Goal: Transaction & Acquisition: Book appointment/travel/reservation

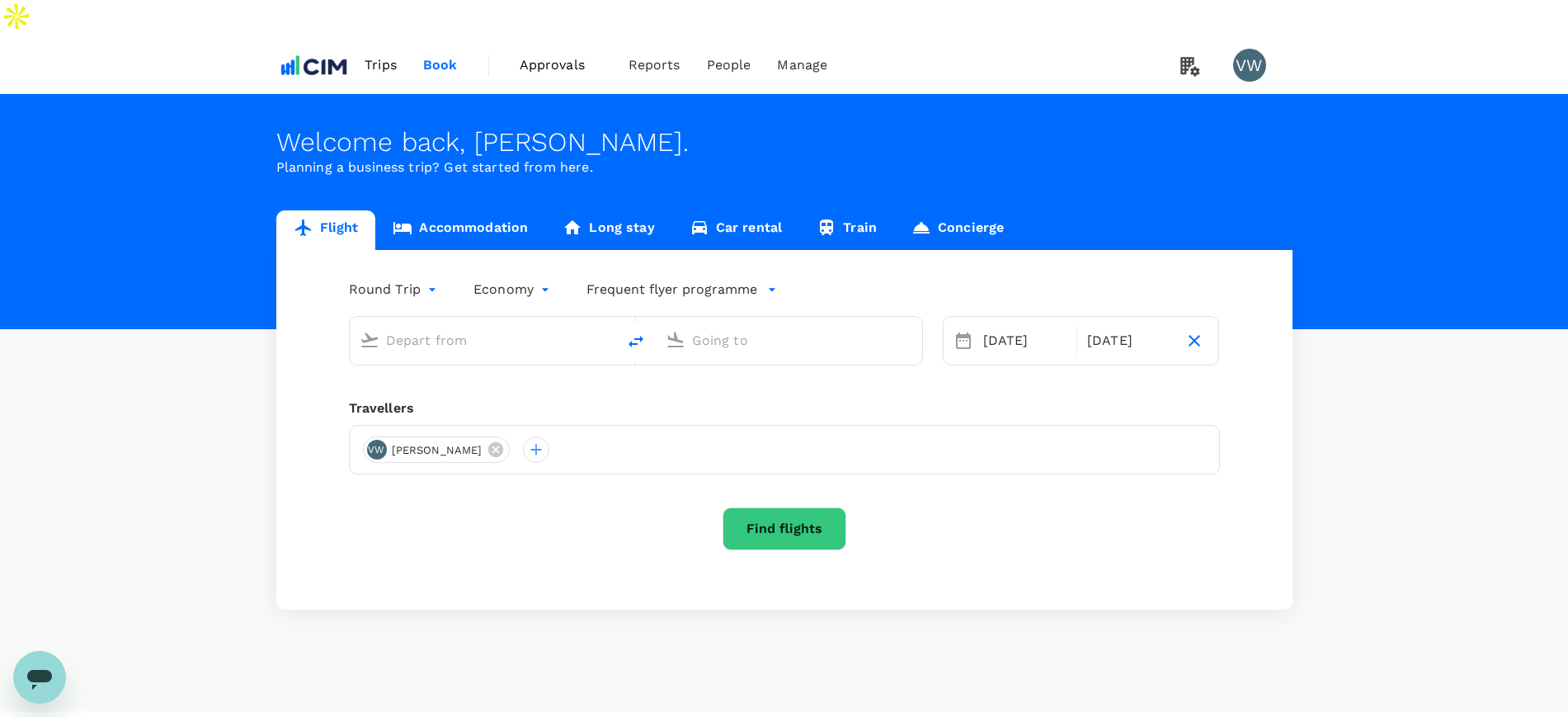
type input "[PERSON_NAME] (SNN)"
type input "John F. Kennedy Intl (JFK)"
type input "Shannon Intl (SNN)"
type input "John F. Kennedy Intl (JFK)"
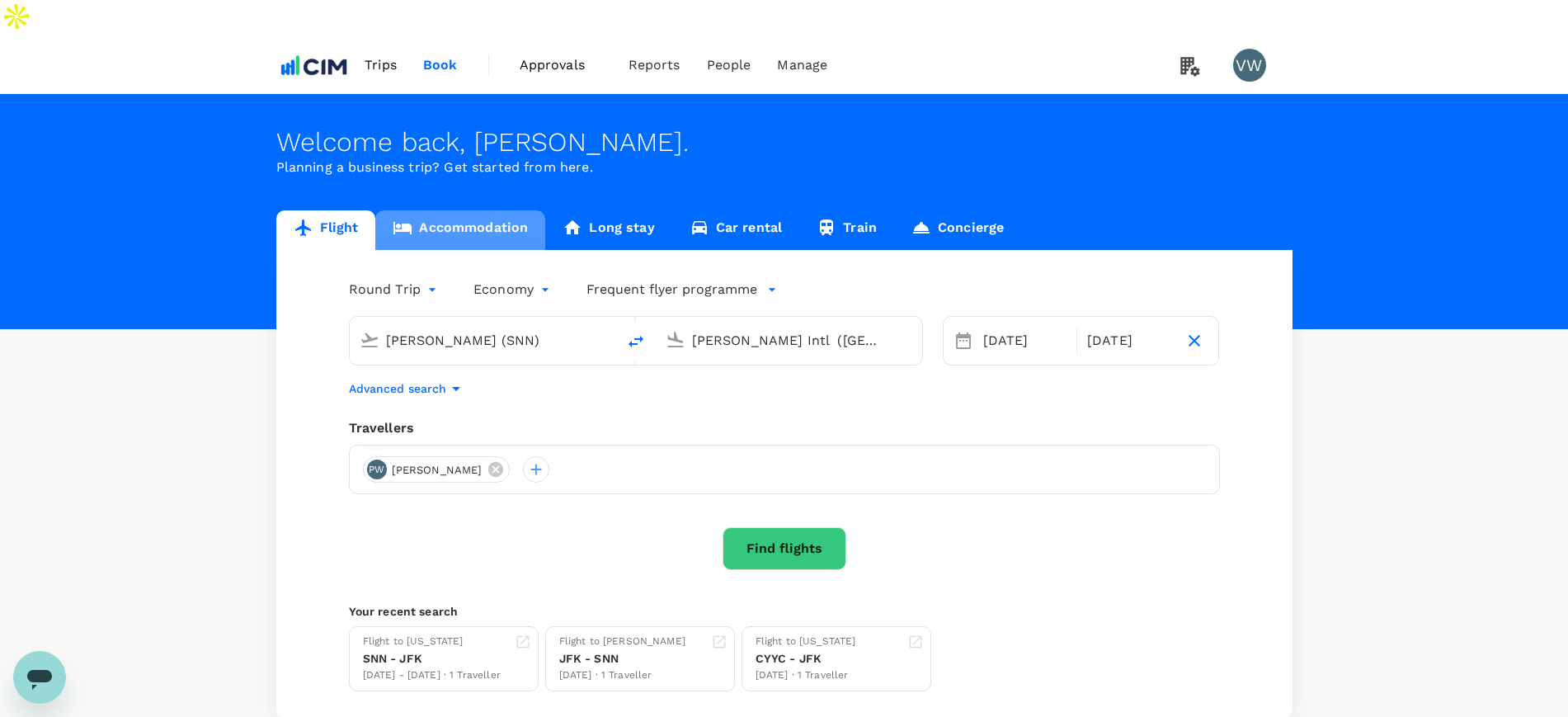
click at [487, 210] on link "Accommodation" at bounding box center [460, 230] width 170 height 40
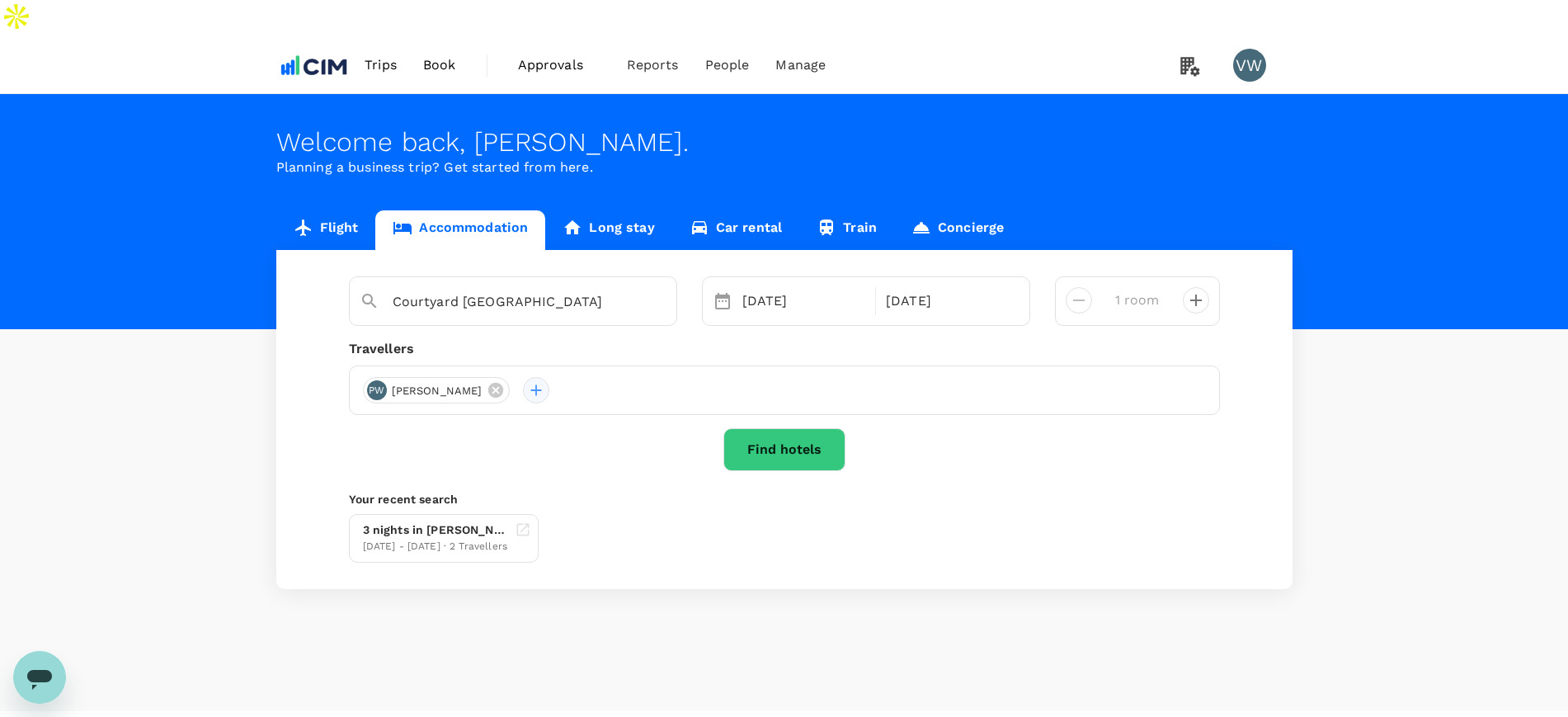
click at [523, 377] on div at bounding box center [535, 390] width 26 height 26
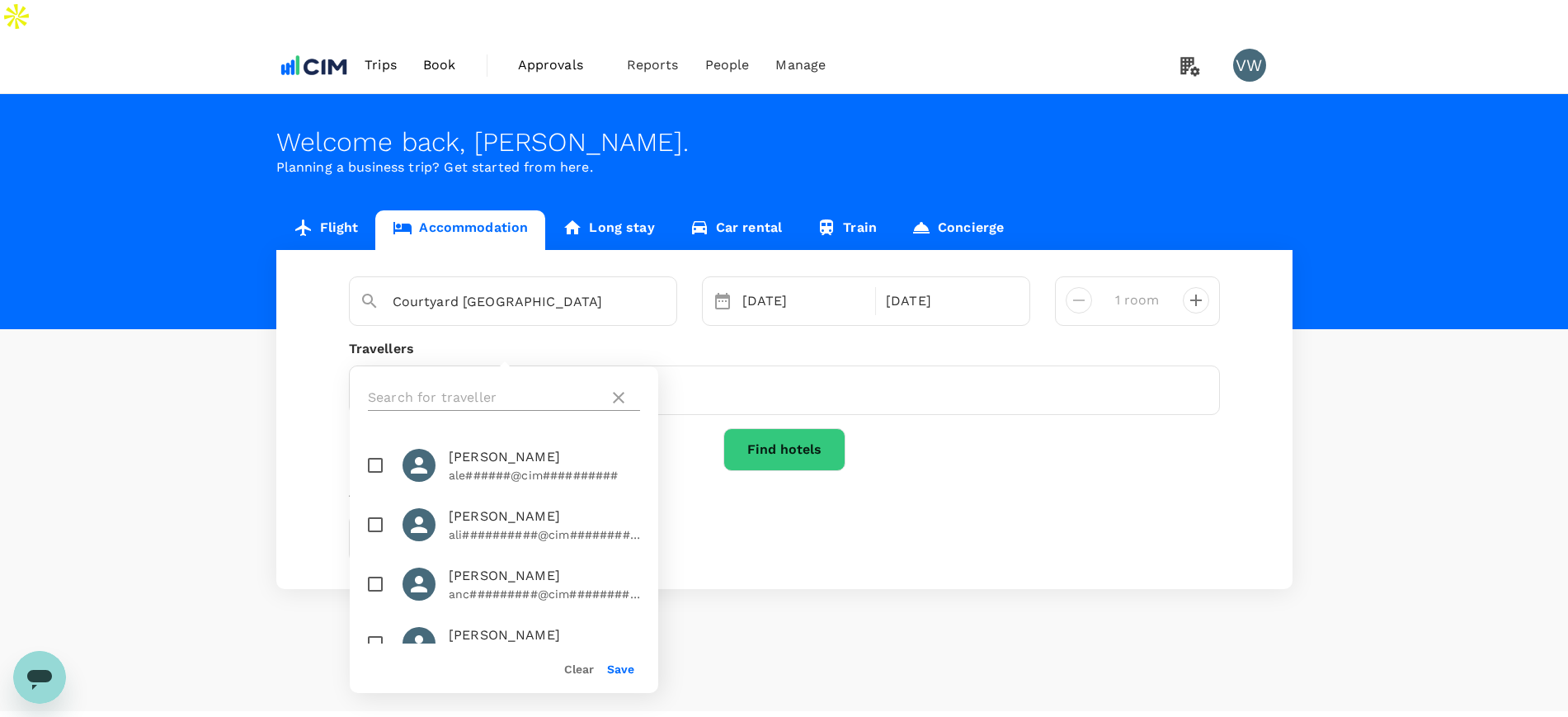
click at [524, 394] on input "text" at bounding box center [485, 397] width 234 height 26
type input "i"
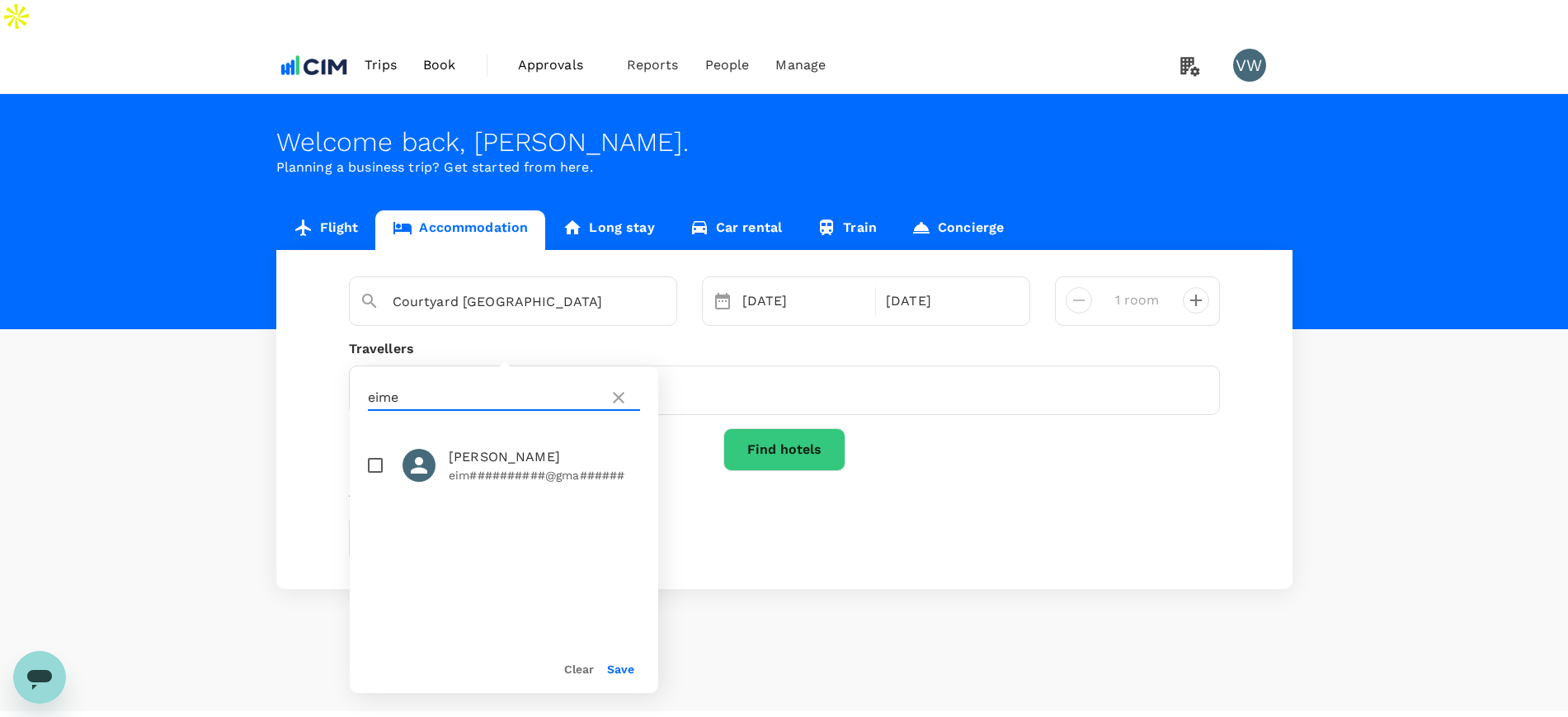
type input "eime"
click at [380, 461] on input "checkbox" at bounding box center [375, 465] width 35 height 35
checkbox input "true"
click at [632, 666] on button "Save" at bounding box center [620, 669] width 27 height 13
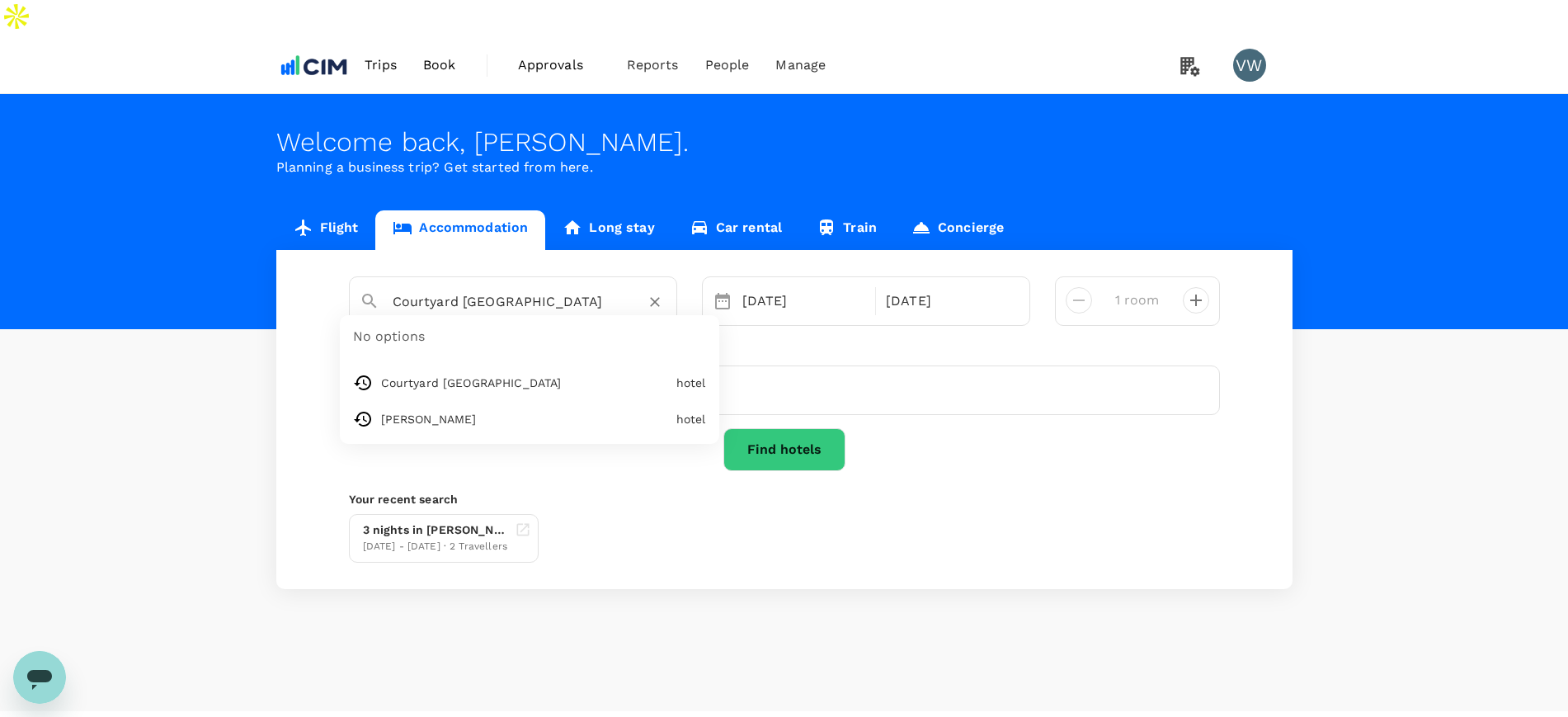
drag, startPoint x: 562, startPoint y: 263, endPoint x: 338, endPoint y: 242, distance: 225.0
click at [338, 276] on div "Courtyard Calgary Airport No options Courtyard Calgary Airport hotel Arlo Soho …" at bounding box center [784, 300] width 896 height 50
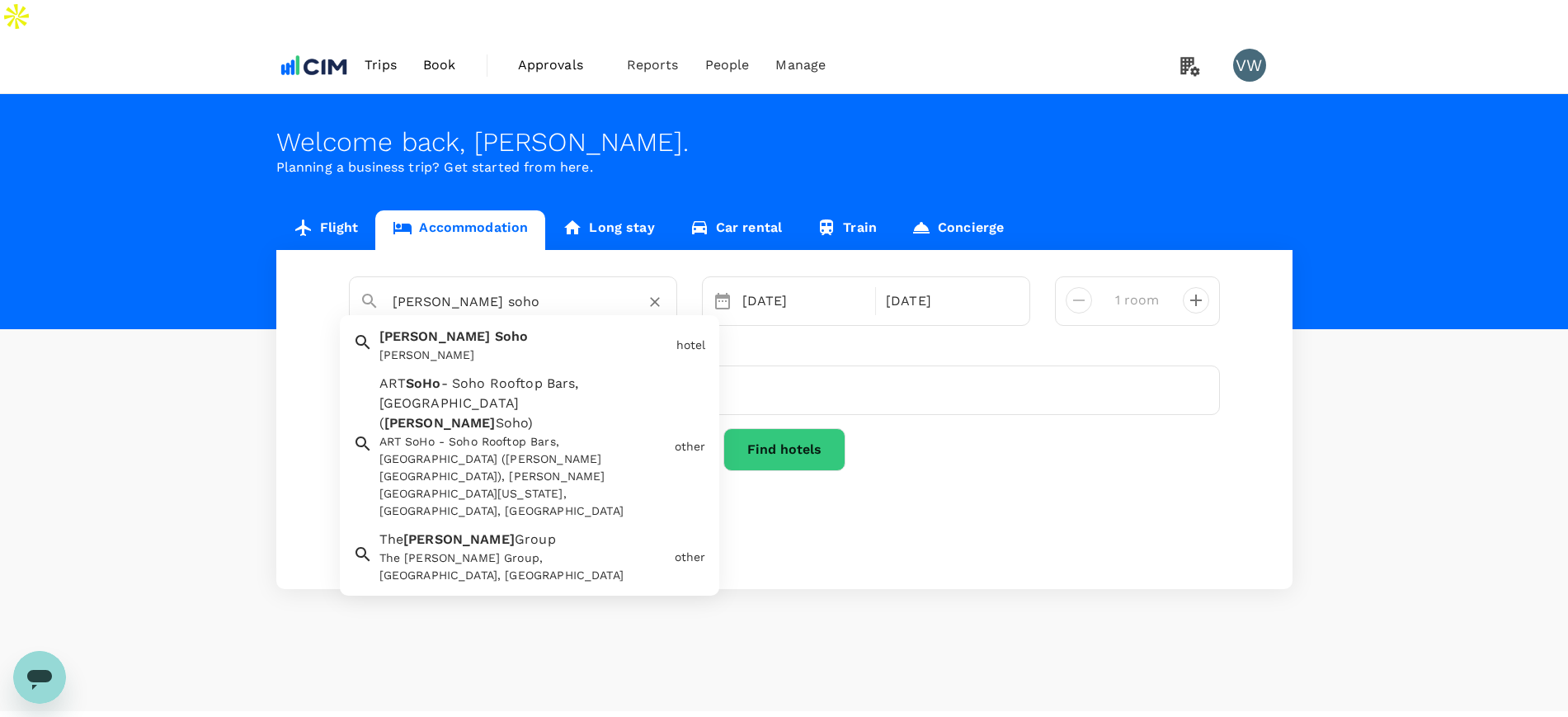
click at [459, 347] on div "Arlo Soho" at bounding box center [524, 355] width 290 height 18
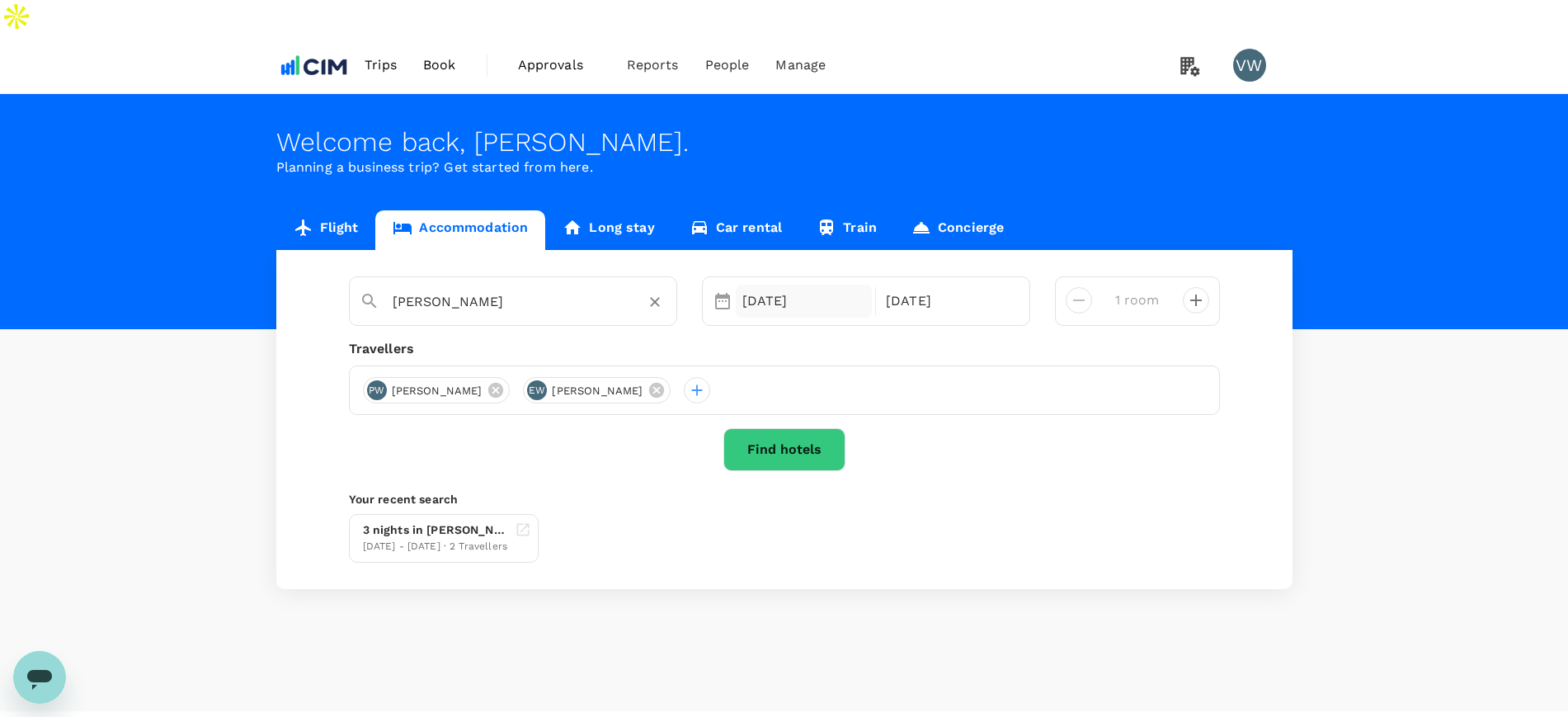
type input "Arlo Soho"
click at [741, 284] on div "30 Sep" at bounding box center [804, 300] width 137 height 33
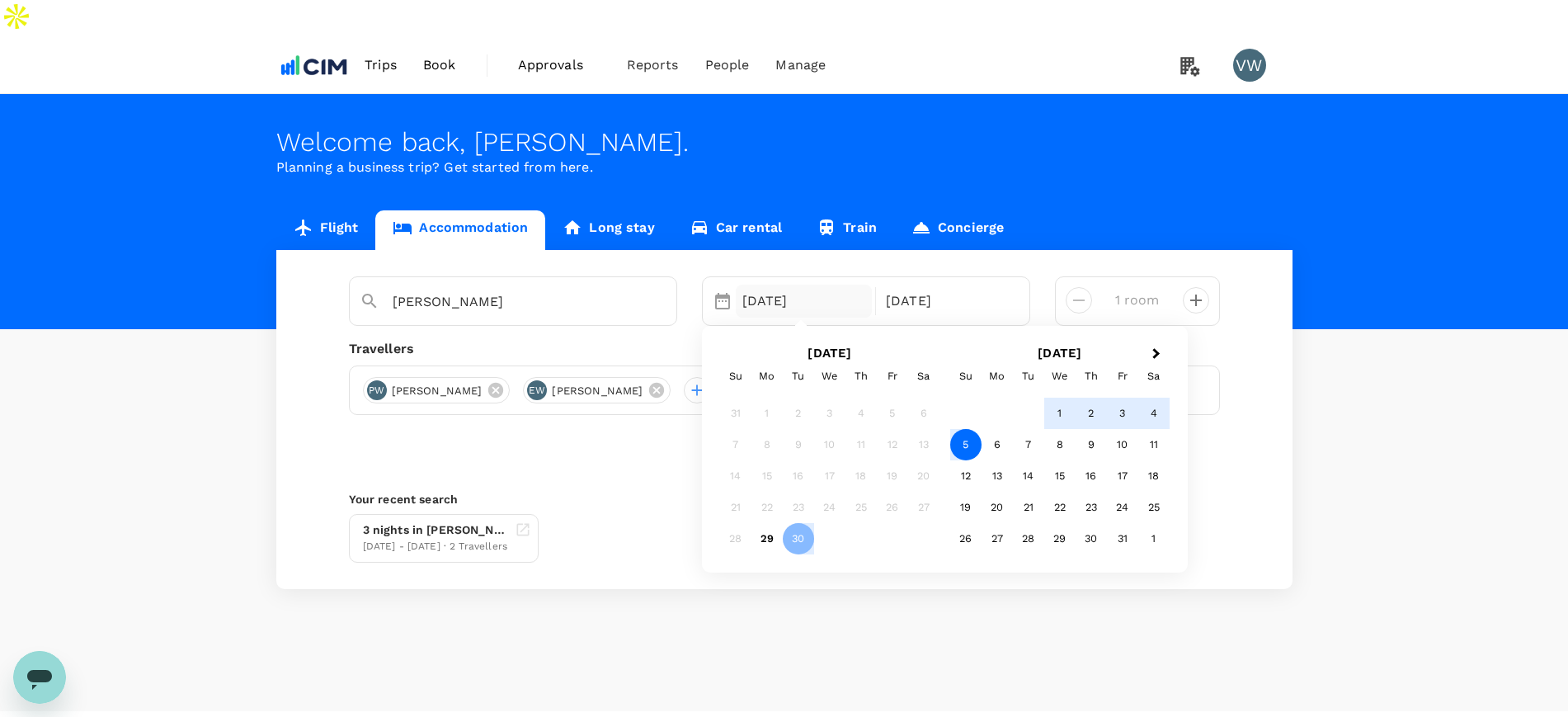
click at [959, 429] on div "5" at bounding box center [965, 444] width 31 height 31
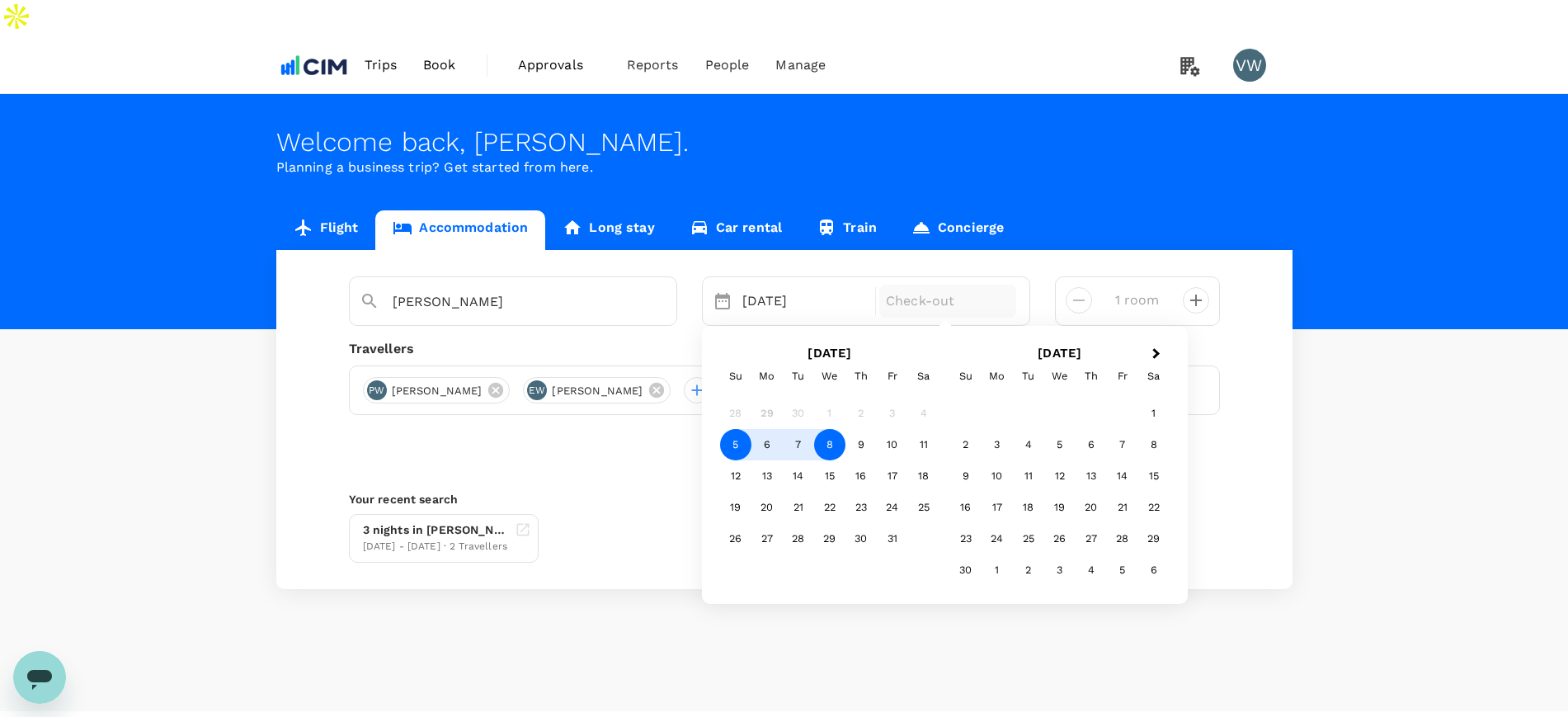
click at [828, 429] on div "8" at bounding box center [829, 444] width 31 height 31
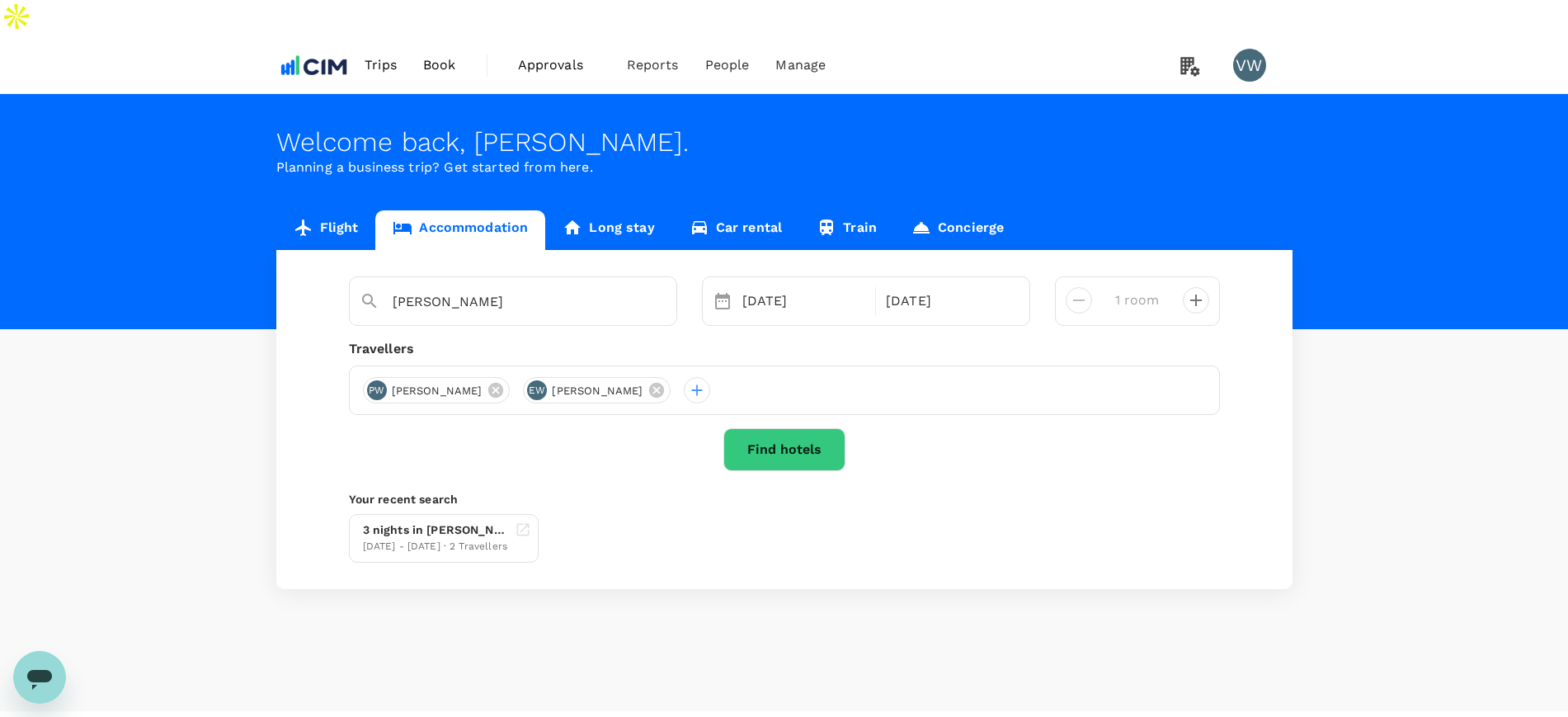
click at [815, 428] on button "Find hotels" at bounding box center [784, 449] width 122 height 43
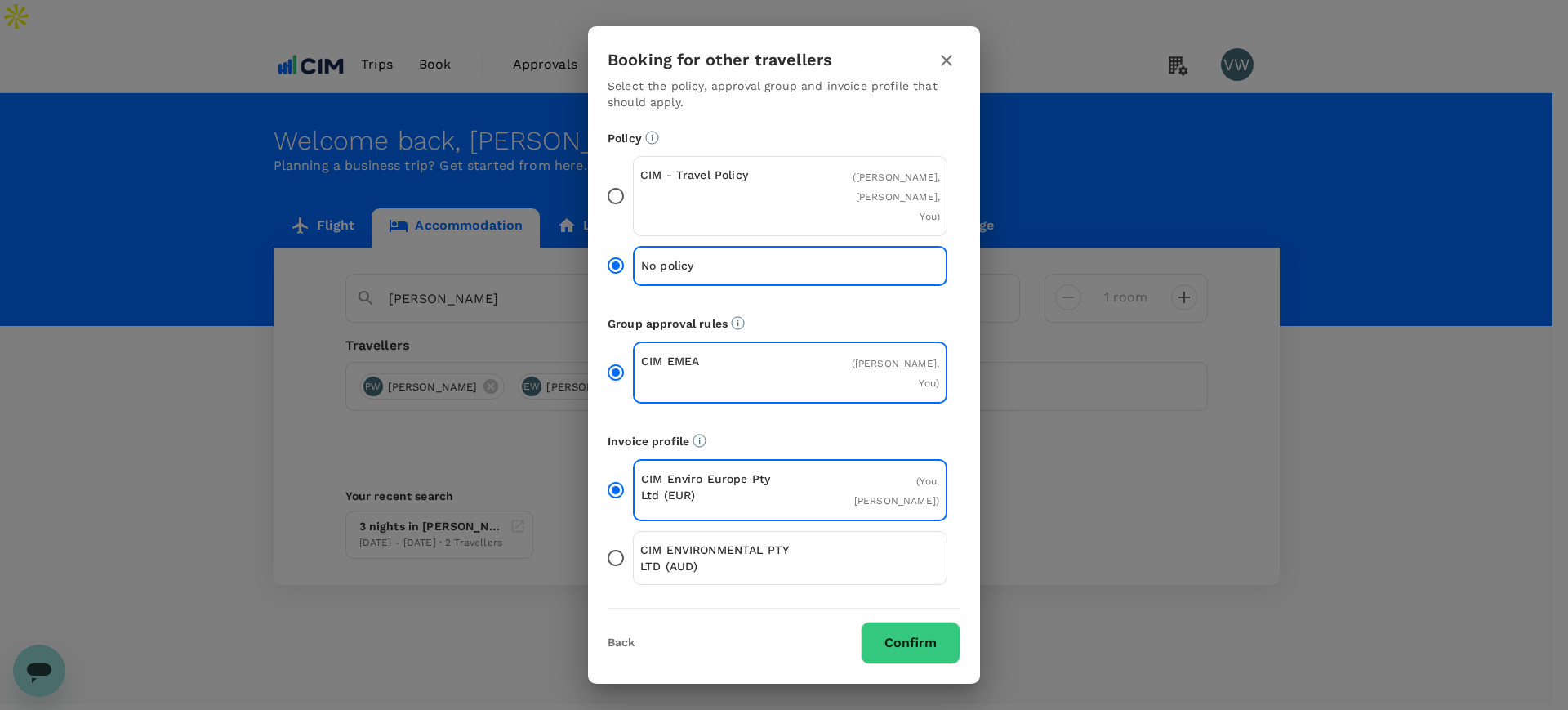
click at [615, 206] on input "CIM - Travel Policy ( Paul Walsh, Eimear Walsh, You )" at bounding box center [615, 196] width 34 height 34
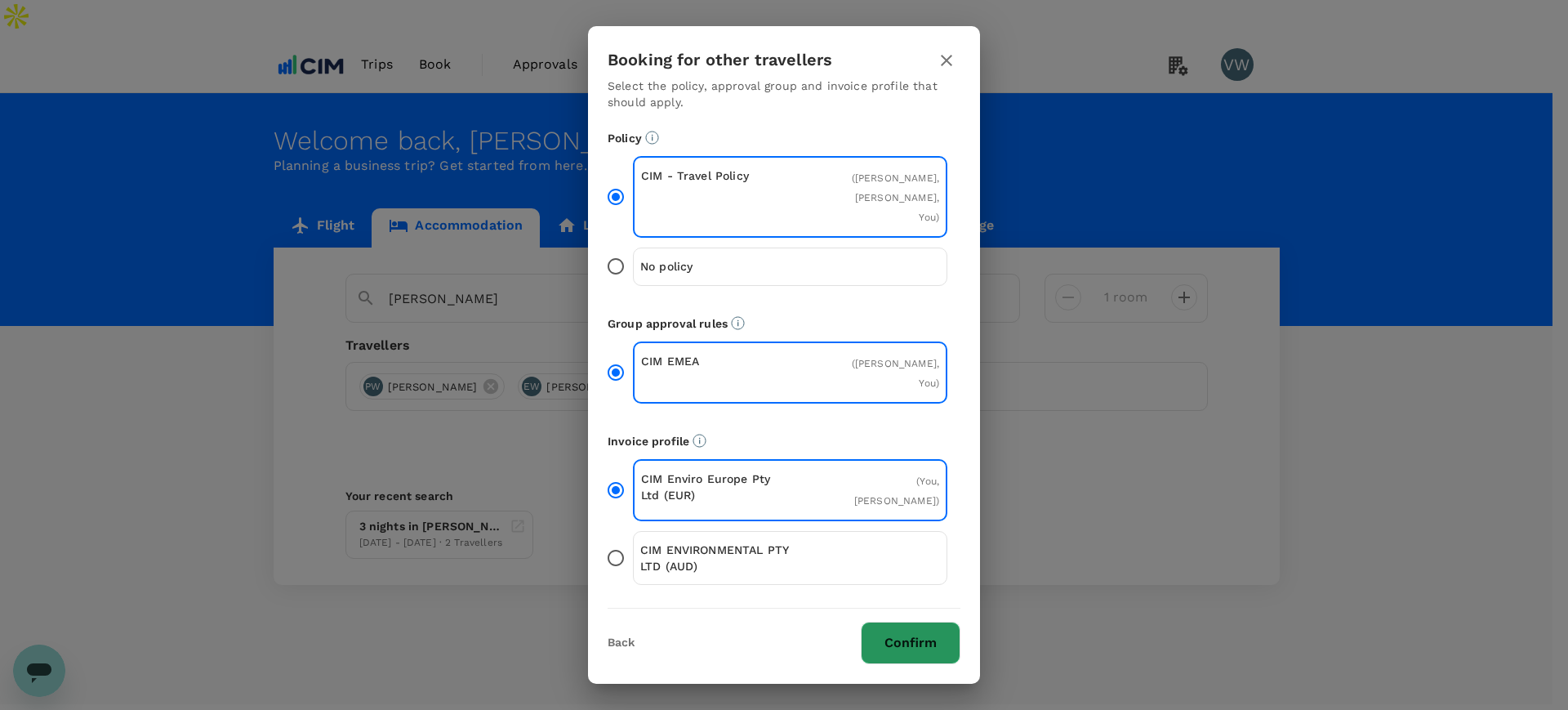
click at [878, 622] on button "Confirm" at bounding box center [911, 642] width 100 height 42
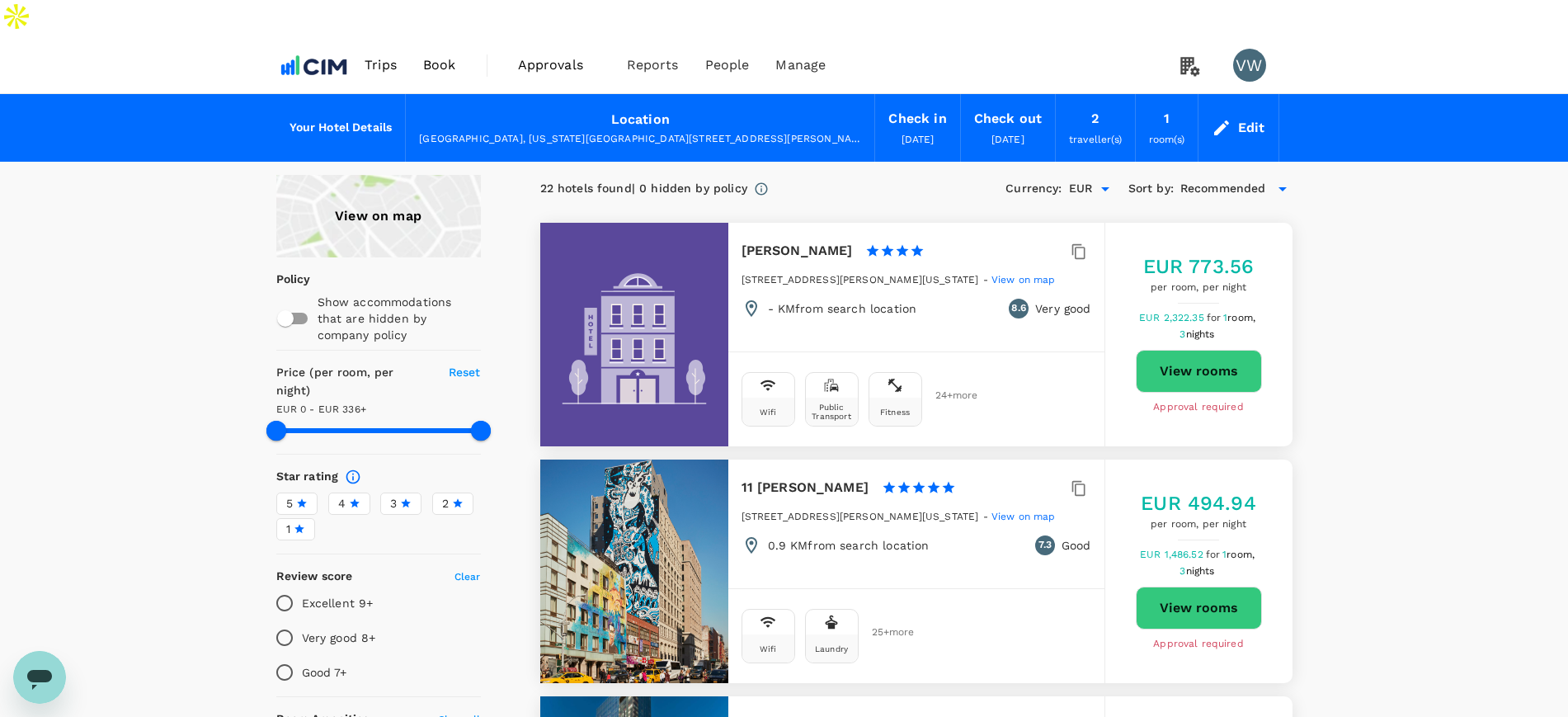
type input "335"
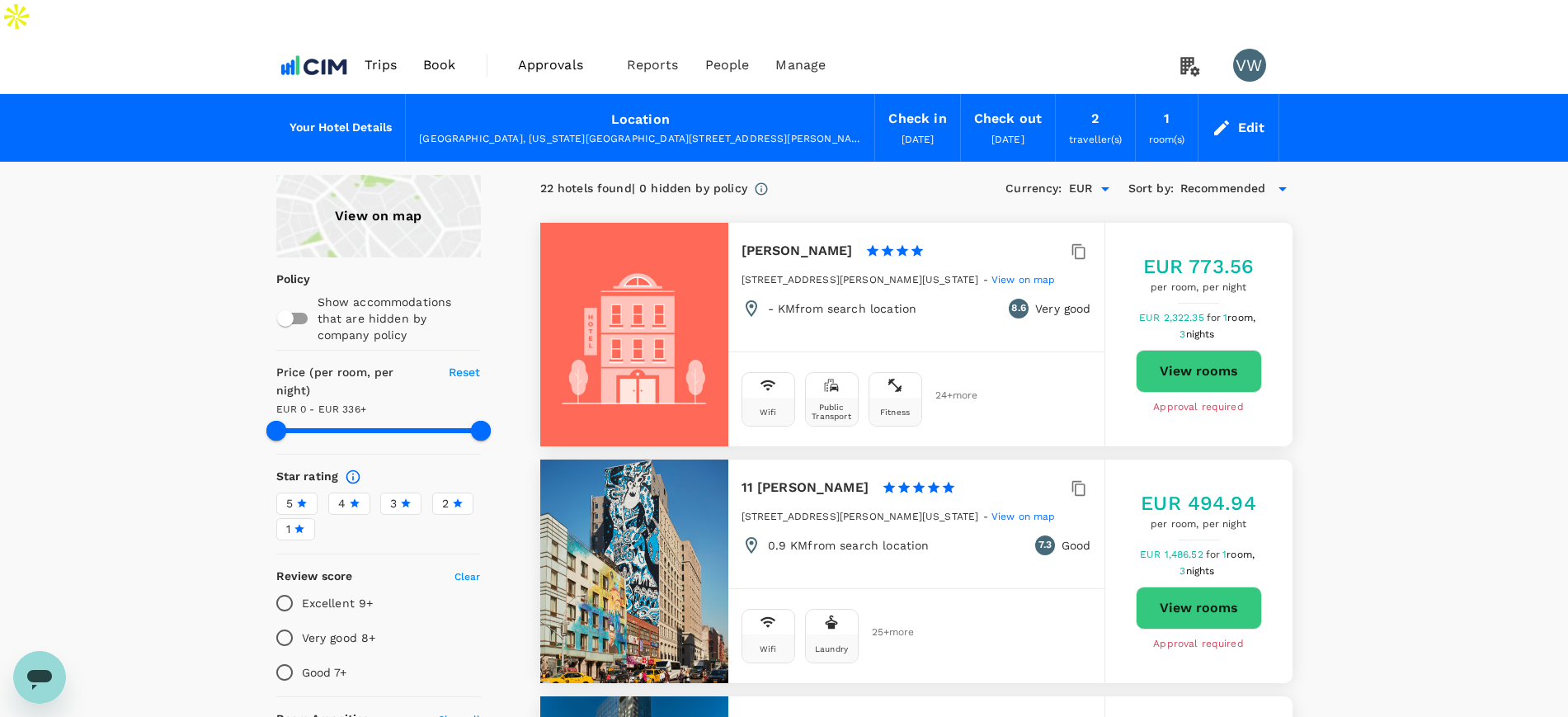
click at [1257, 116] on div "Edit" at bounding box center [1252, 127] width 27 height 23
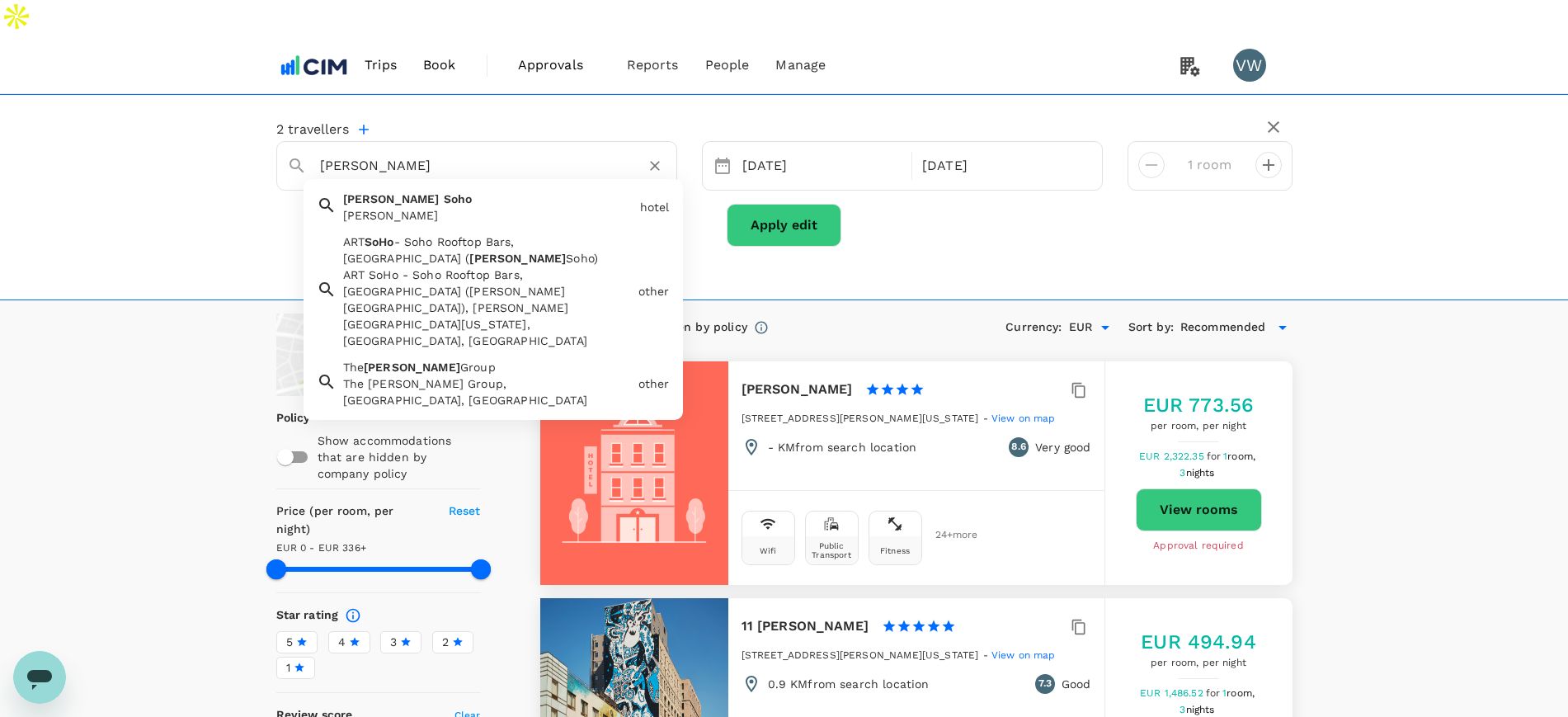
drag, startPoint x: 322, startPoint y: 128, endPoint x: 431, endPoint y: 124, distance: 109.1
click at [431, 152] on input "Arlo Soho" at bounding box center [470, 165] width 300 height 25
type input "chemis"
type input "335"
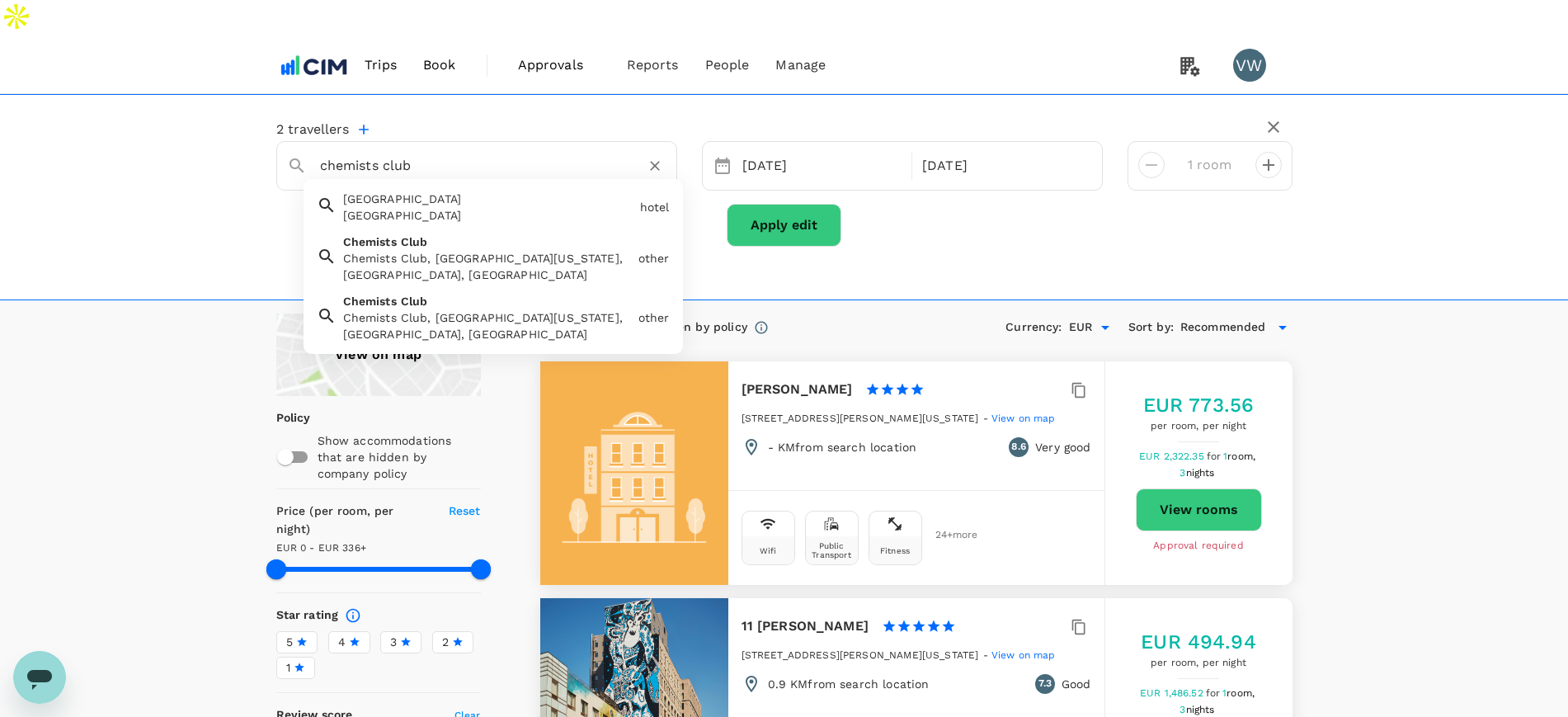
click at [391, 235] on span "Chemists" at bounding box center [370, 242] width 54 height 13
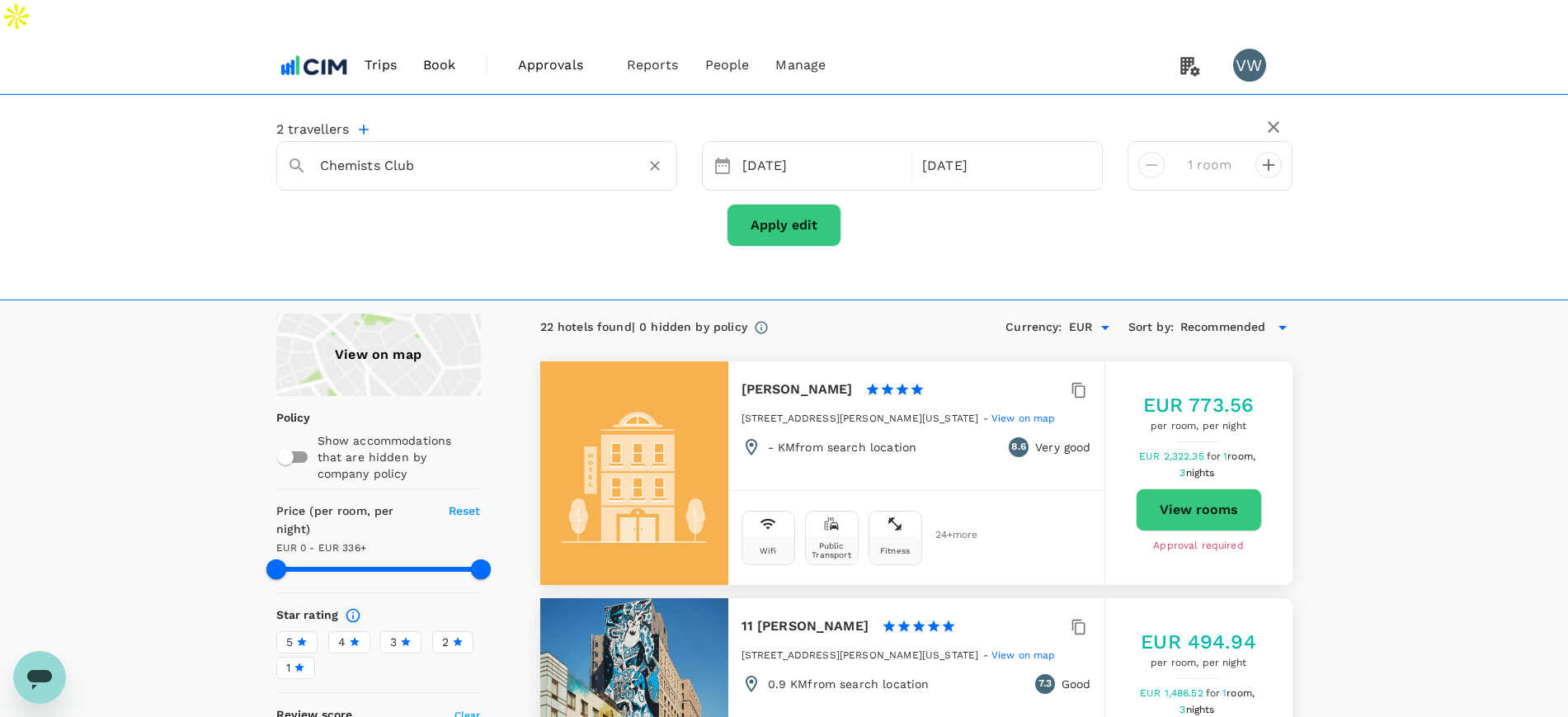
type input "Chemists Club"
click at [836, 204] on button "Apply edit" at bounding box center [784, 225] width 114 height 43
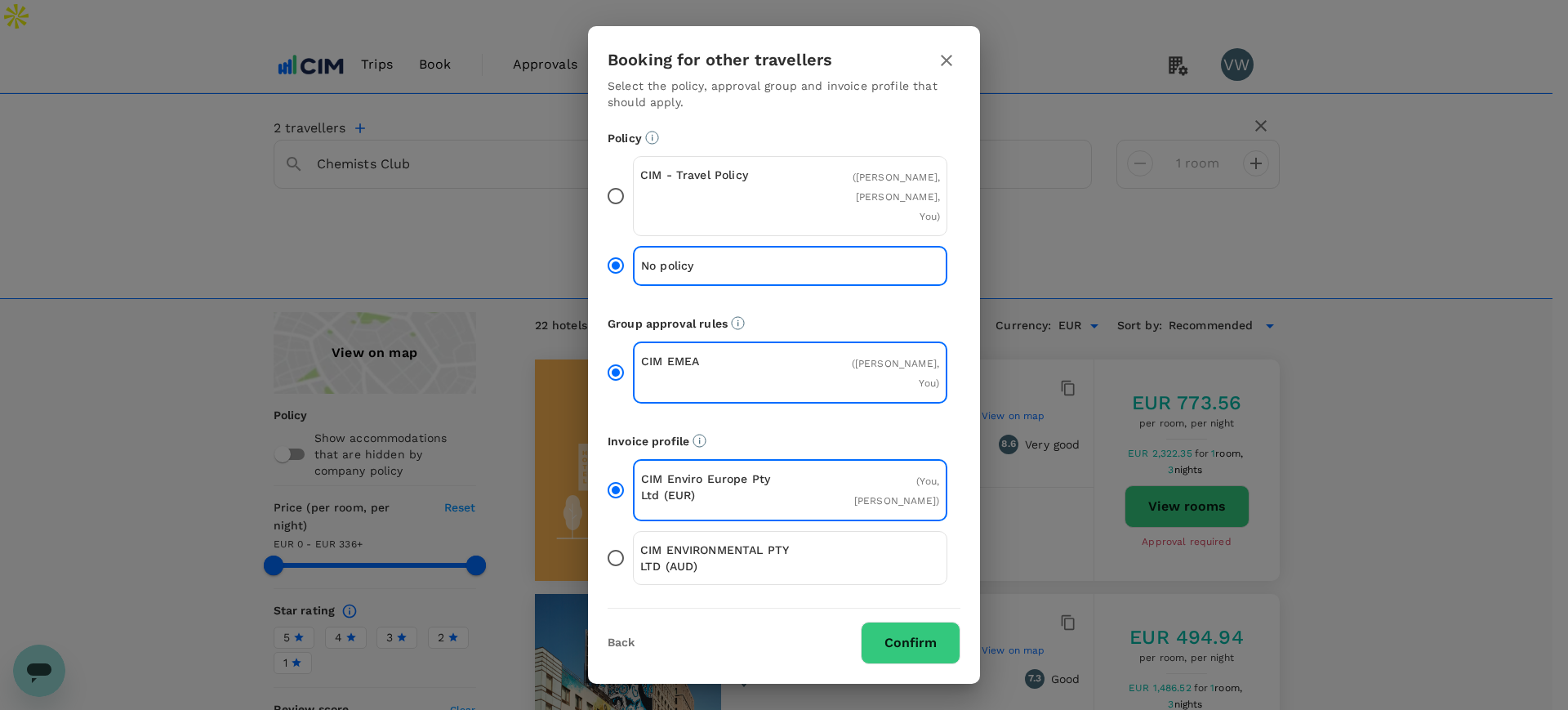
click at [614, 210] on input "CIM - Travel Policy ( Paul Walsh, Eimear Walsh, You )" at bounding box center [615, 196] width 34 height 34
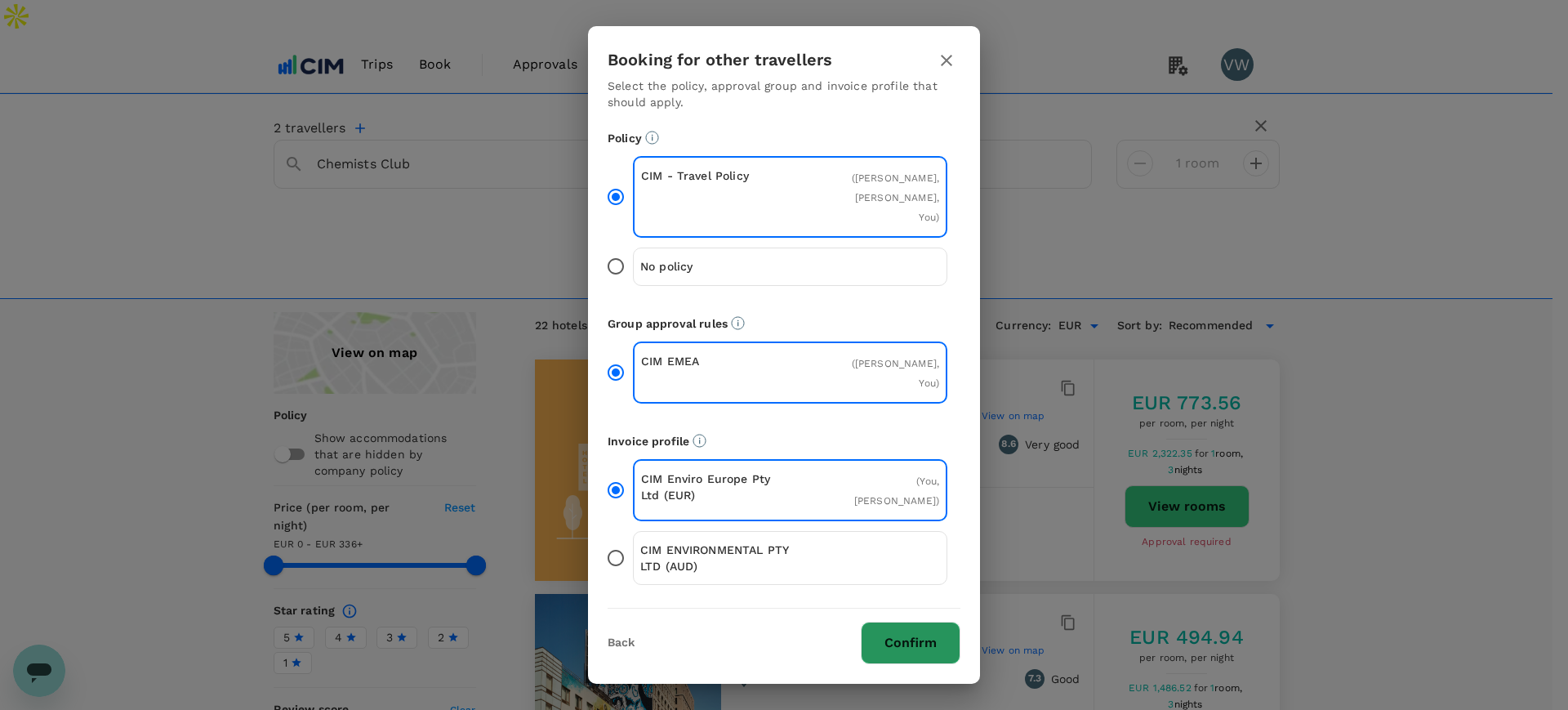
click at [926, 622] on button "Confirm" at bounding box center [911, 642] width 100 height 42
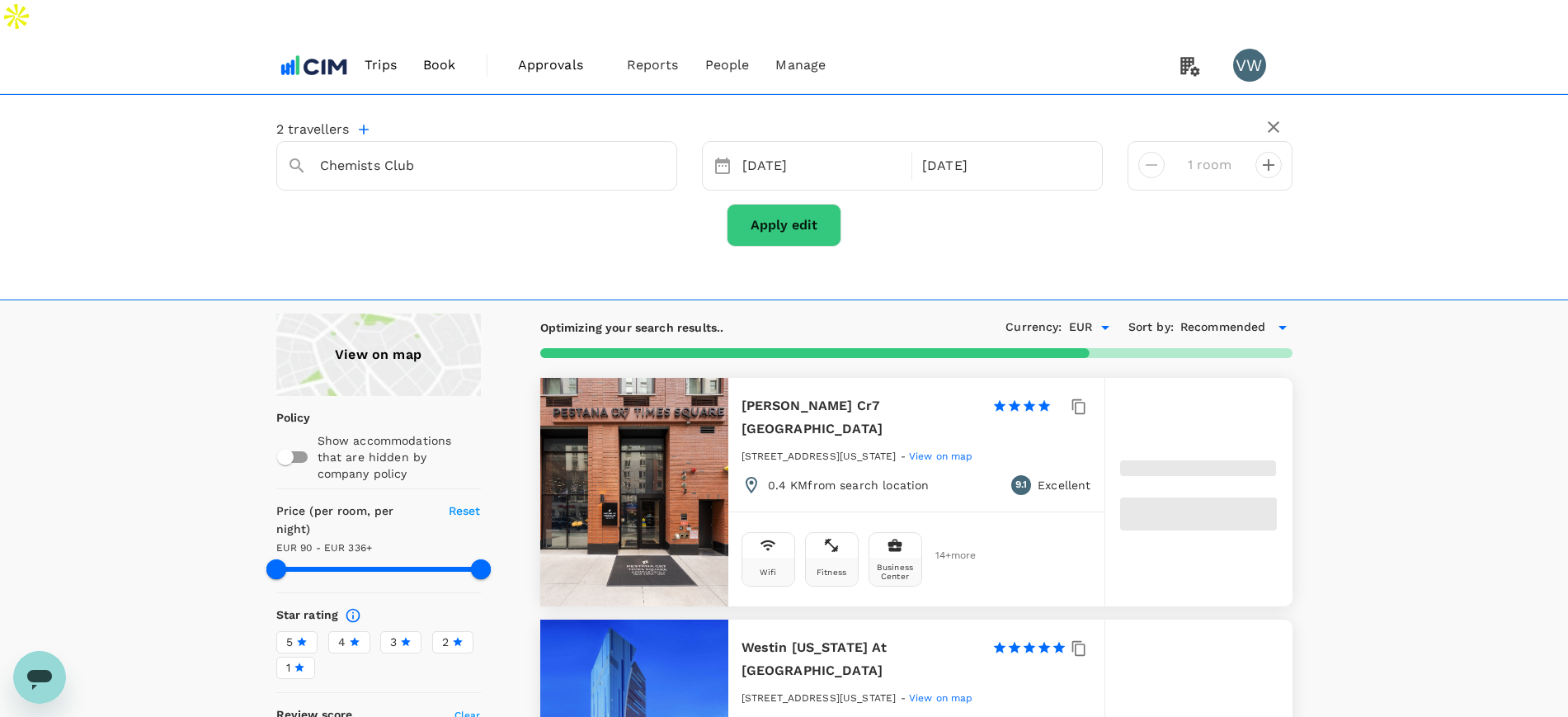
type input "335.33"
type input "90.07"
type input "335.07"
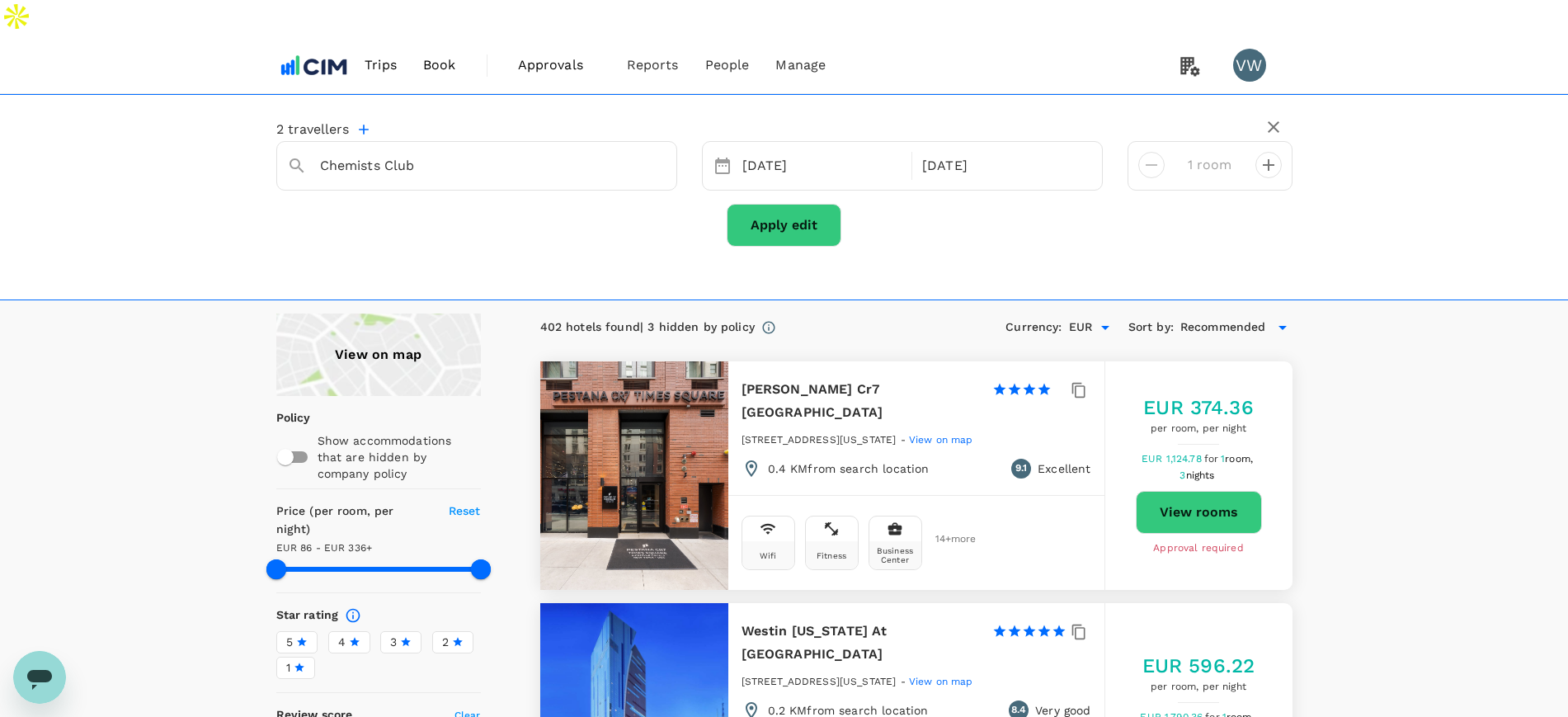
type input "86.07"
type input "335.07"
drag, startPoint x: 317, startPoint y: 124, endPoint x: 454, endPoint y: 125, distance: 137.0
click at [454, 140] on div "Chemists Club" at bounding box center [486, 159] width 359 height 40
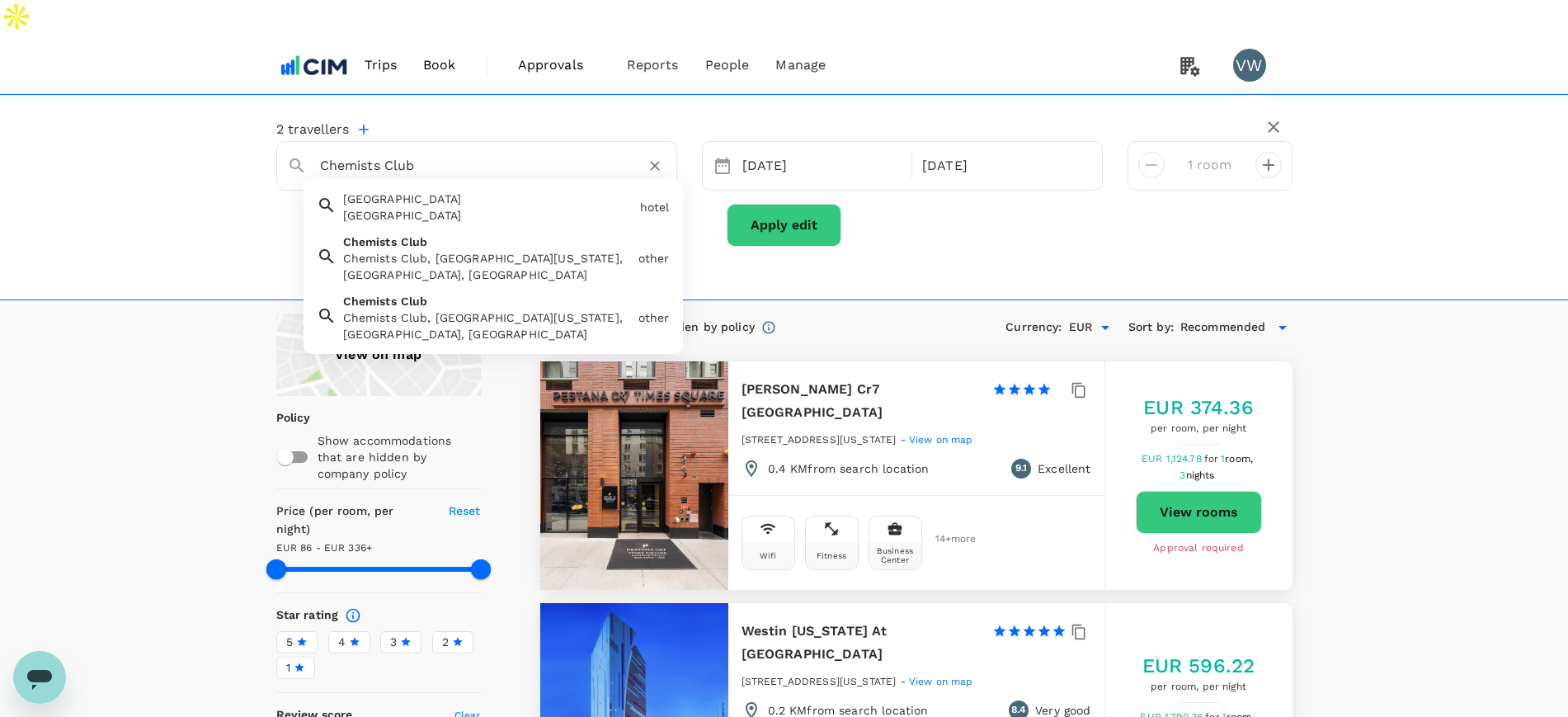
click at [451, 152] on input "Chemists Club" at bounding box center [470, 165] width 300 height 25
drag, startPoint x: 451, startPoint y: 125, endPoint x: 317, endPoint y: 129, distance: 134.1
click at [317, 140] on div "Chemists Club" at bounding box center [486, 159] width 359 height 40
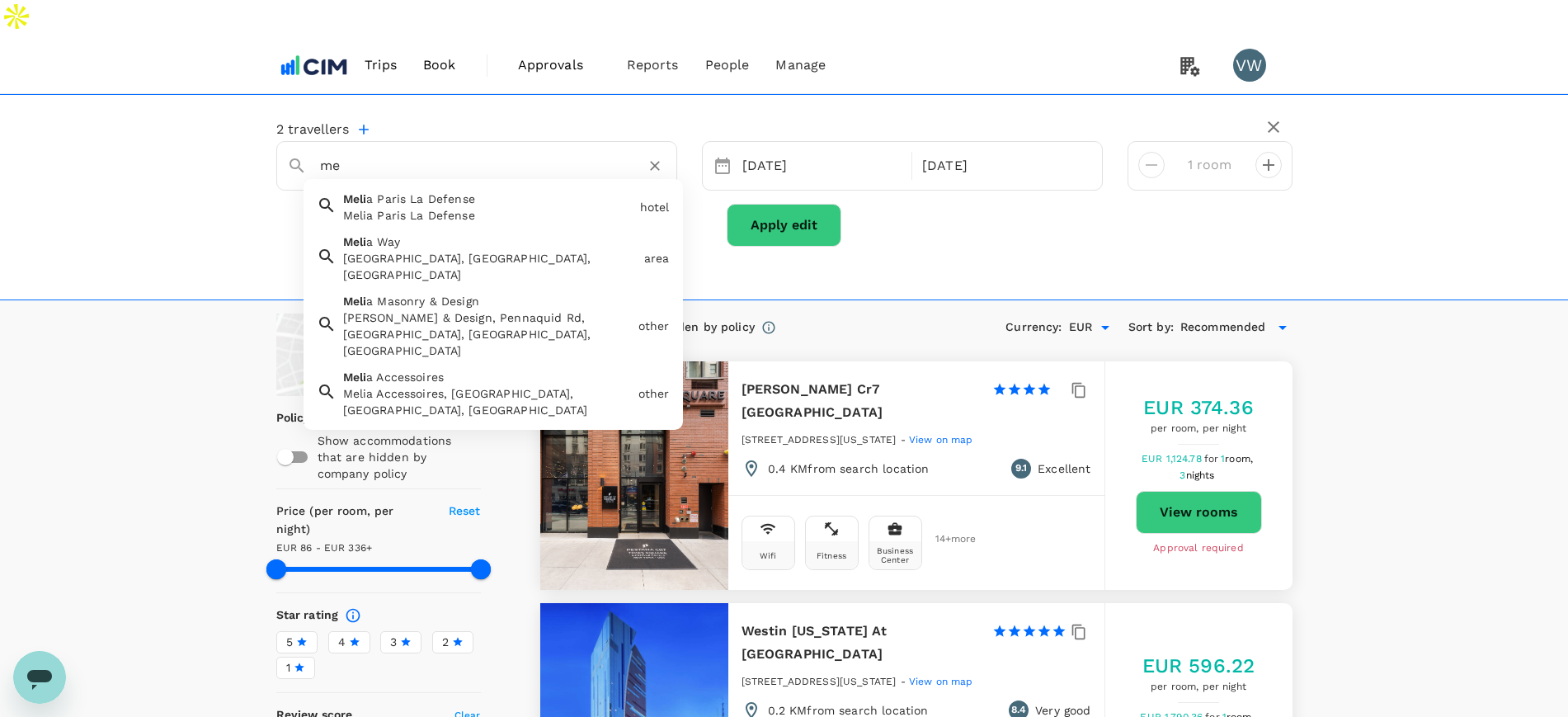
type input "m"
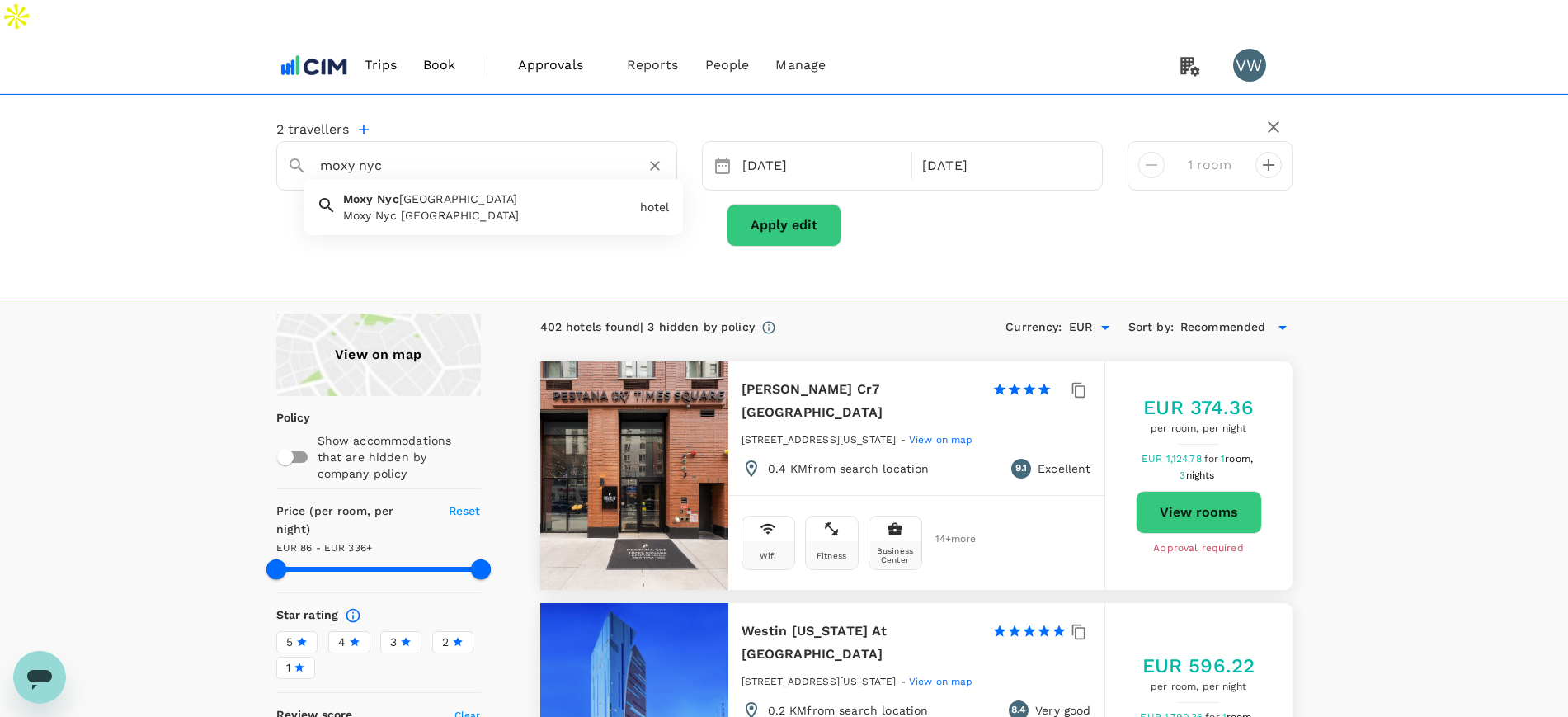
click at [432, 207] on div "Moxy Nyc Lower East Side" at bounding box center [488, 215] width 290 height 17
type input "Moxy Nyc Lower East Side"
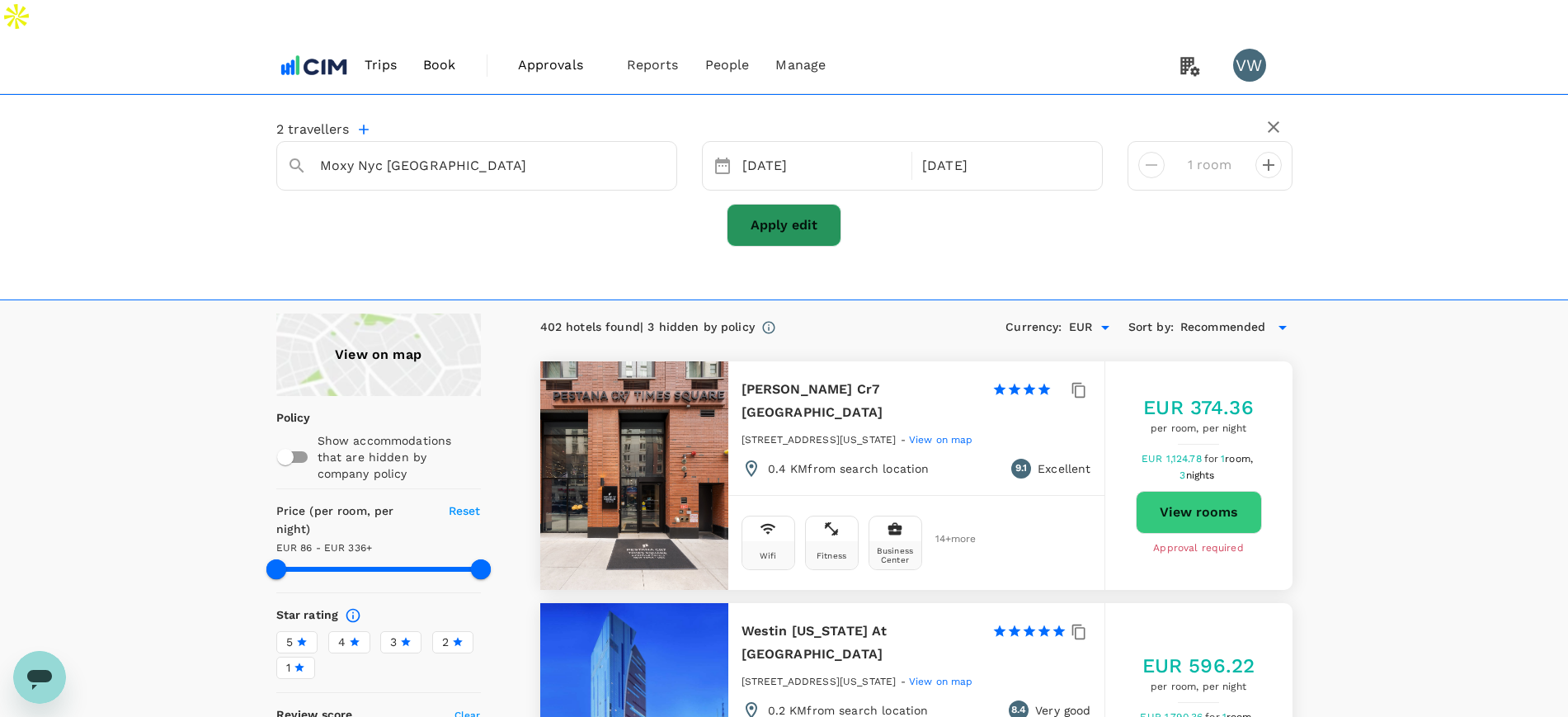
click at [782, 204] on button "Apply edit" at bounding box center [784, 225] width 114 height 43
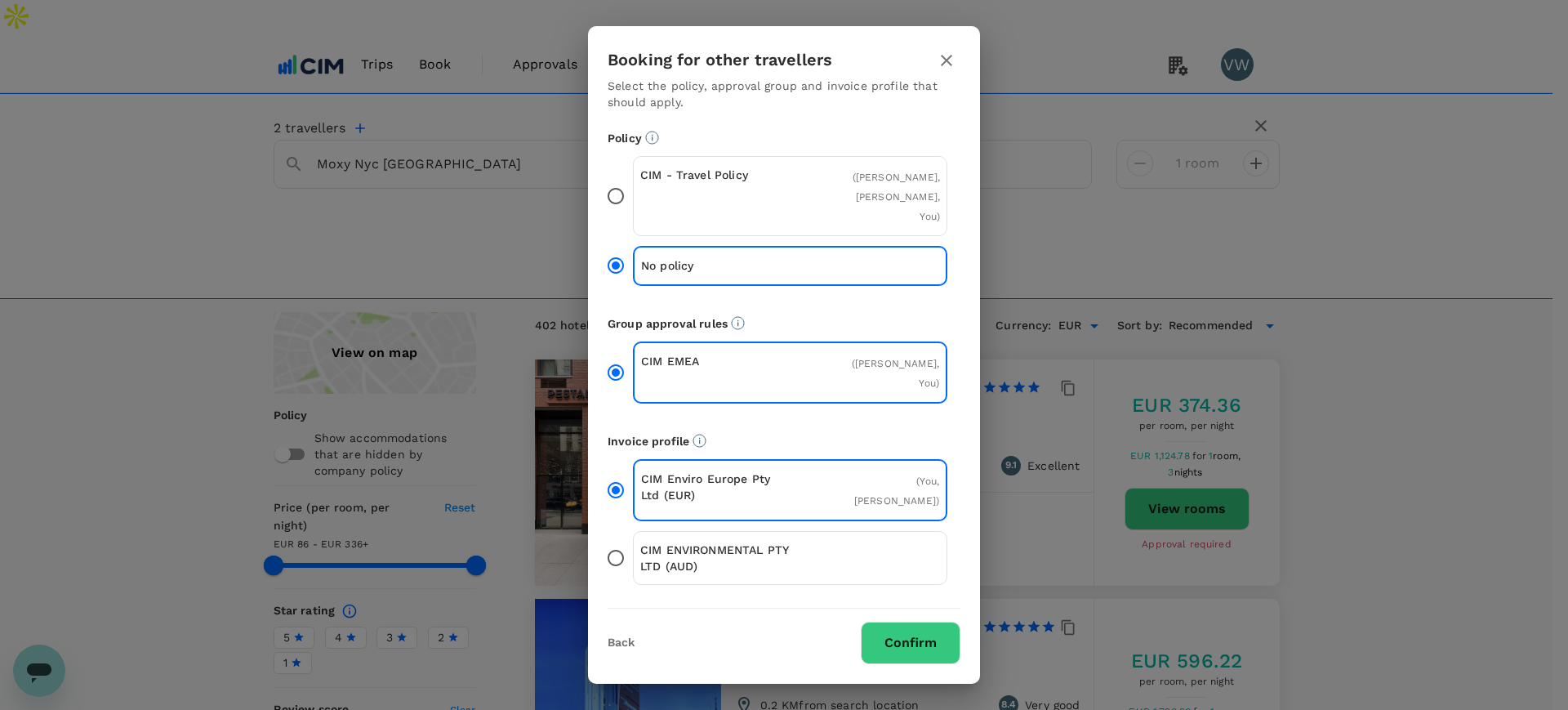
click at [614, 213] on input "CIM - Travel Policy ( Paul Walsh, Eimear Walsh, You )" at bounding box center [615, 196] width 34 height 34
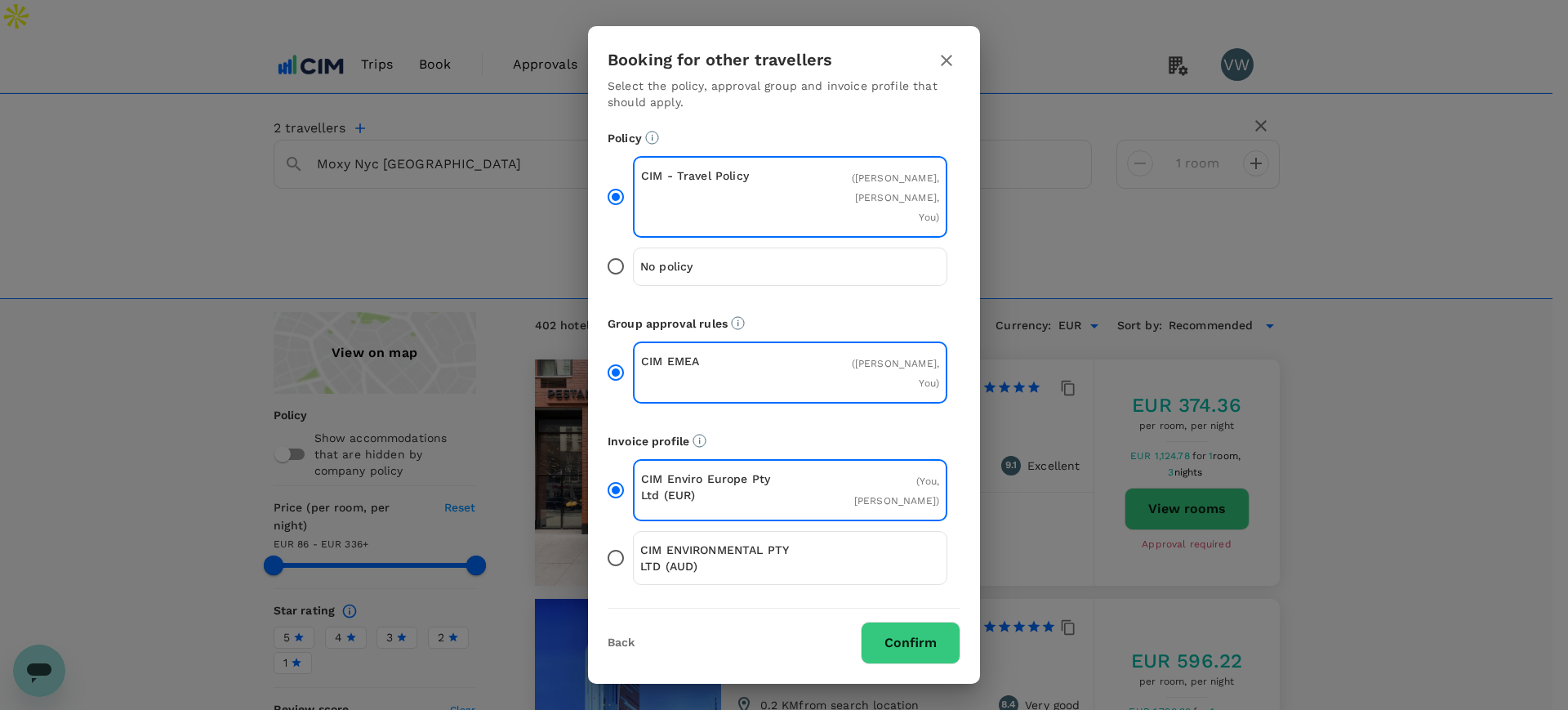
click at [875, 628] on button "Confirm" at bounding box center [911, 642] width 100 height 42
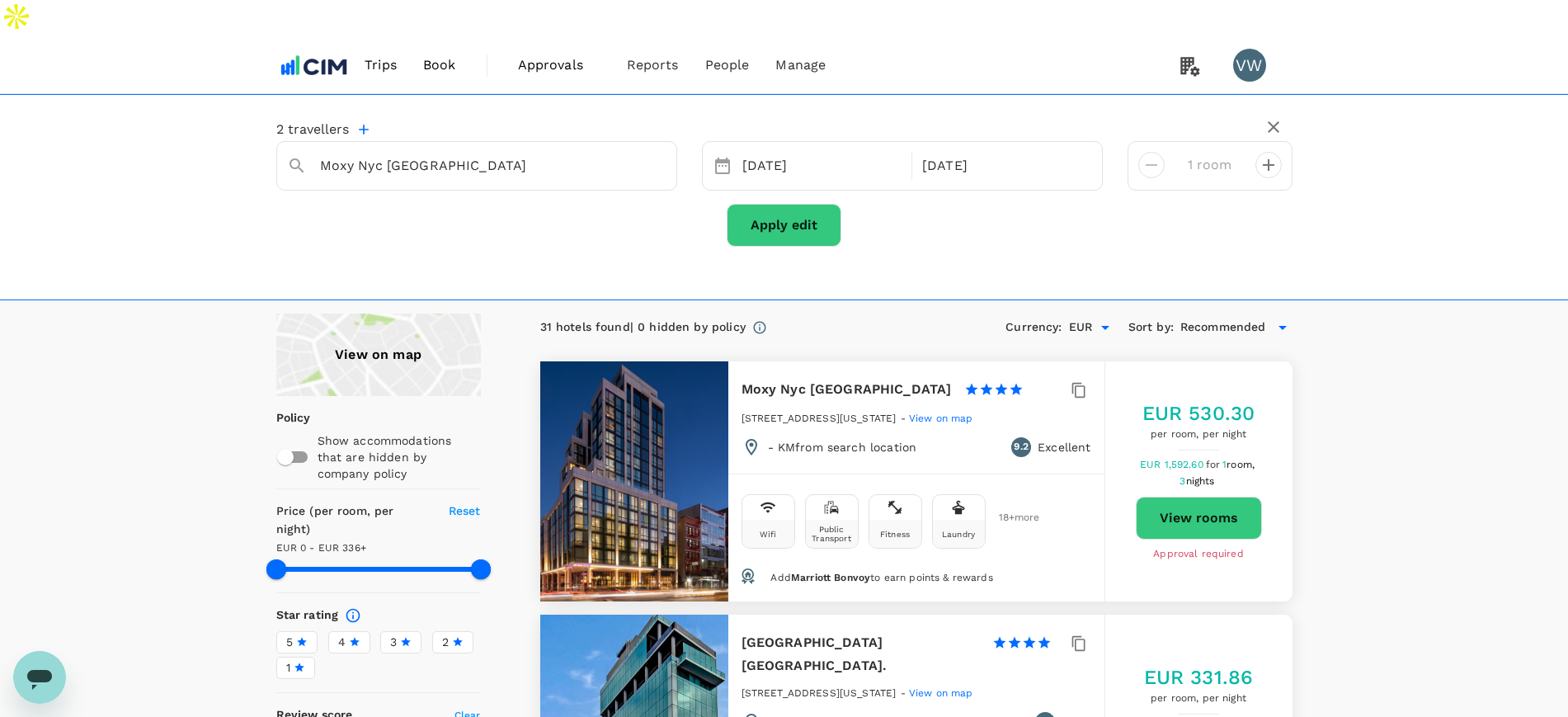
type input "335"
drag, startPoint x: 495, startPoint y: 122, endPoint x: 300, endPoint y: 136, distance: 195.5
click at [300, 139] on div "Moxy Nyc Lower East Side" at bounding box center [470, 159] width 392 height 41
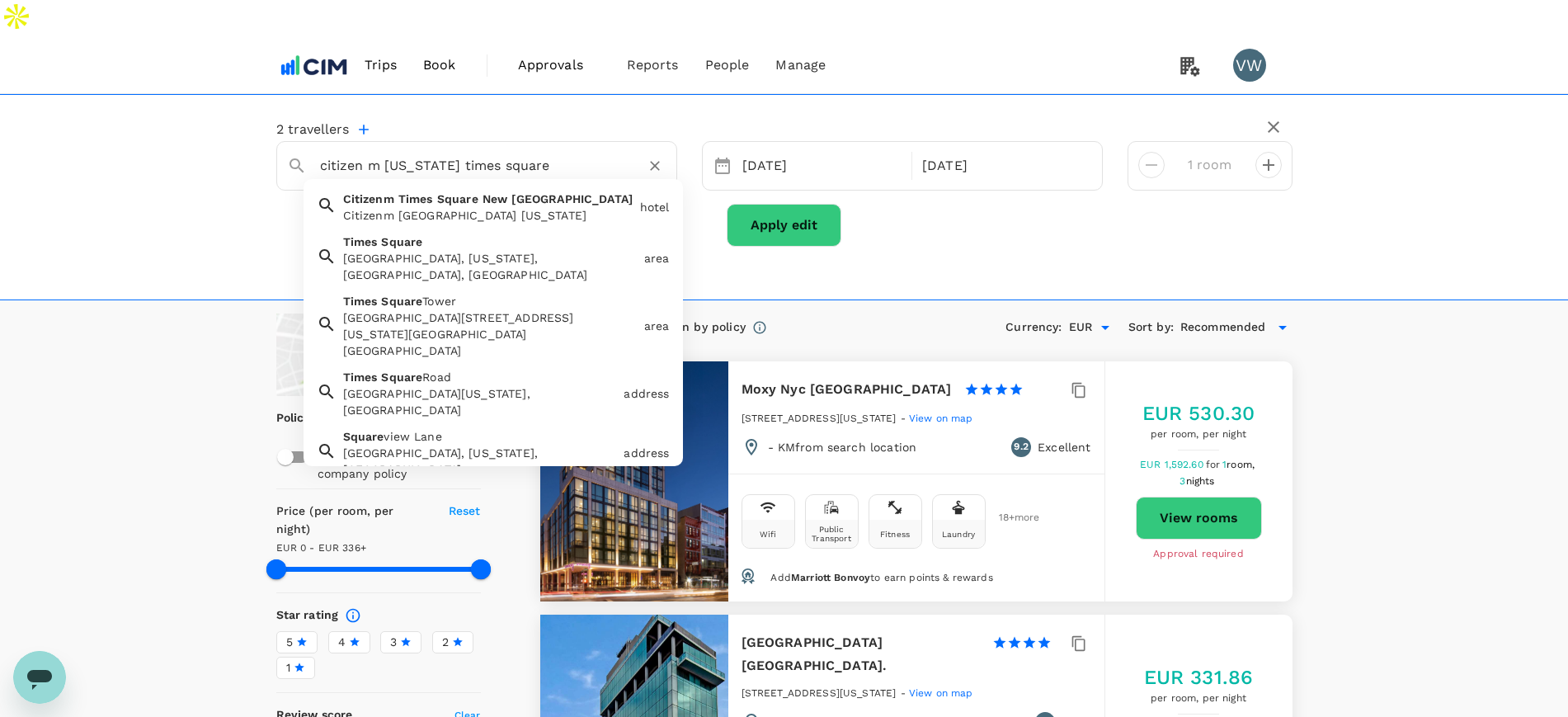
click at [418, 192] on span "Times" at bounding box center [415, 199] width 35 height 13
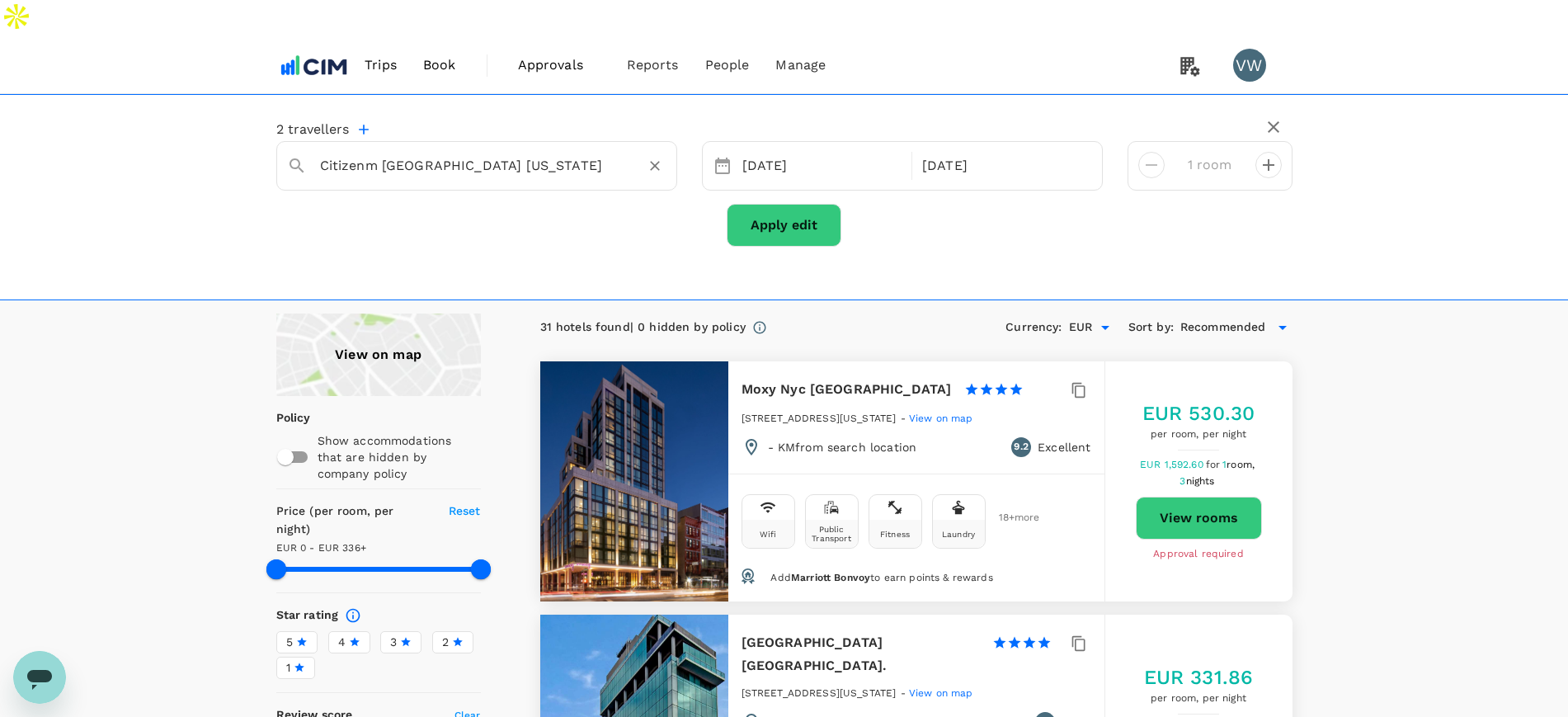
type input "Citizenm [GEOGRAPHIC_DATA] [US_STATE]"
click at [762, 204] on button "Apply edit" at bounding box center [784, 225] width 114 height 43
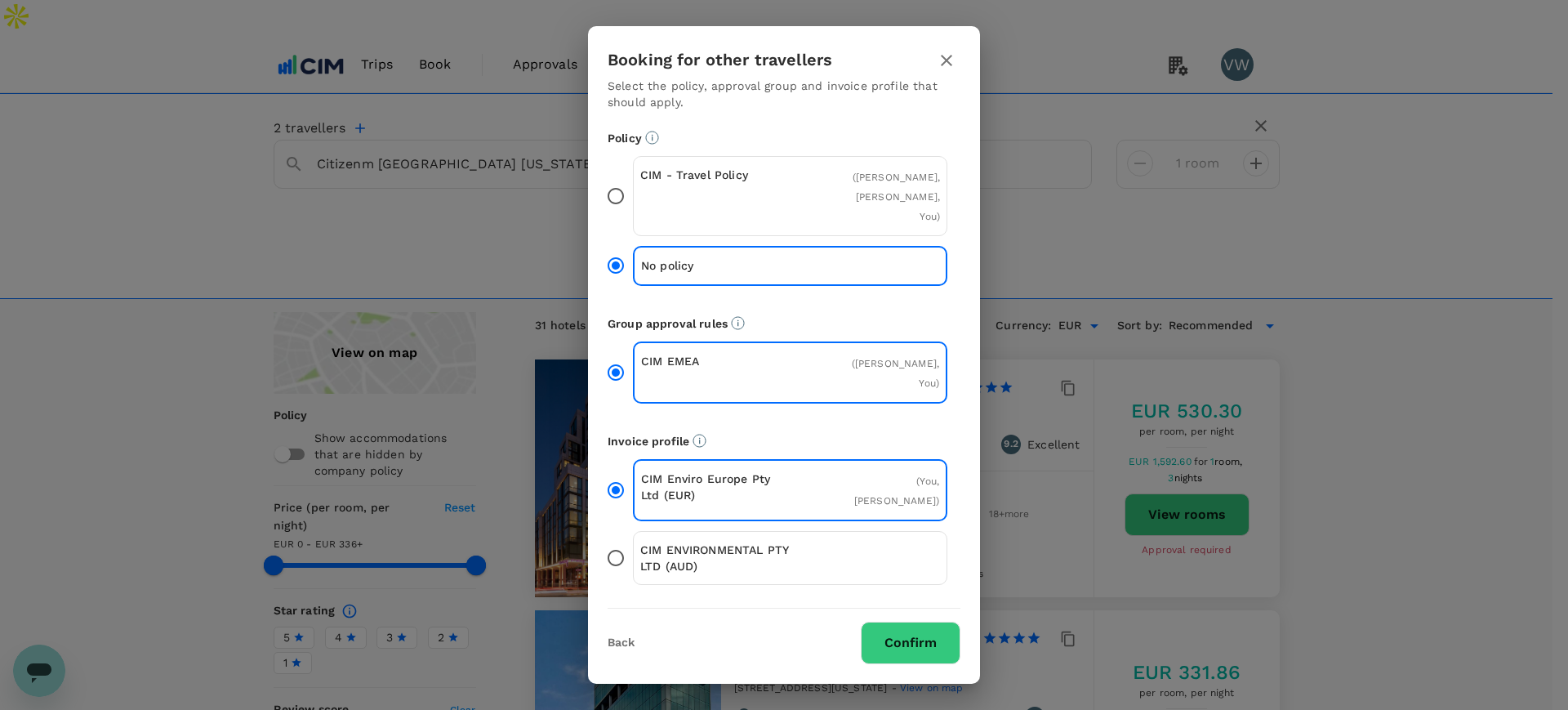
click at [614, 205] on input "CIM - Travel Policy ( Paul Walsh, Eimear Walsh, You )" at bounding box center [615, 196] width 34 height 34
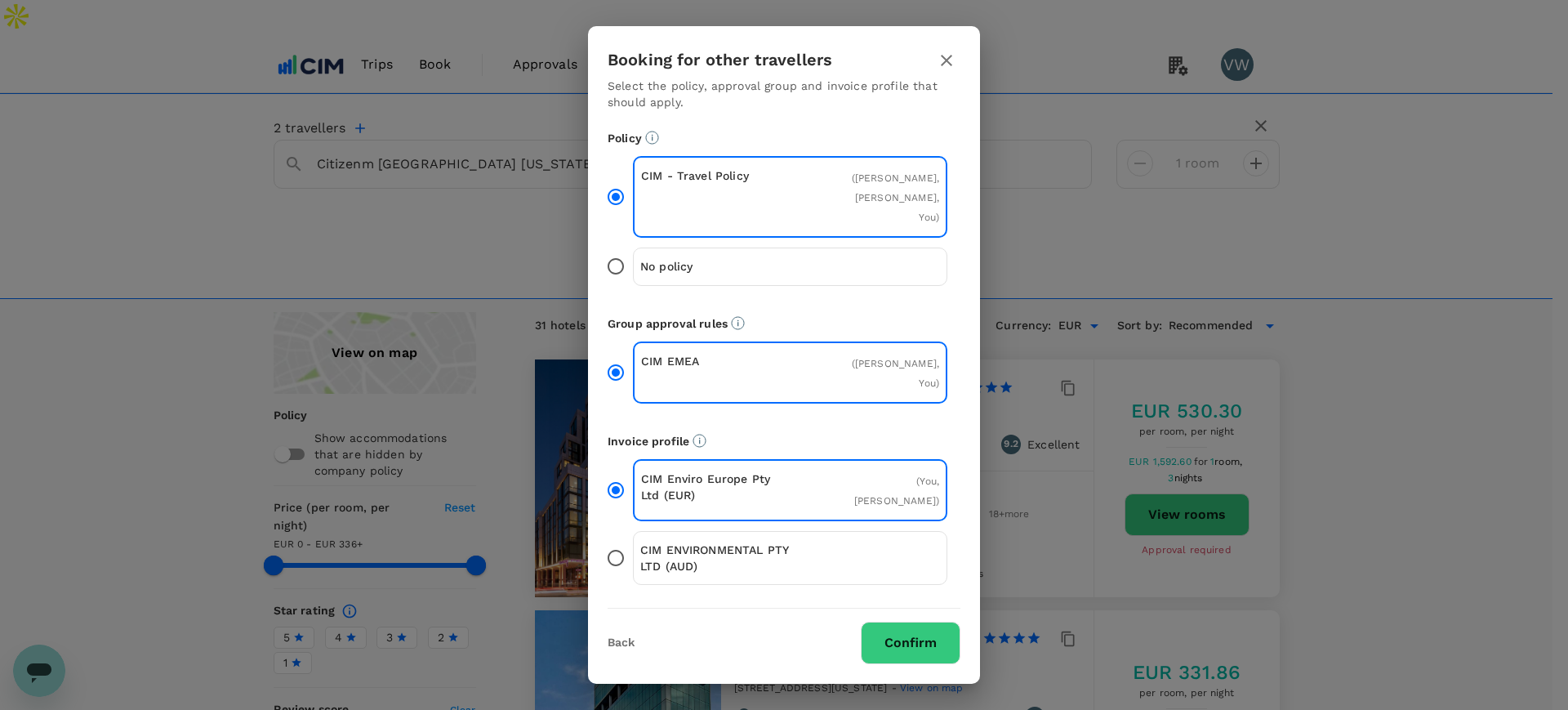
click at [898, 638] on button "Confirm" at bounding box center [911, 642] width 100 height 42
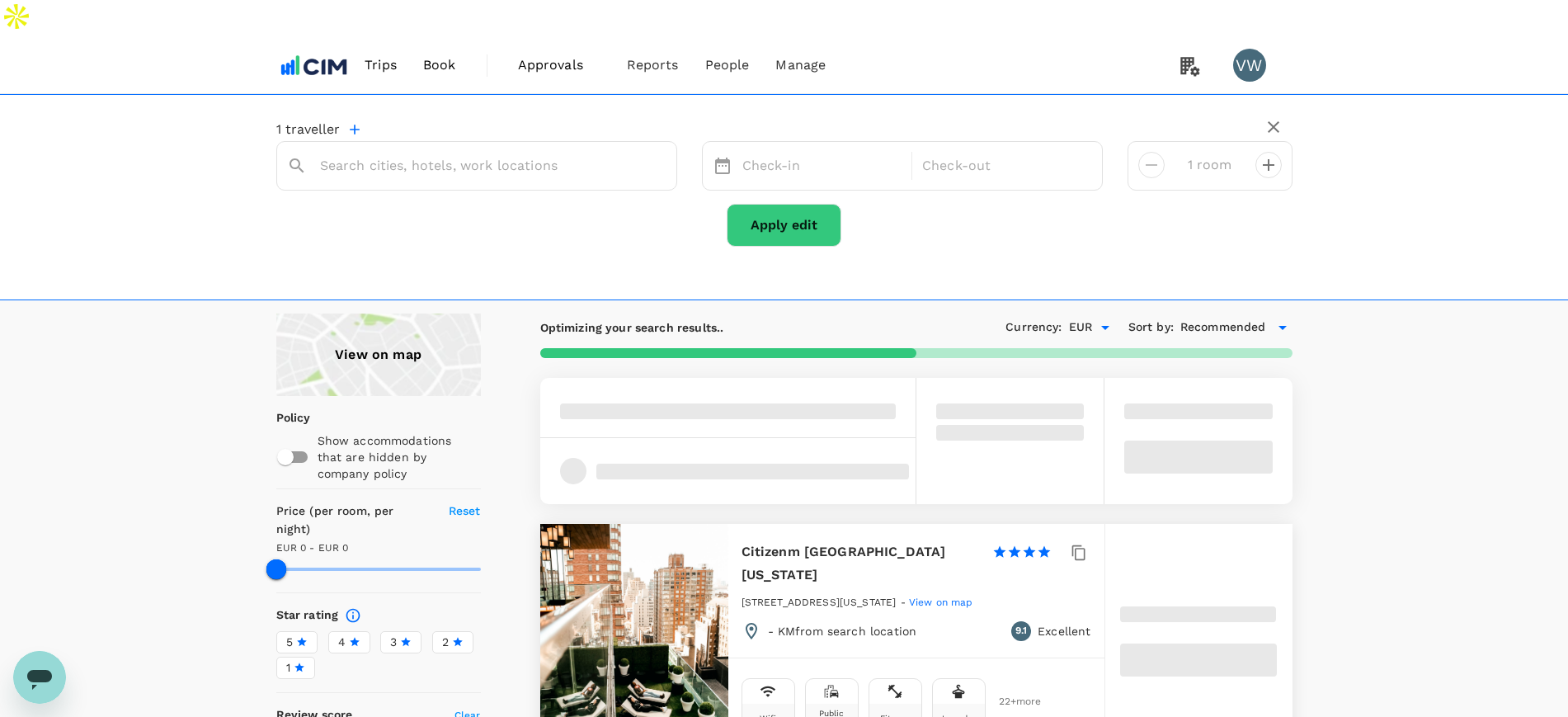
type input "Citizenm [GEOGRAPHIC_DATA] [US_STATE]"
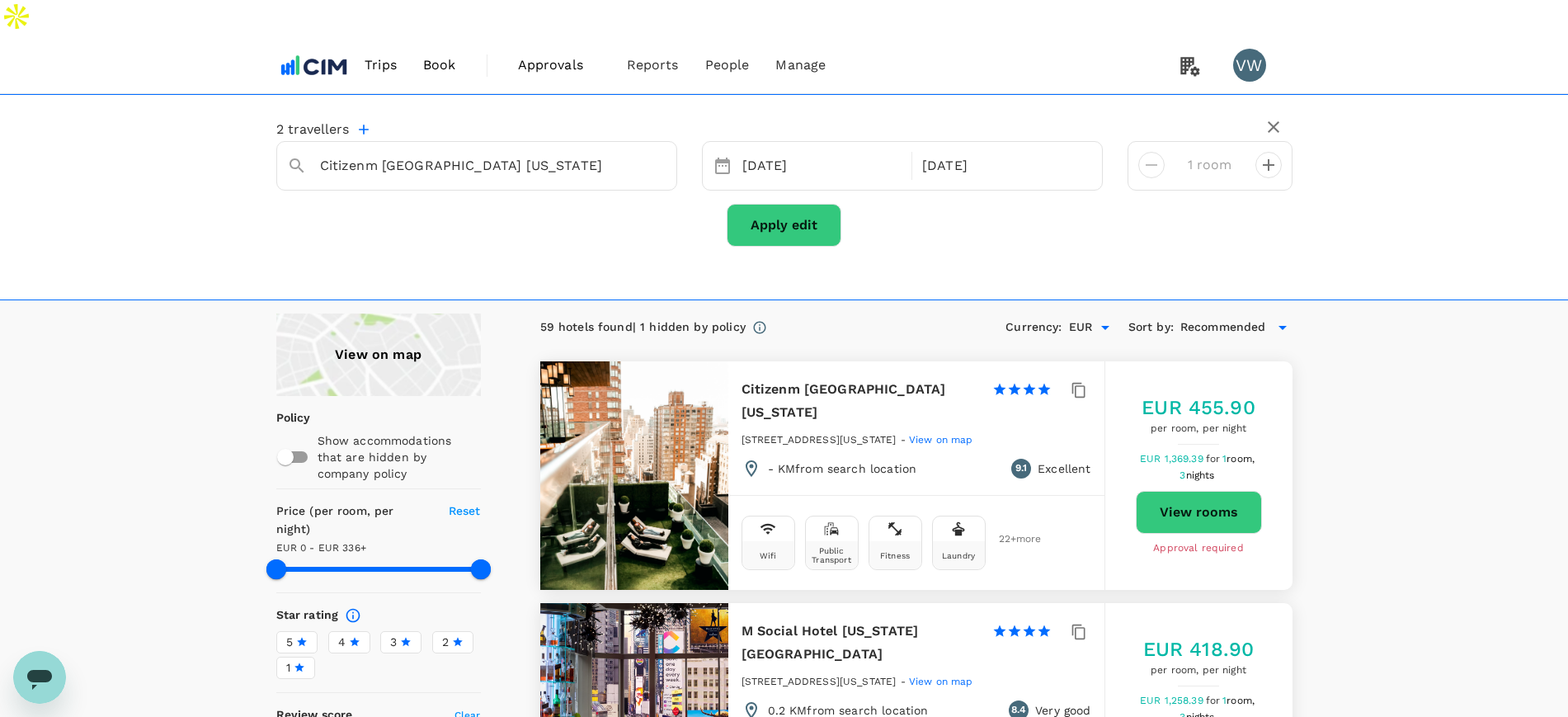
type input "335"
drag, startPoint x: 742, startPoint y: 380, endPoint x: 886, endPoint y: 379, distance: 144.0
click at [886, 431] on div "218 West 50th, New York City - View on map" at bounding box center [916, 444] width 349 height 28
copy span "218 West 50th, New York City"
click at [1243, 491] on button "View rooms" at bounding box center [1199, 512] width 126 height 43
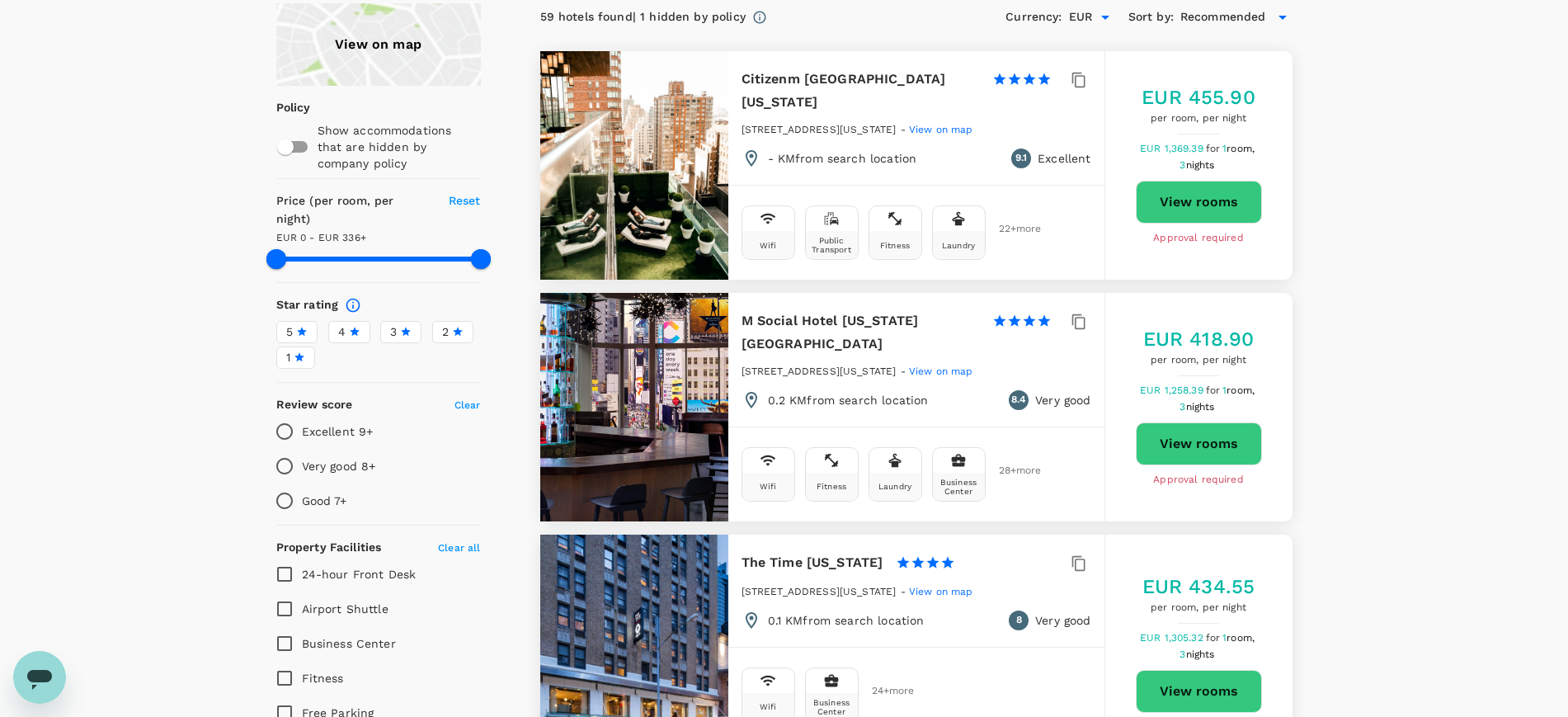
scroll to position [412, 0]
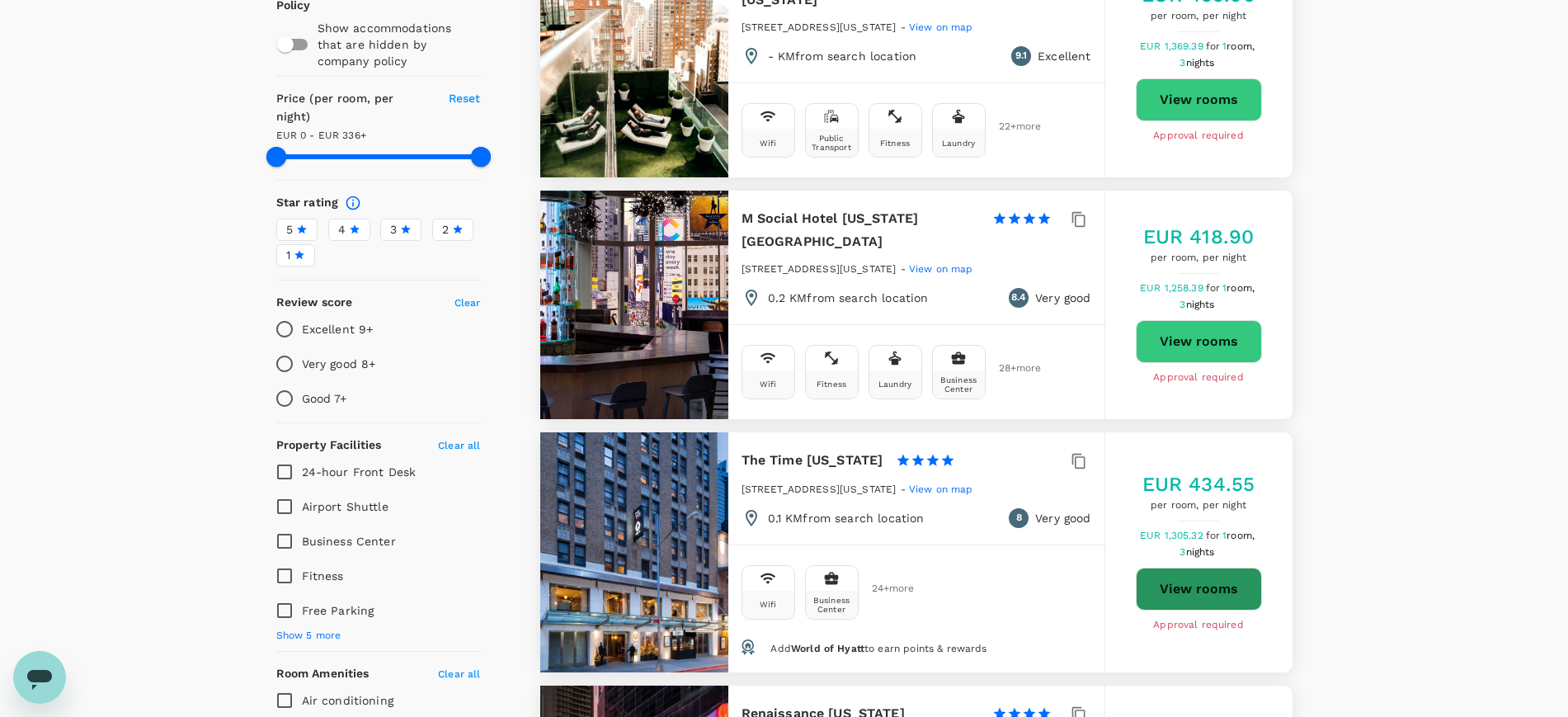
click at [1181, 567] on button "View rooms" at bounding box center [1199, 588] width 126 height 43
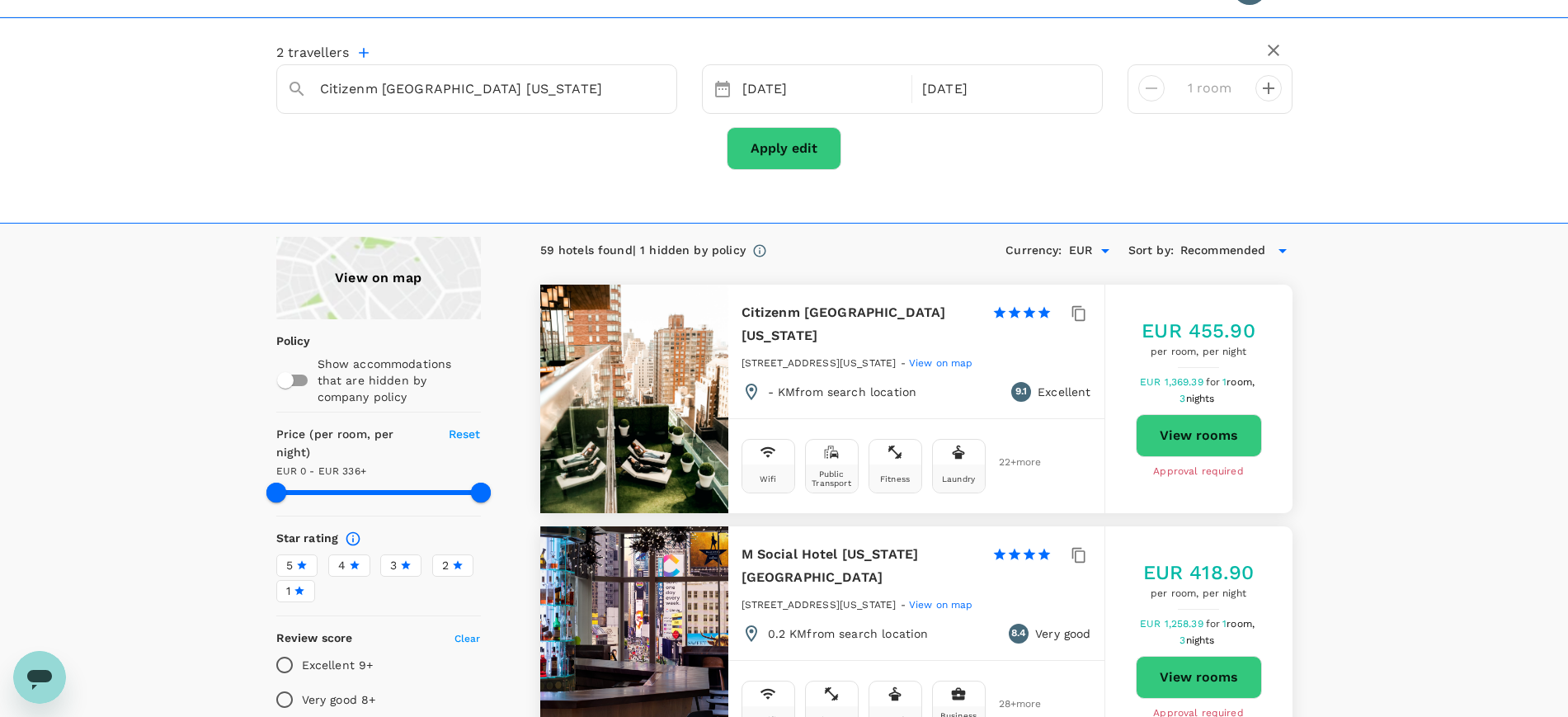
scroll to position [0, 0]
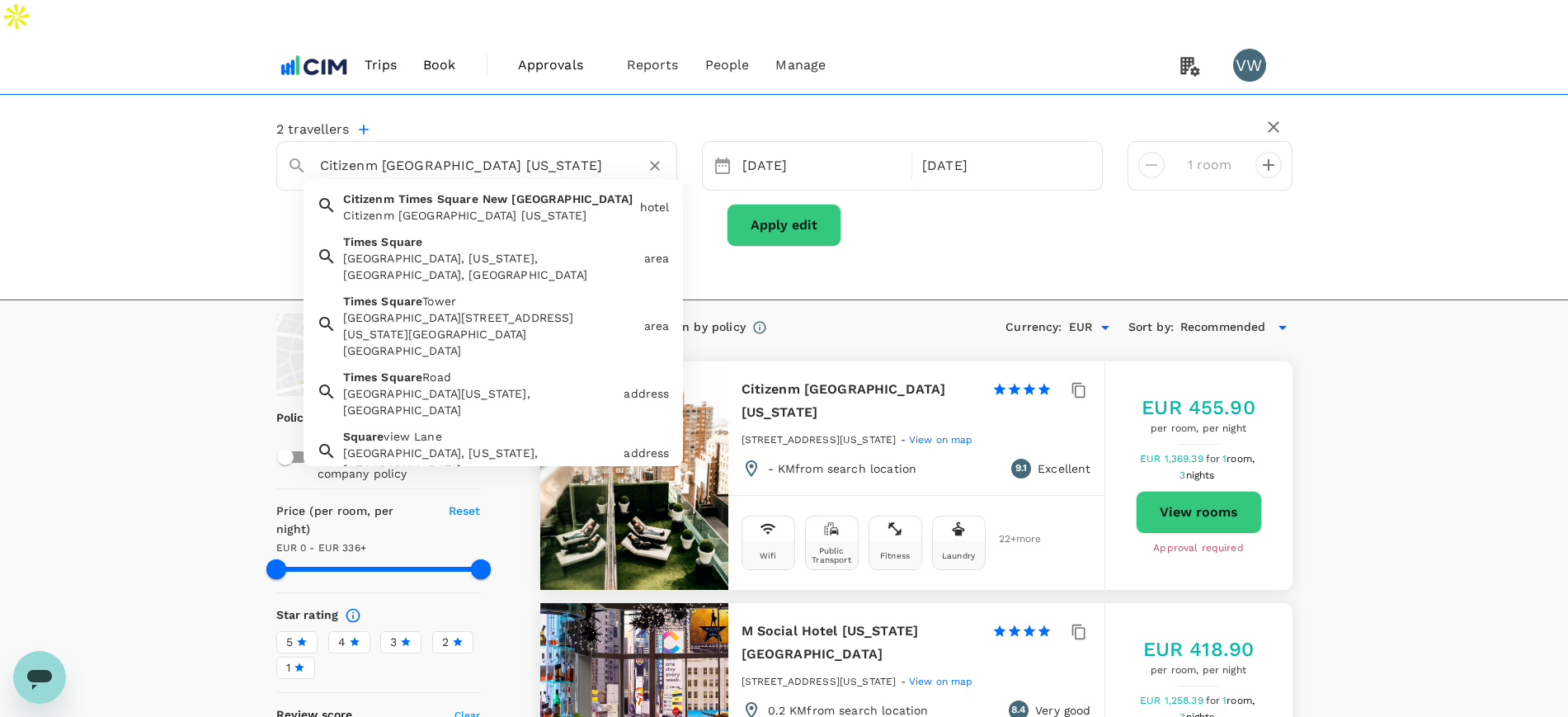
drag, startPoint x: 604, startPoint y: 123, endPoint x: 301, endPoint y: 113, distance: 303.2
click at [301, 139] on div "Citizenm [GEOGRAPHIC_DATA] [US_STATE]" at bounding box center [470, 159] width 392 height 41
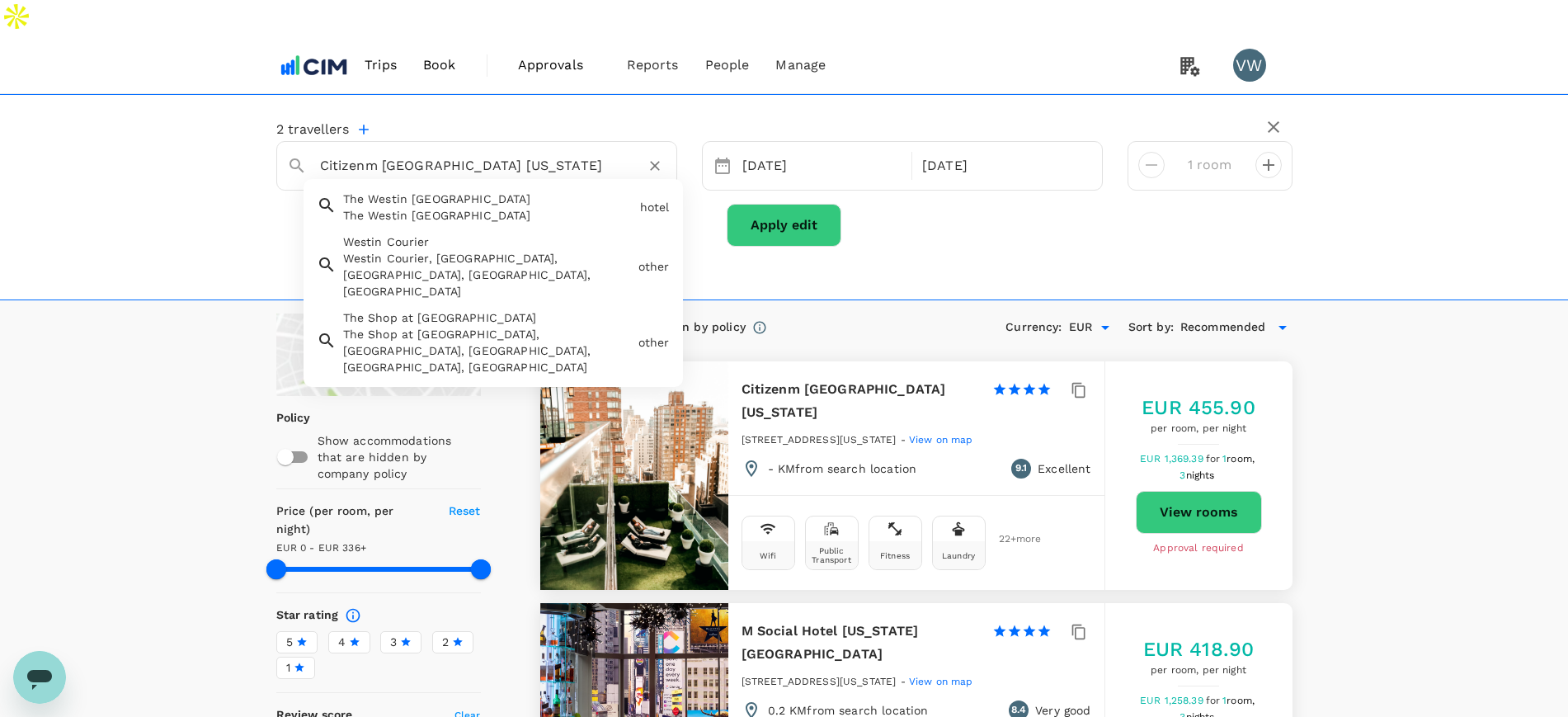
drag, startPoint x: 545, startPoint y: 123, endPoint x: 247, endPoint y: 128, distance: 298.0
click at [249, 127] on div "2 travellers Citizenm Times Square New York The Westin Calgary The Westin Calga…" at bounding box center [784, 197] width 1568 height 206
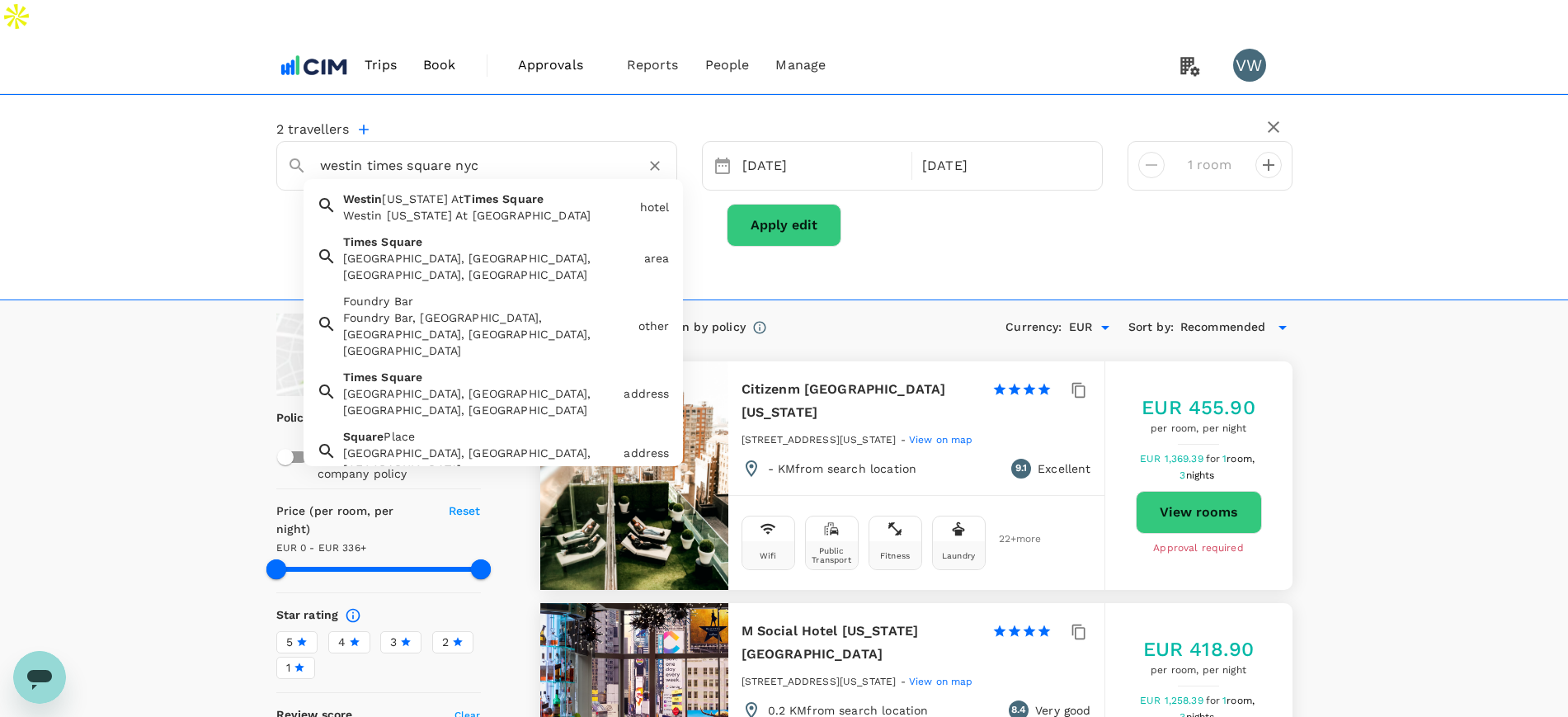
click at [428, 192] on span "New York At" at bounding box center [423, 199] width 82 height 13
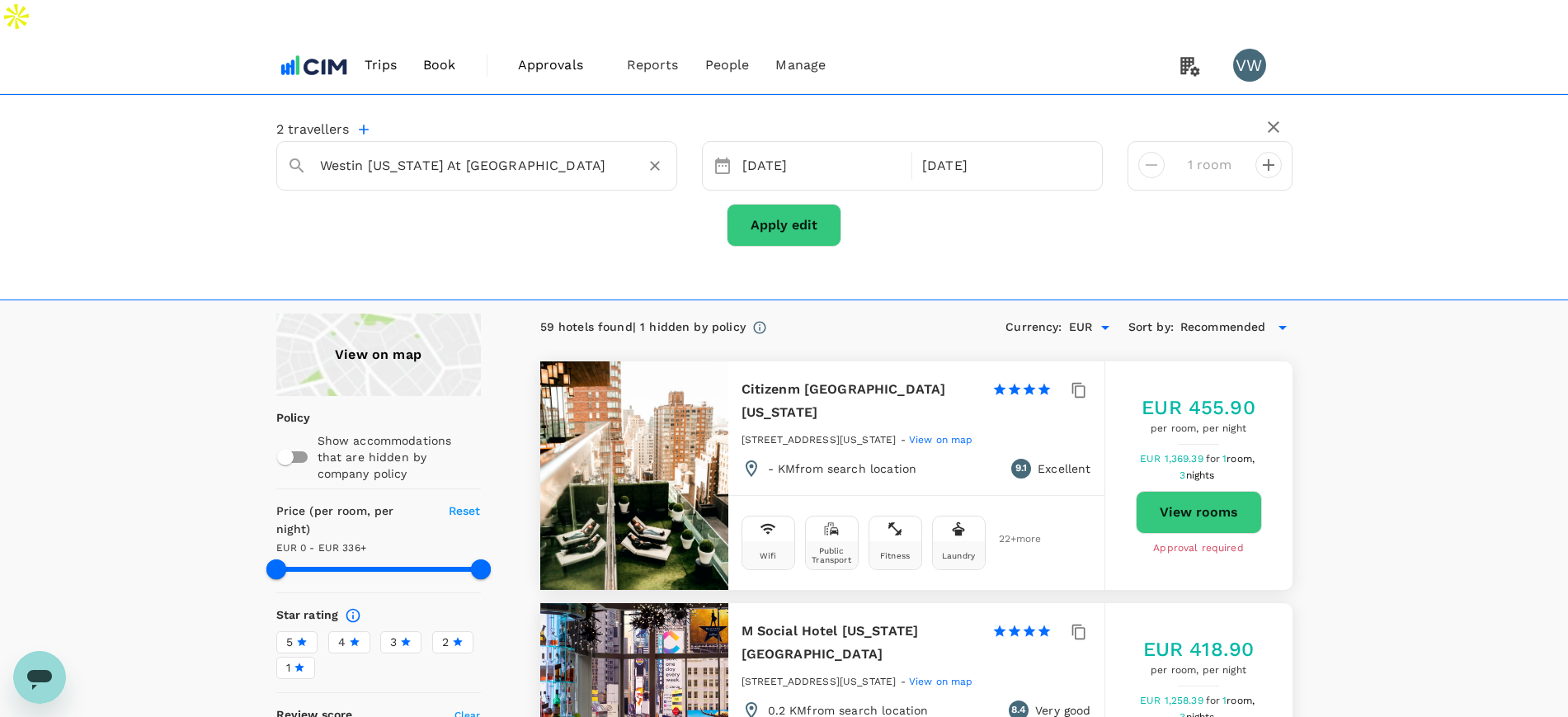
type input "Westin New York At Times Square"
click at [793, 204] on button "Apply edit" at bounding box center [784, 225] width 114 height 43
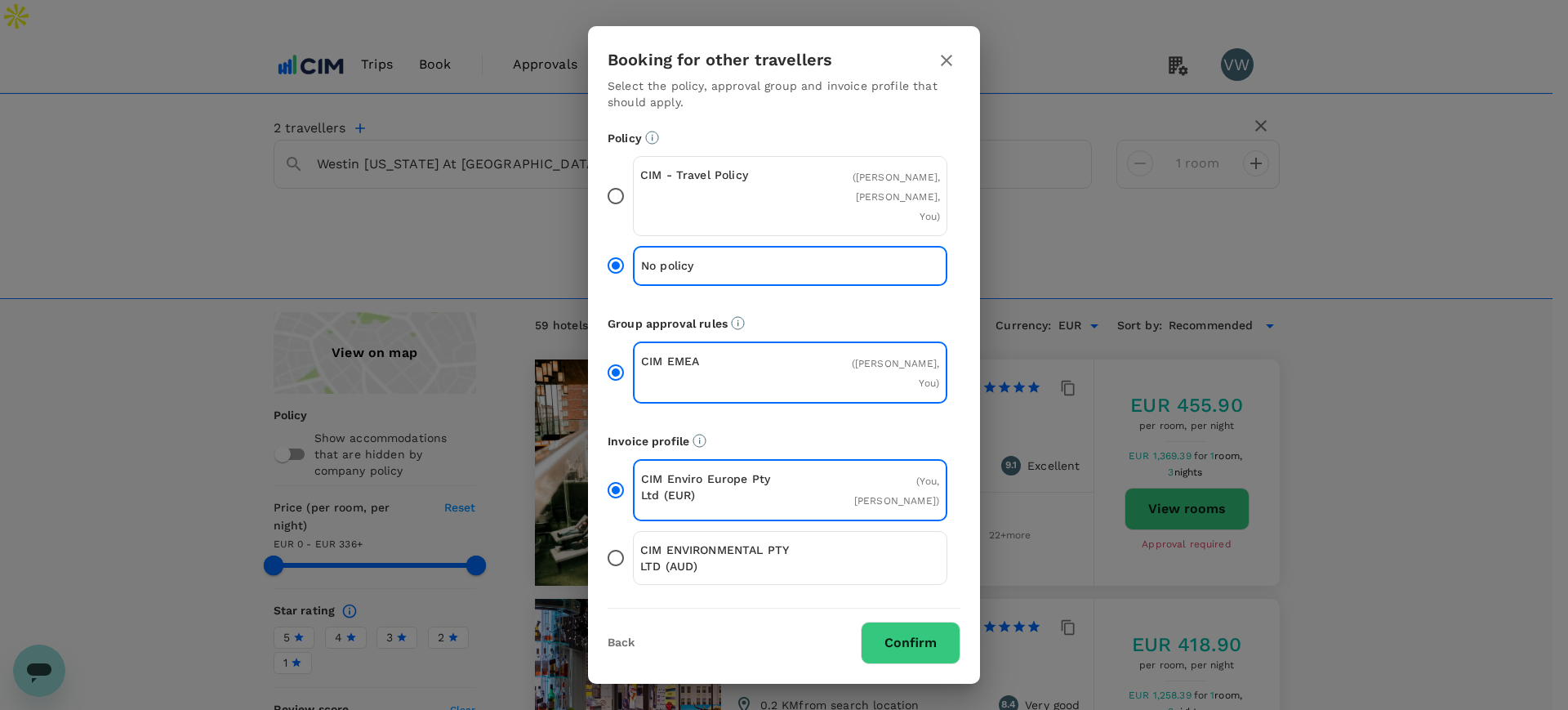
click at [621, 206] on input "CIM - Travel Policy ( Paul Walsh, Eimear Walsh, You )" at bounding box center [615, 196] width 34 height 34
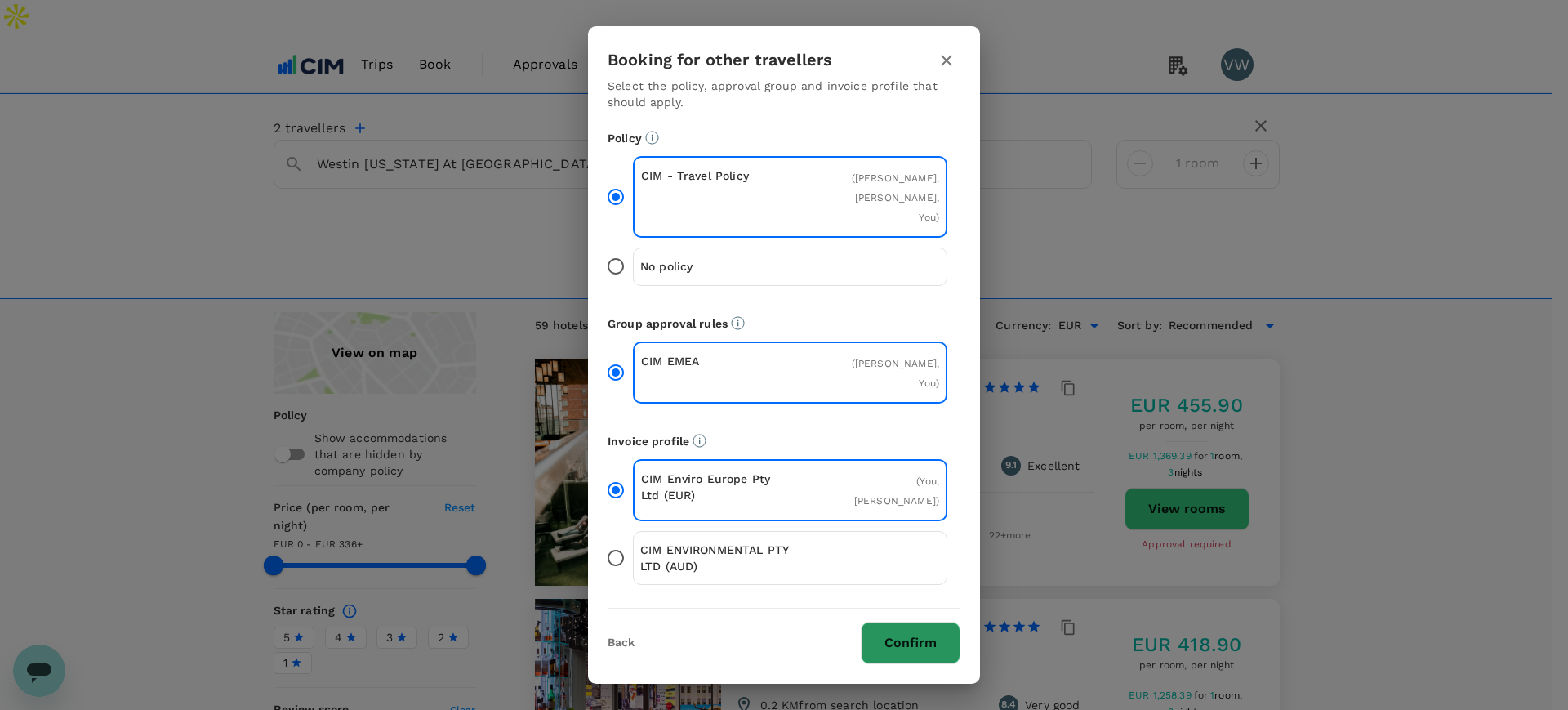
click at [898, 622] on button "Confirm" at bounding box center [911, 642] width 100 height 42
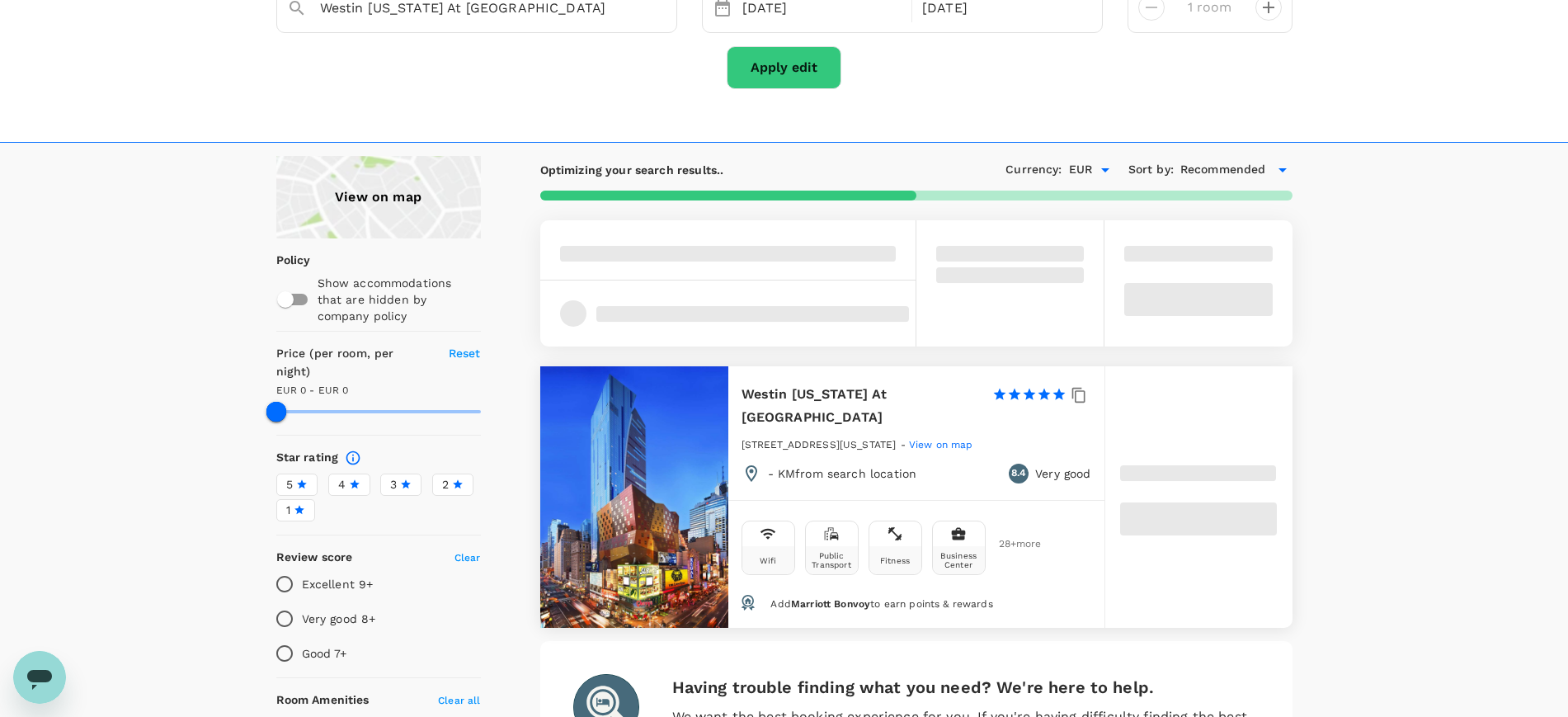
scroll to position [206, 0]
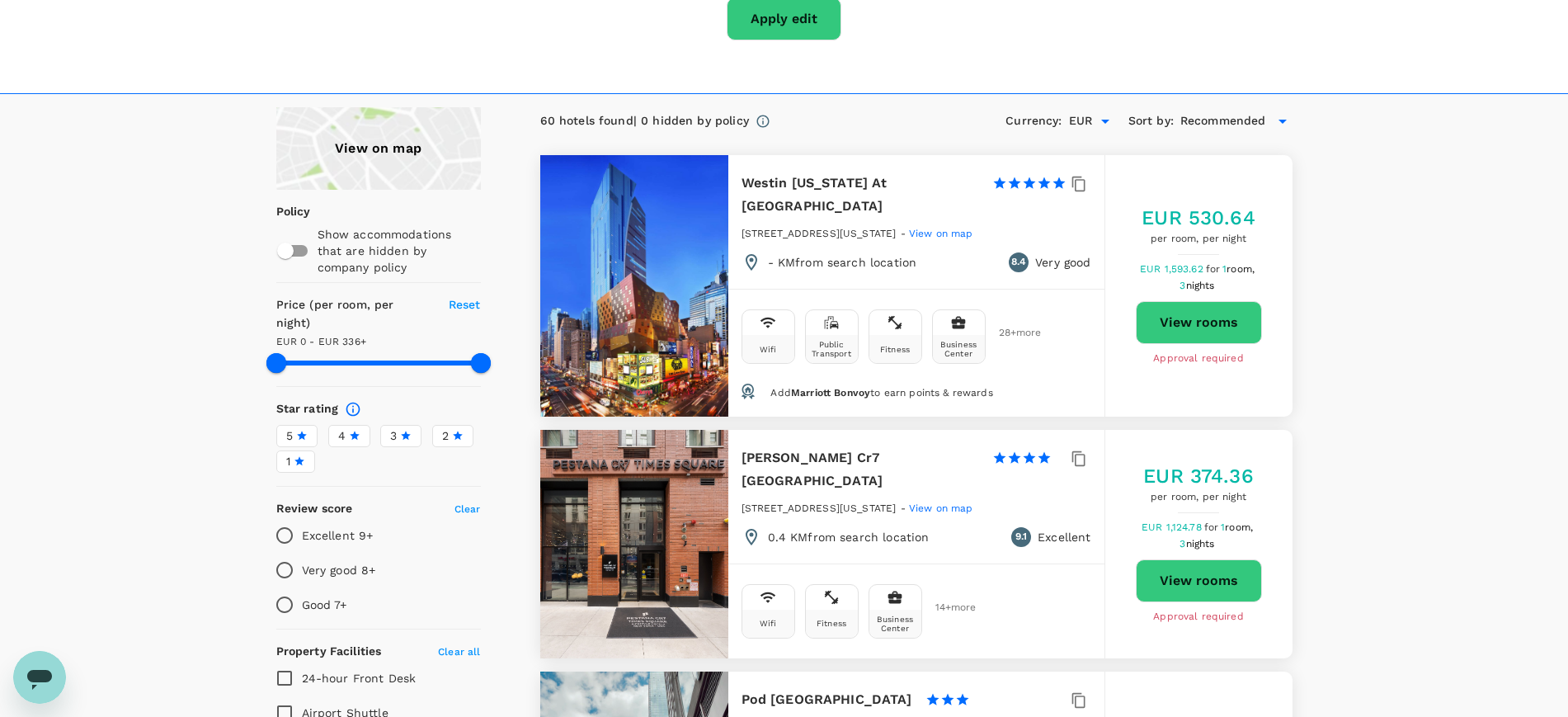
type input "335"
click at [1206, 301] on button "View rooms" at bounding box center [1199, 322] width 126 height 43
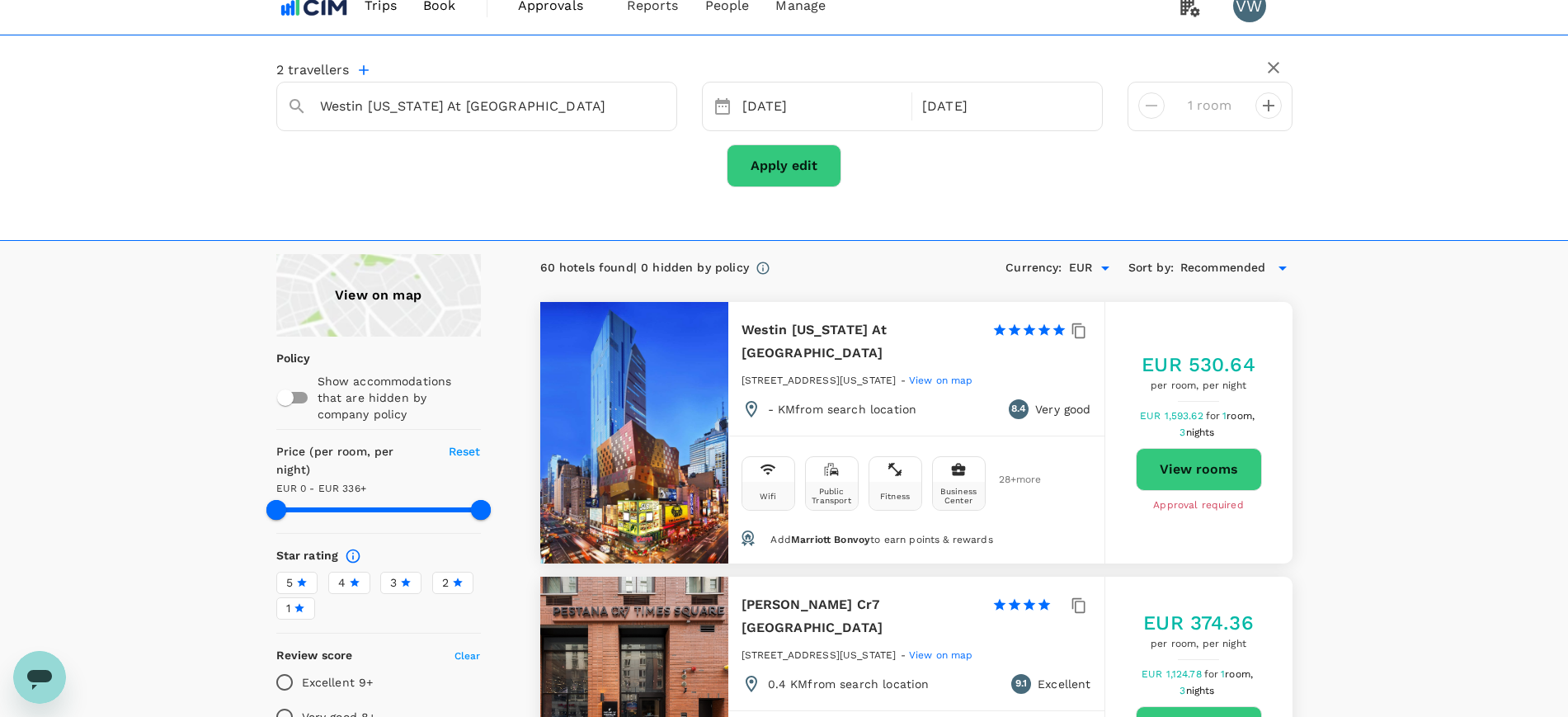
scroll to position [0, 0]
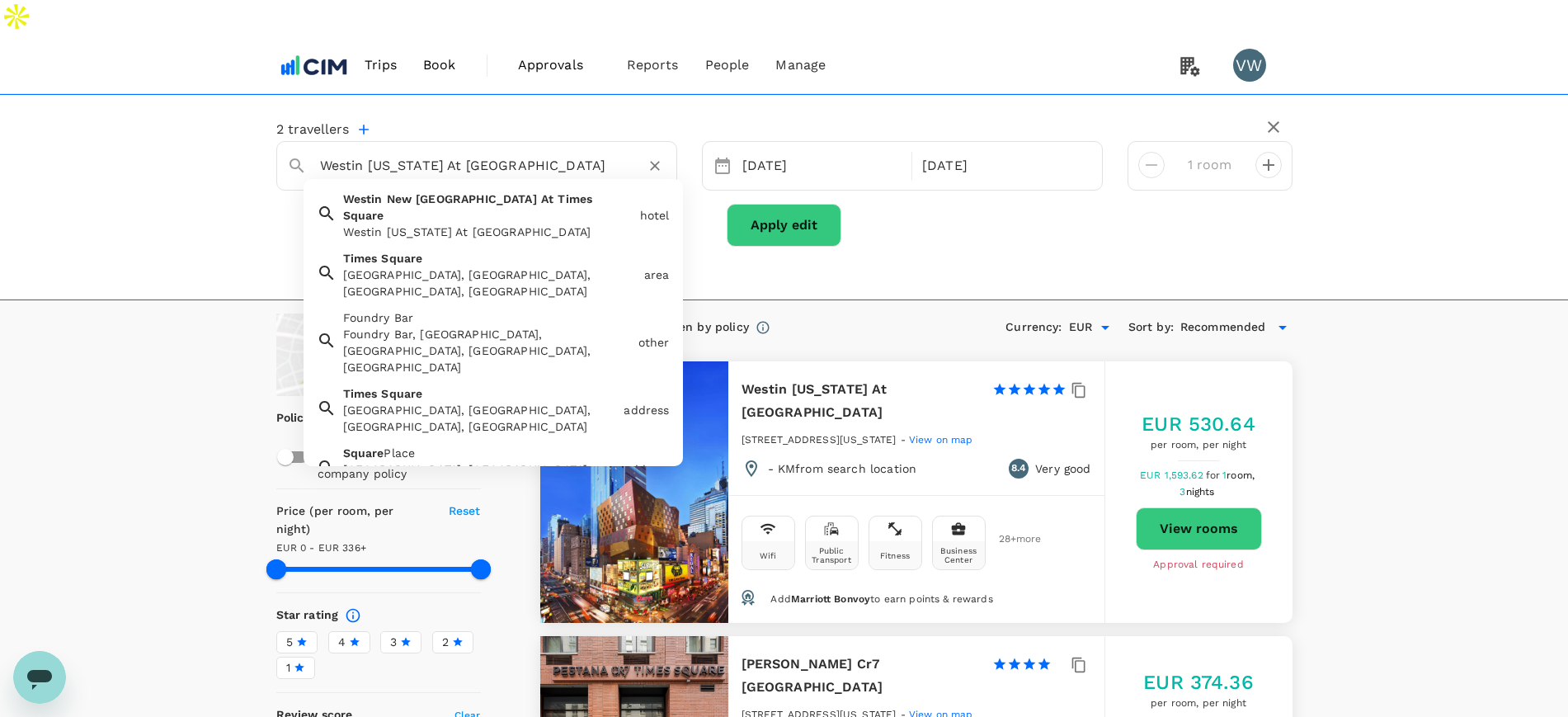
drag, startPoint x: 325, startPoint y: 129, endPoint x: 546, endPoint y: 122, distance: 221.1
click at [546, 152] on input "Westin New York At Times Square" at bounding box center [470, 165] width 300 height 25
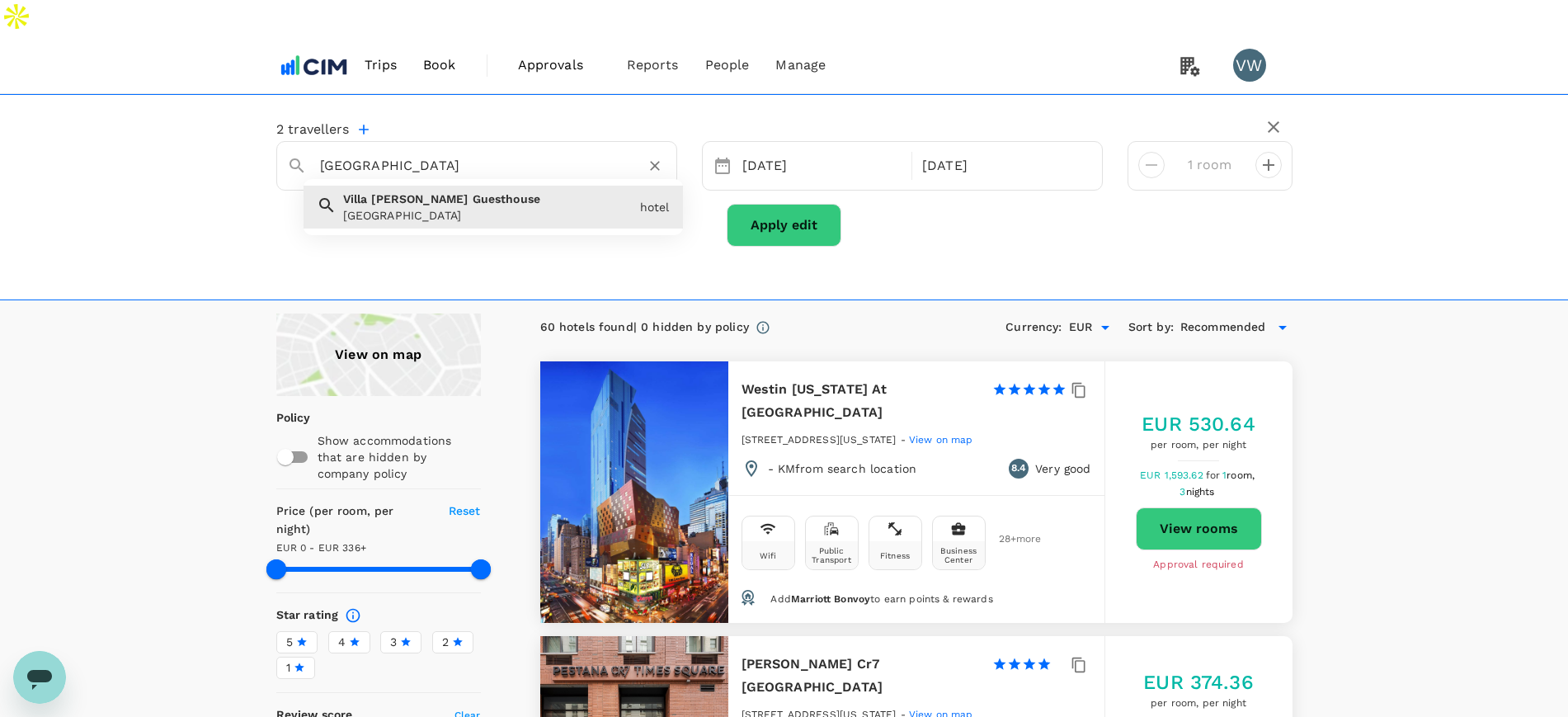
drag, startPoint x: 325, startPoint y: 126, endPoint x: 593, endPoint y: 115, distance: 268.2
click at [593, 152] on input "Villa Khatun Guesthouse" at bounding box center [470, 165] width 300 height 25
type input "V"
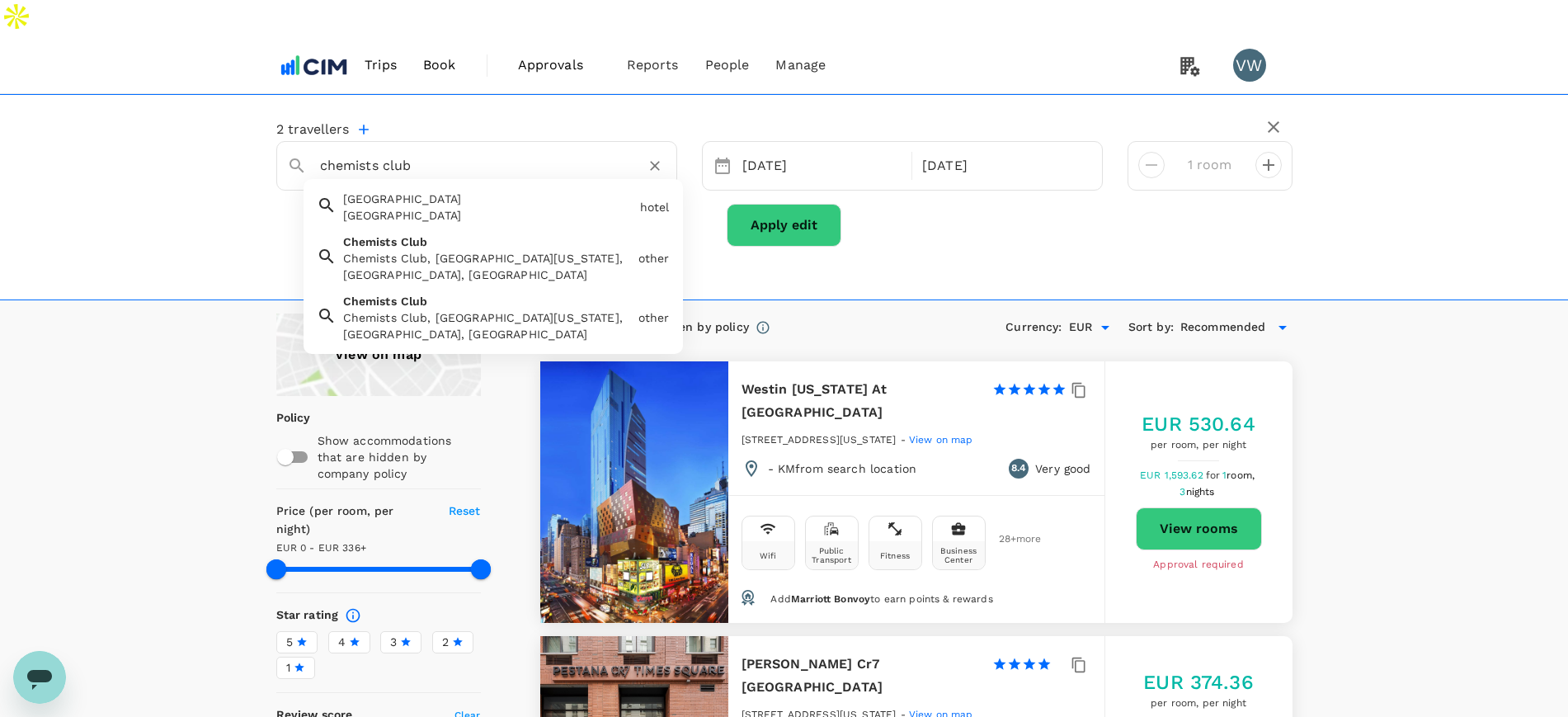
click at [446, 250] on div "Chemists Club, West 44th Street, New York, NY, USA" at bounding box center [487, 266] width 289 height 33
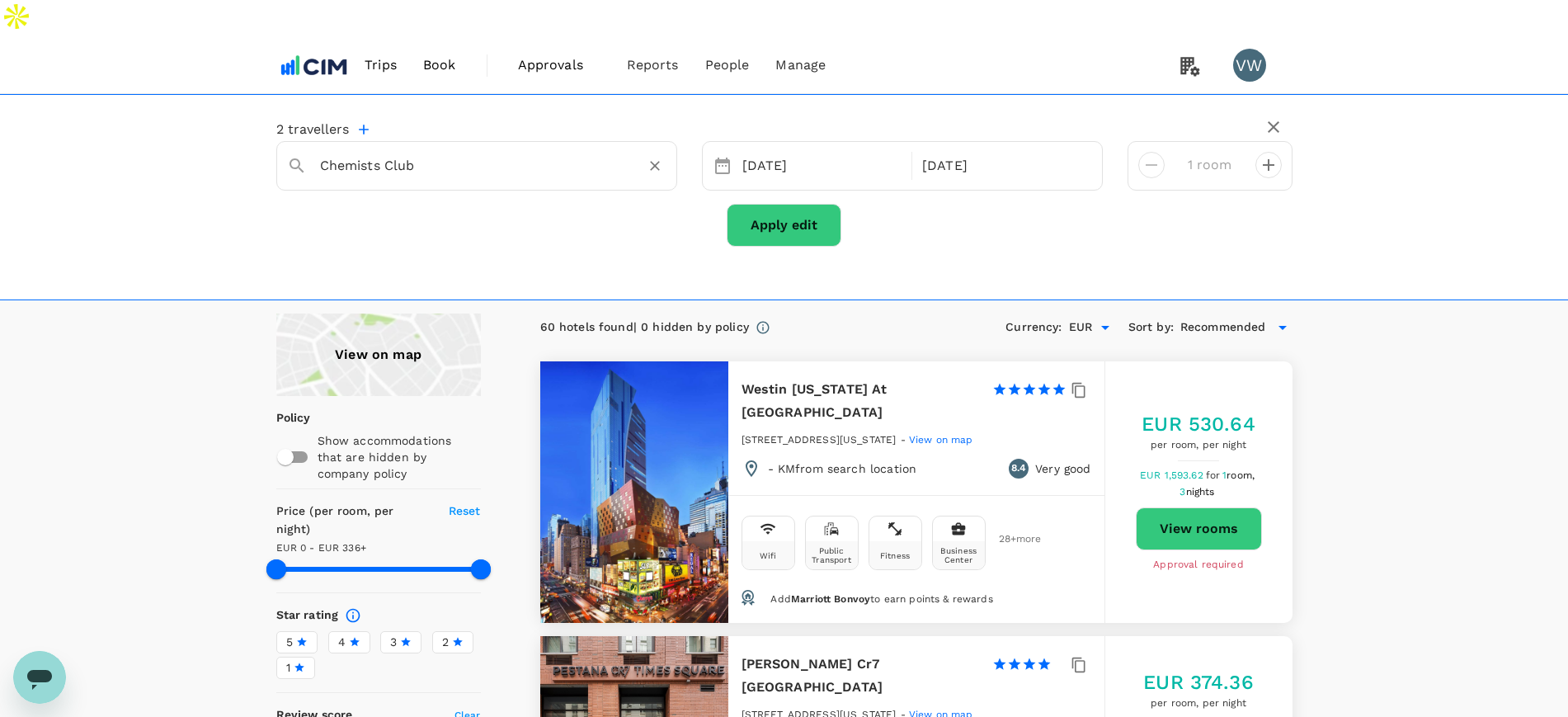
type input "Chemists Club"
click at [750, 204] on button "Apply edit" at bounding box center [784, 225] width 114 height 43
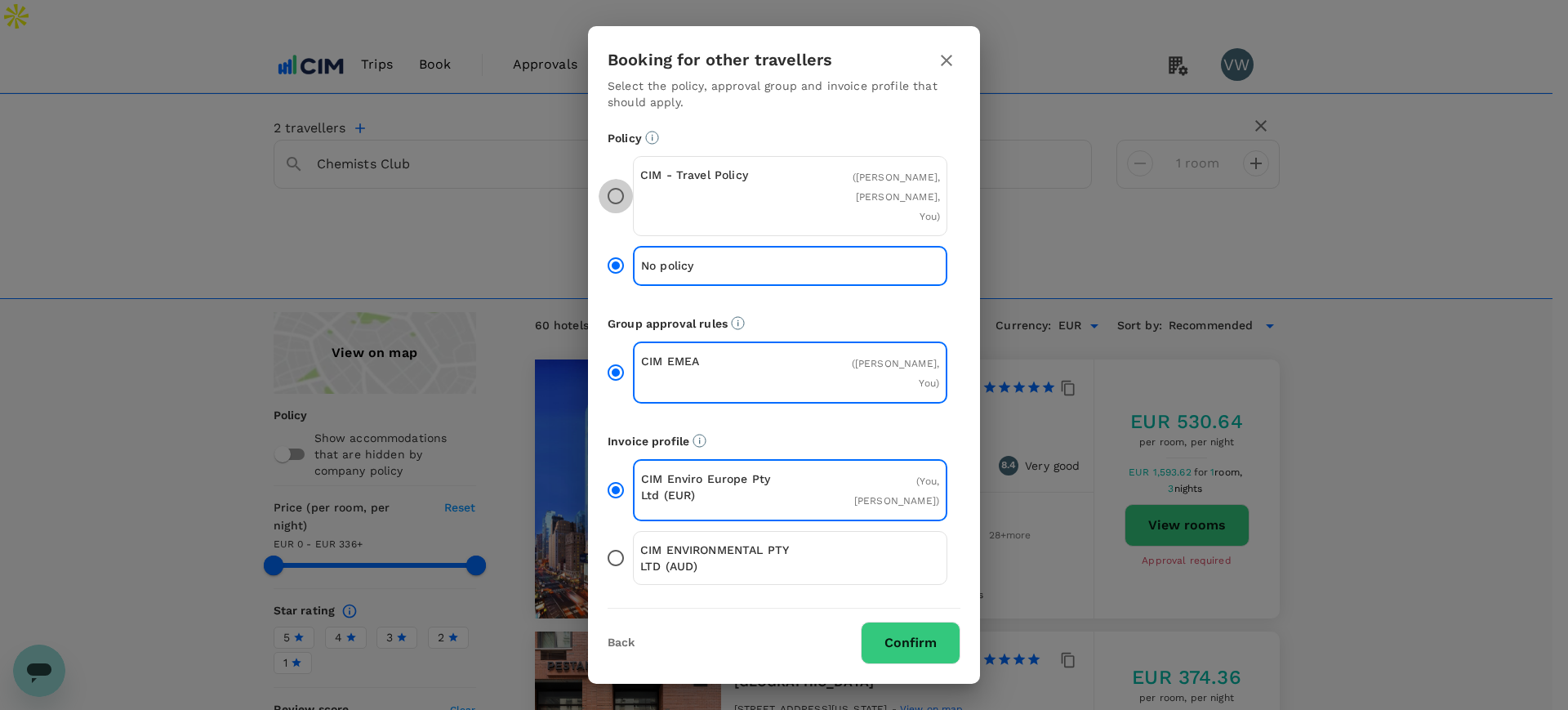
click at [610, 212] on input "CIM - Travel Policy ( Paul Walsh, Eimear Walsh, You )" at bounding box center [615, 196] width 34 height 34
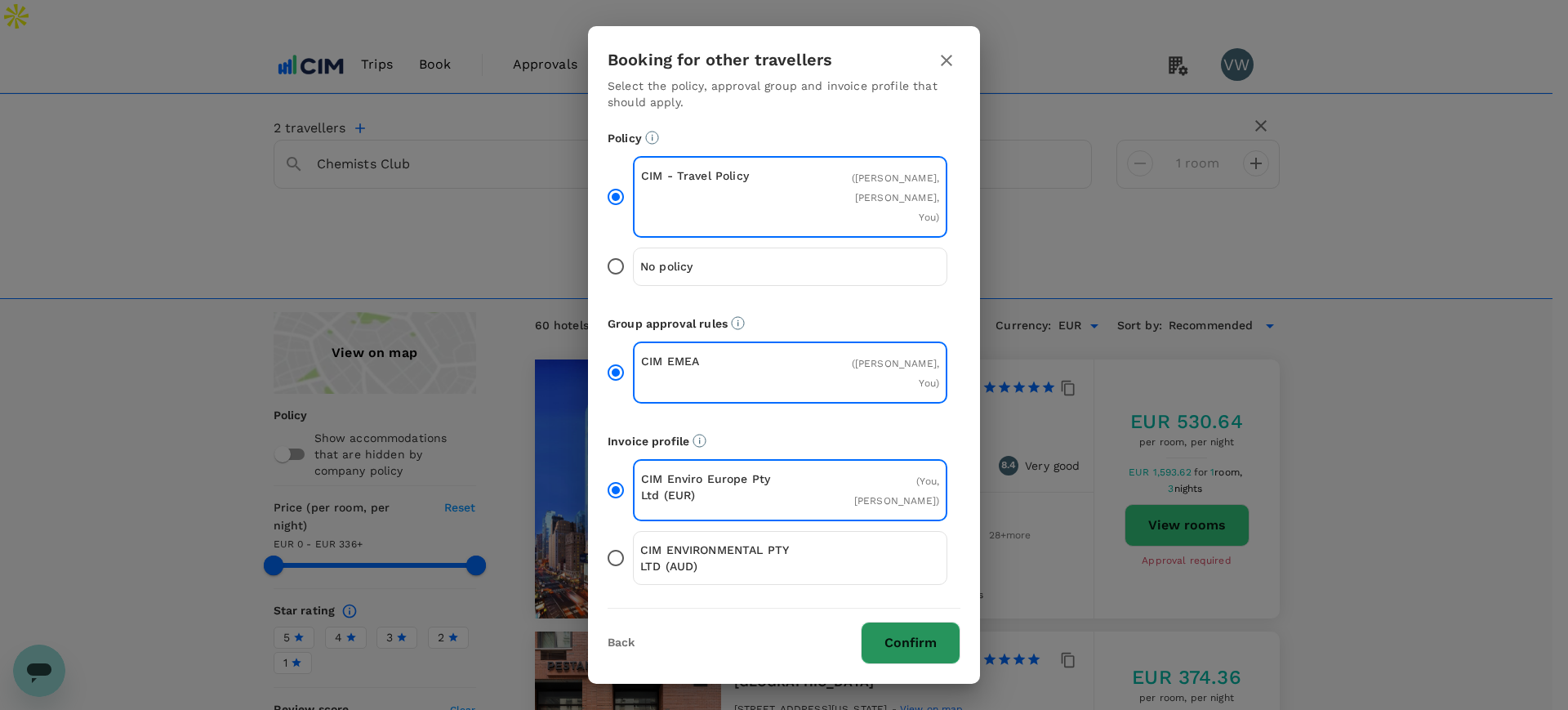
click at [890, 622] on button "Confirm" at bounding box center [911, 642] width 100 height 42
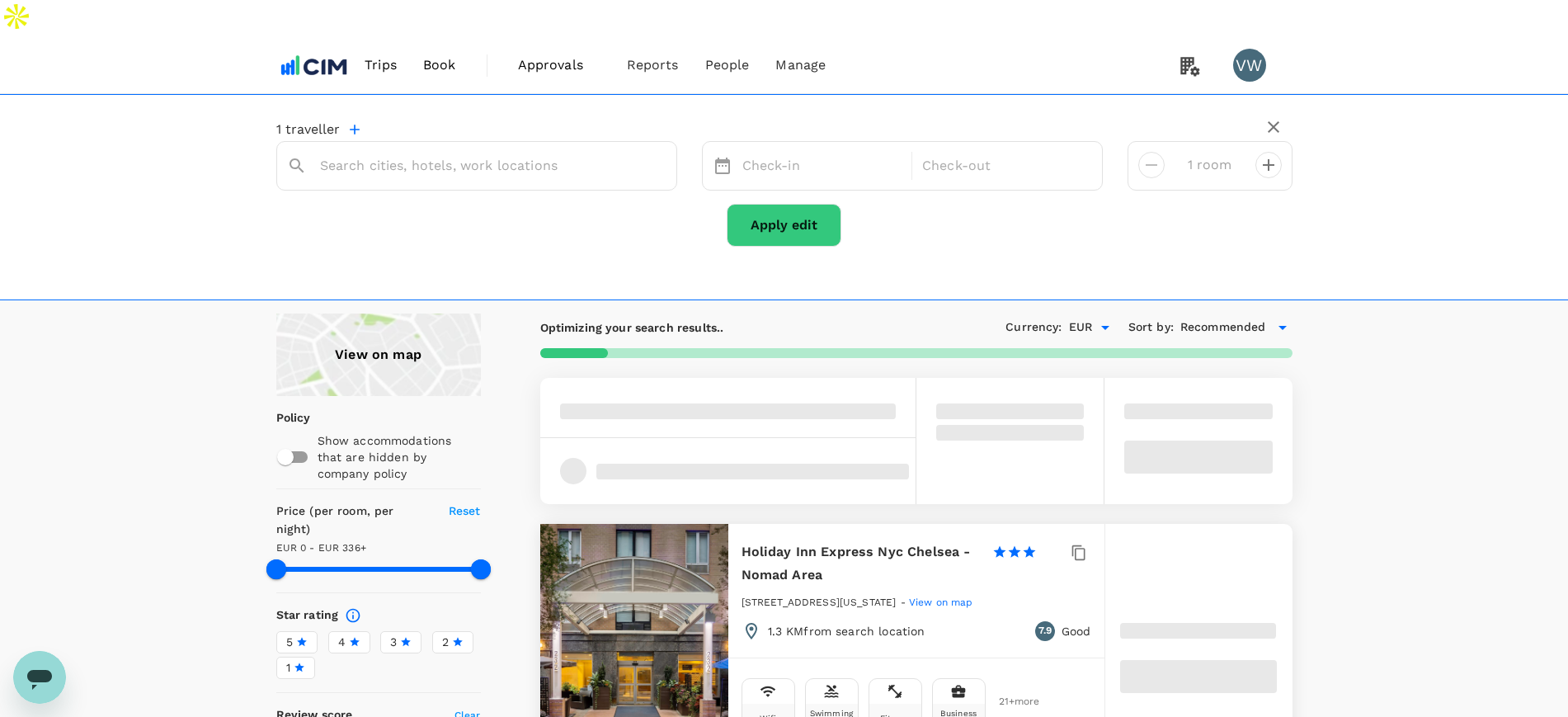
type input "Chemists Club"
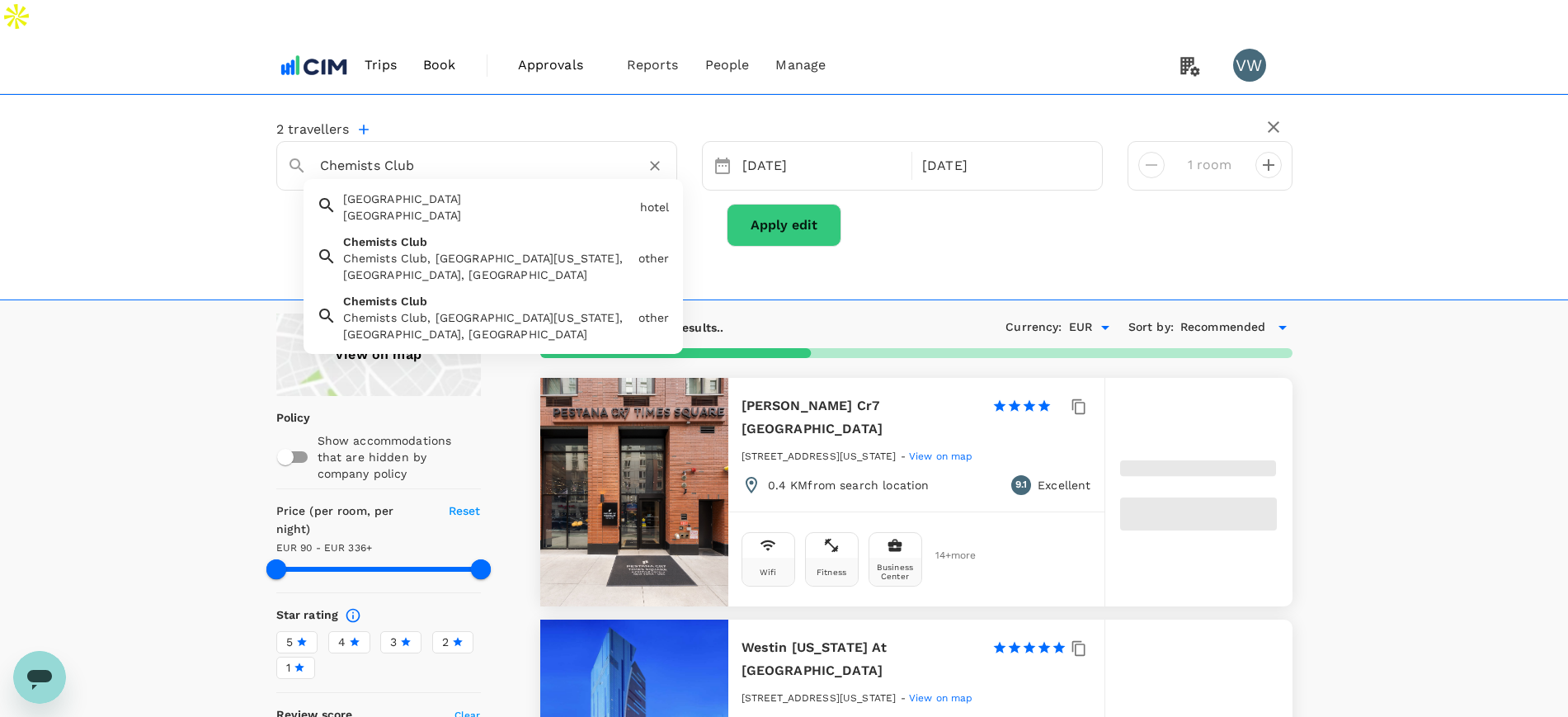
type input "335.35"
drag, startPoint x: 459, startPoint y: 131, endPoint x: 279, endPoint y: 117, distance: 180.5
click at [279, 139] on div "Chemists Club" at bounding box center [470, 159] width 392 height 41
type input "will"
type input "90.08"
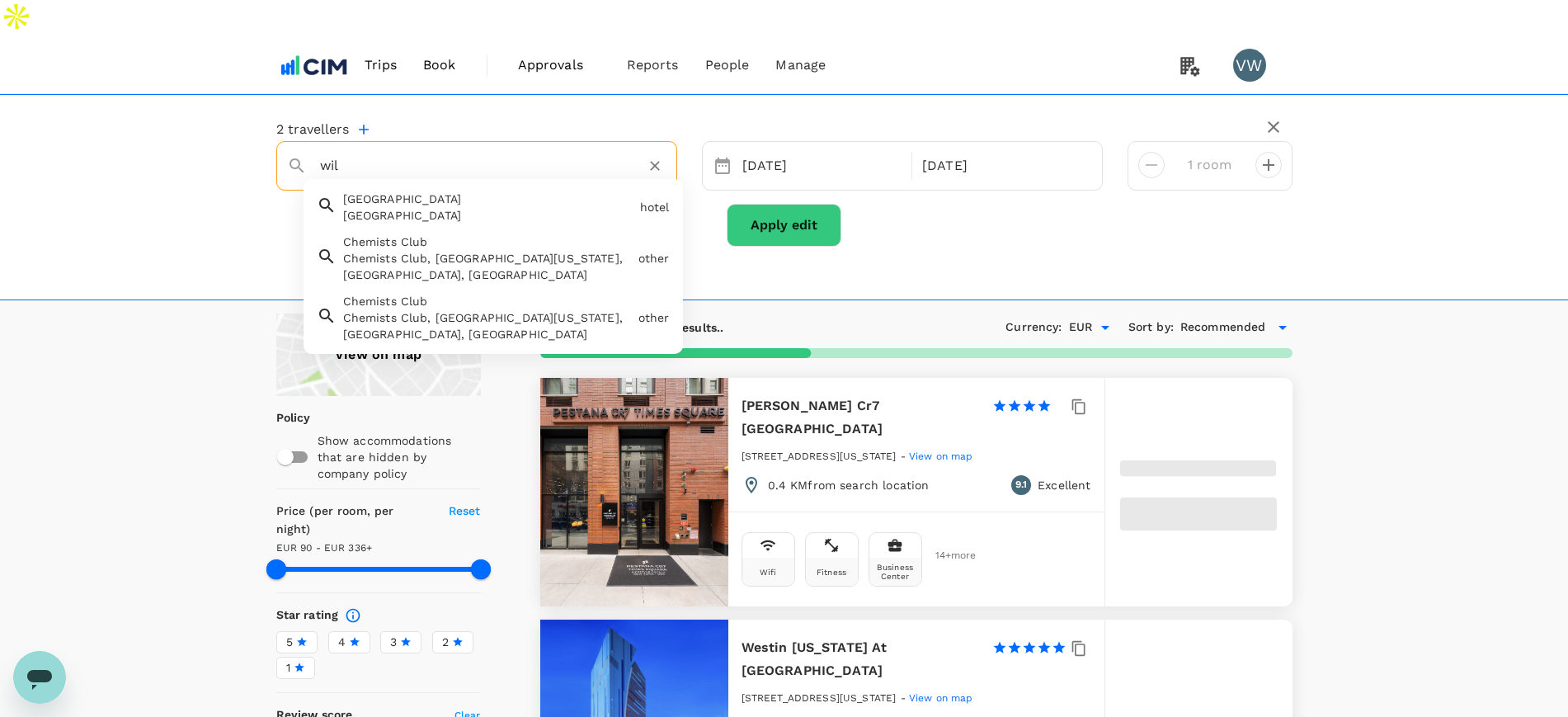
type input "335.08"
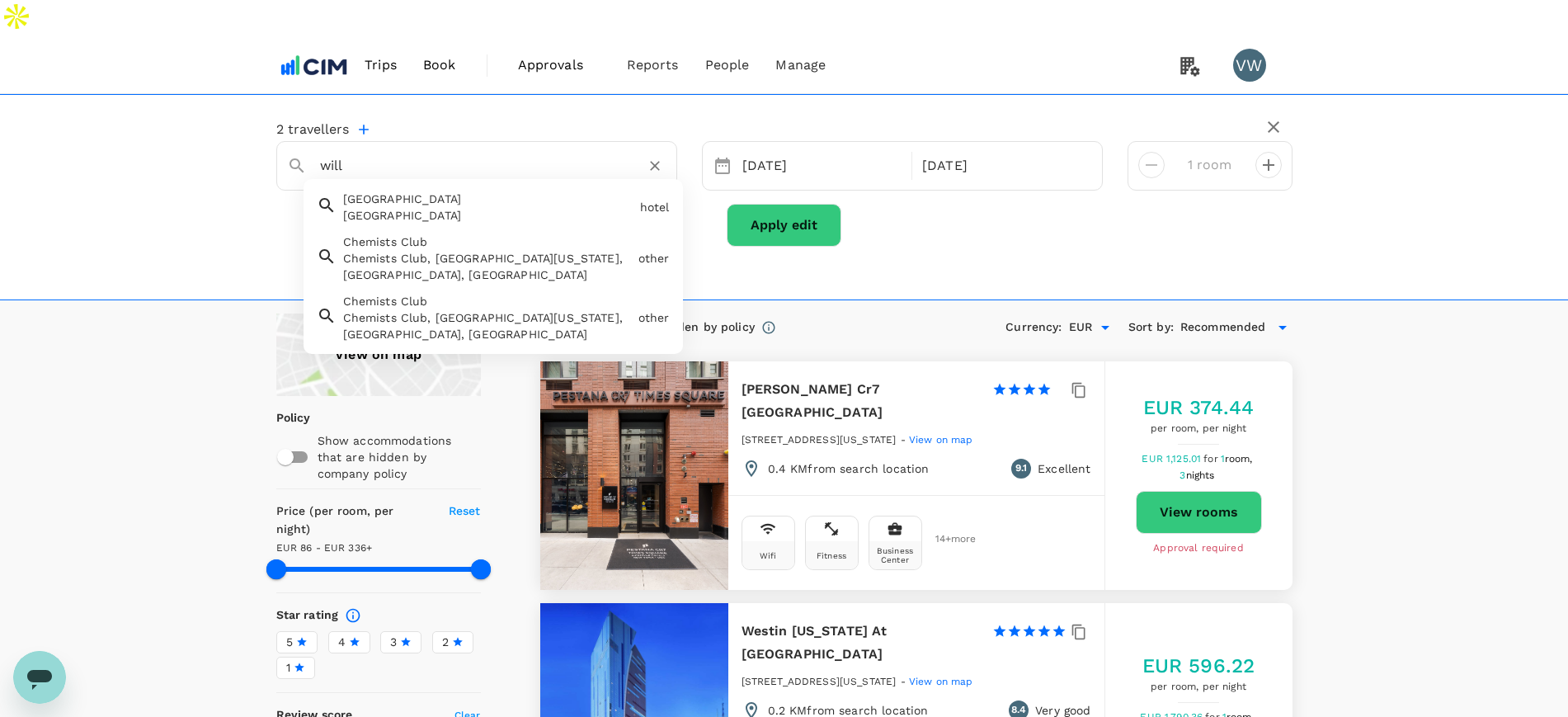
type input "86.08"
type input "335.08"
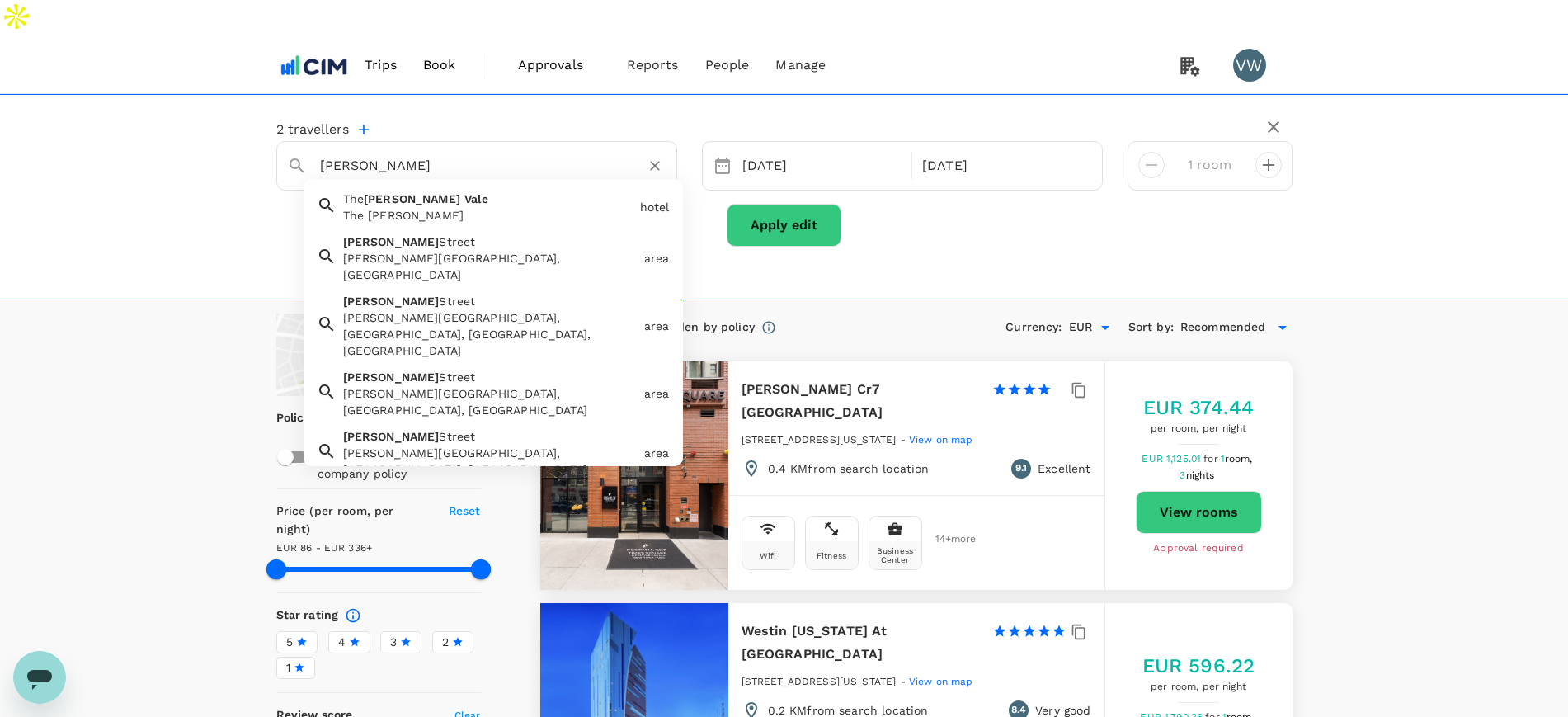
click at [390, 207] on div "The William Vale" at bounding box center [488, 215] width 290 height 17
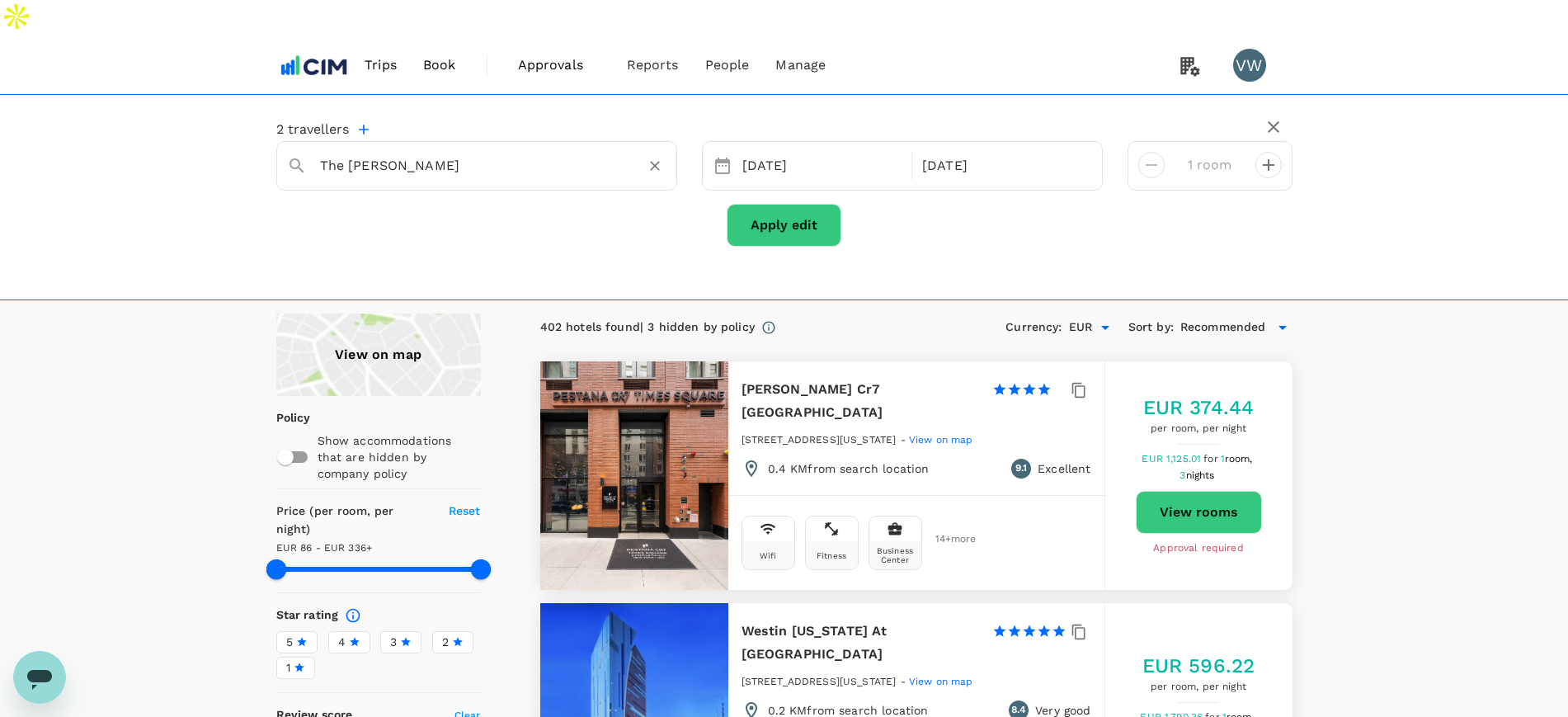
type input "The William Vale"
click at [766, 204] on button "Apply edit" at bounding box center [784, 225] width 114 height 43
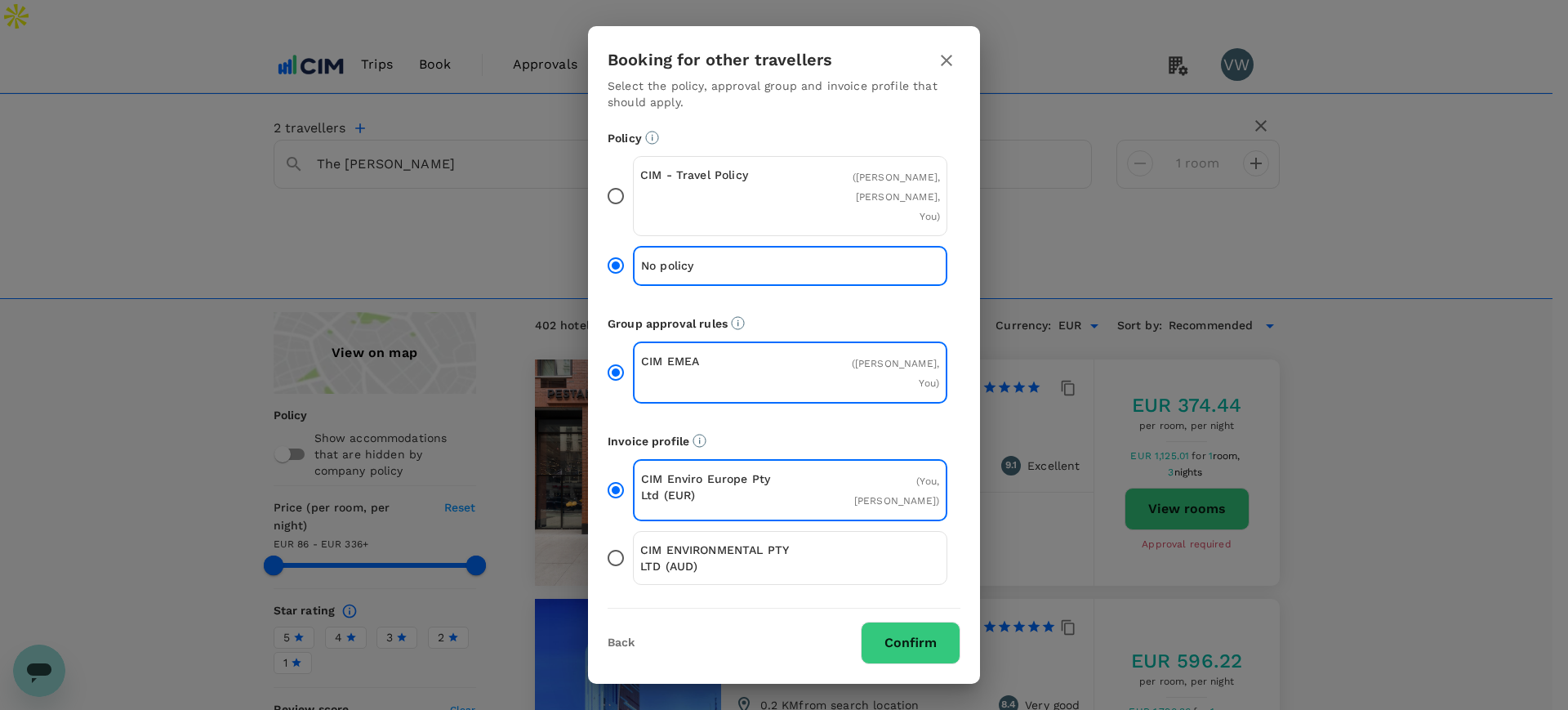
click at [618, 213] on input "CIM - Travel Policy ( Paul Walsh, Eimear Walsh, You )" at bounding box center [615, 196] width 34 height 34
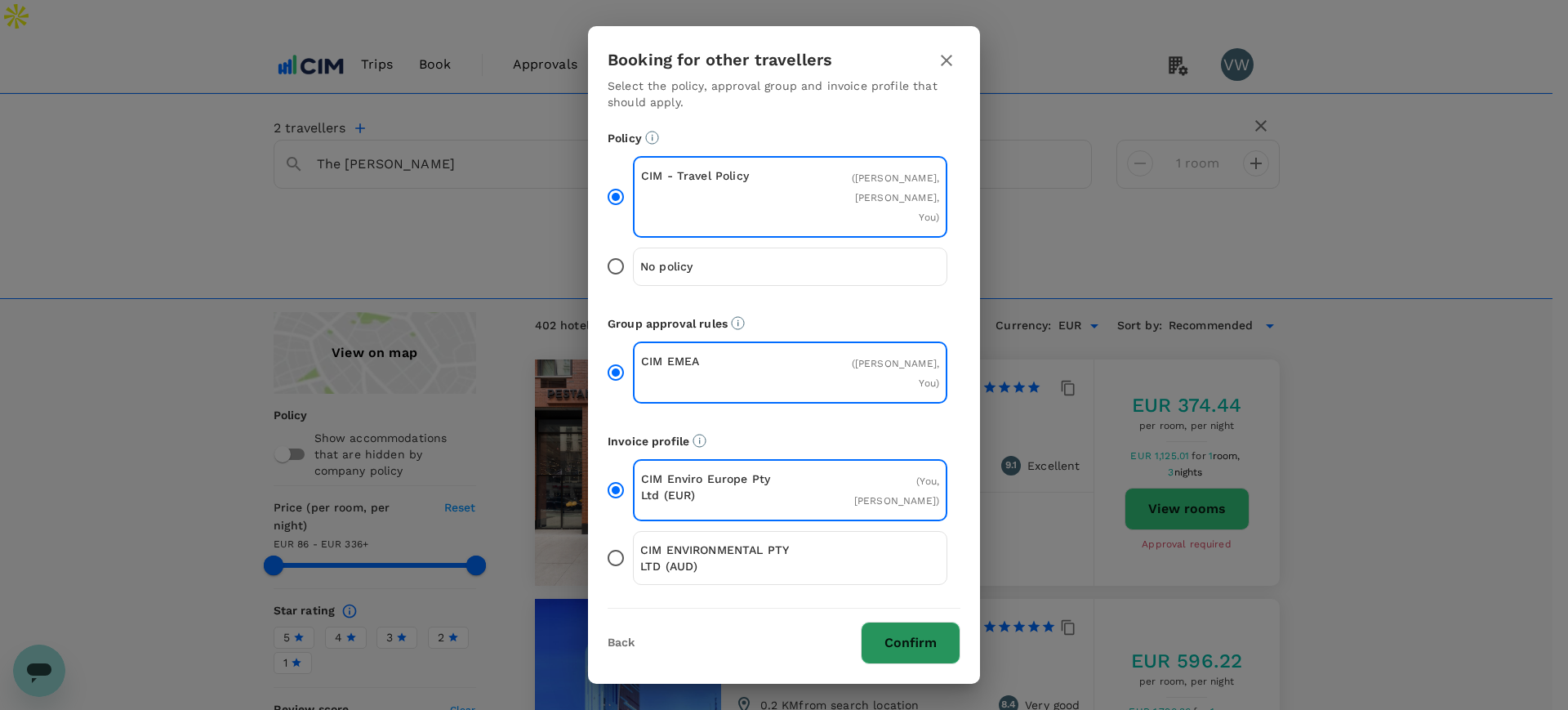
click at [877, 622] on button "Confirm" at bounding box center [911, 642] width 100 height 42
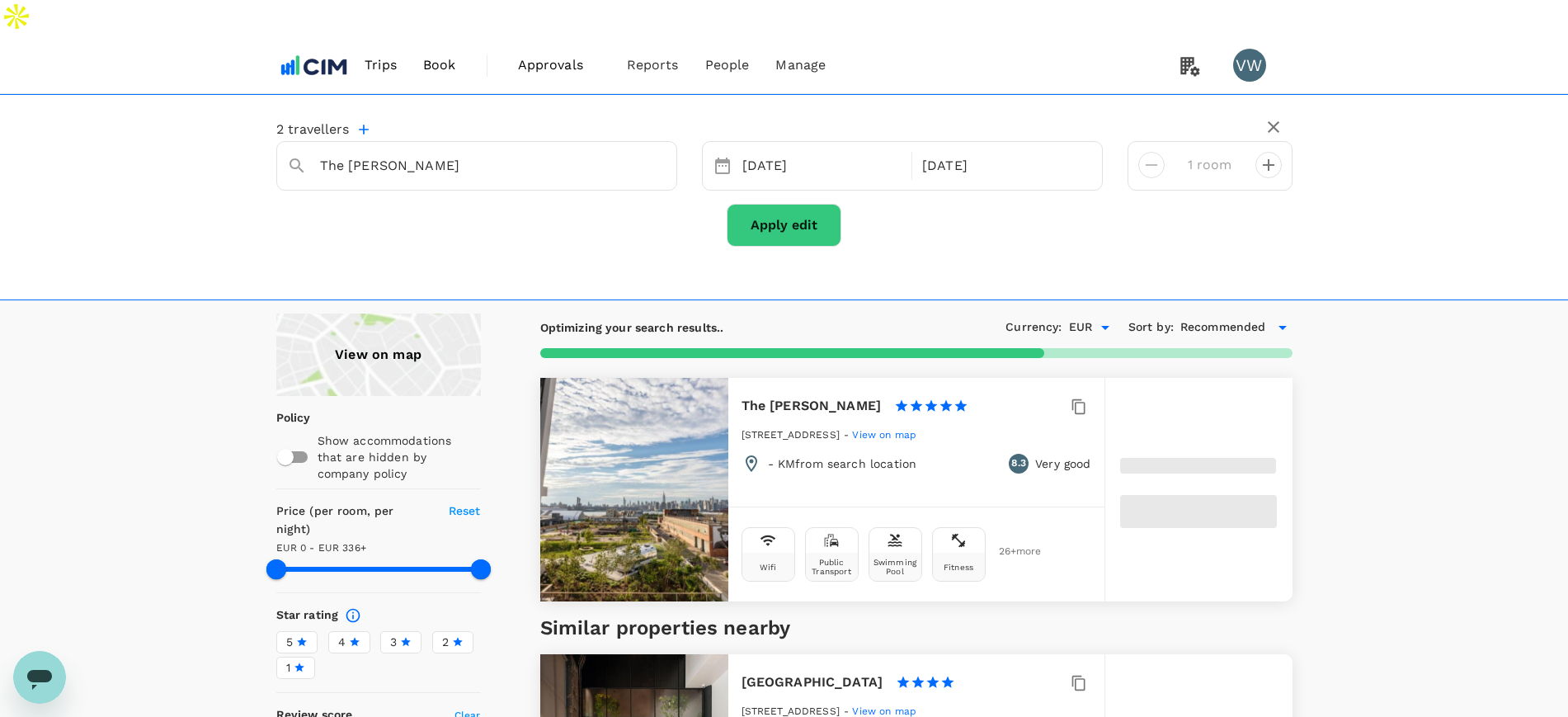
type input "335"
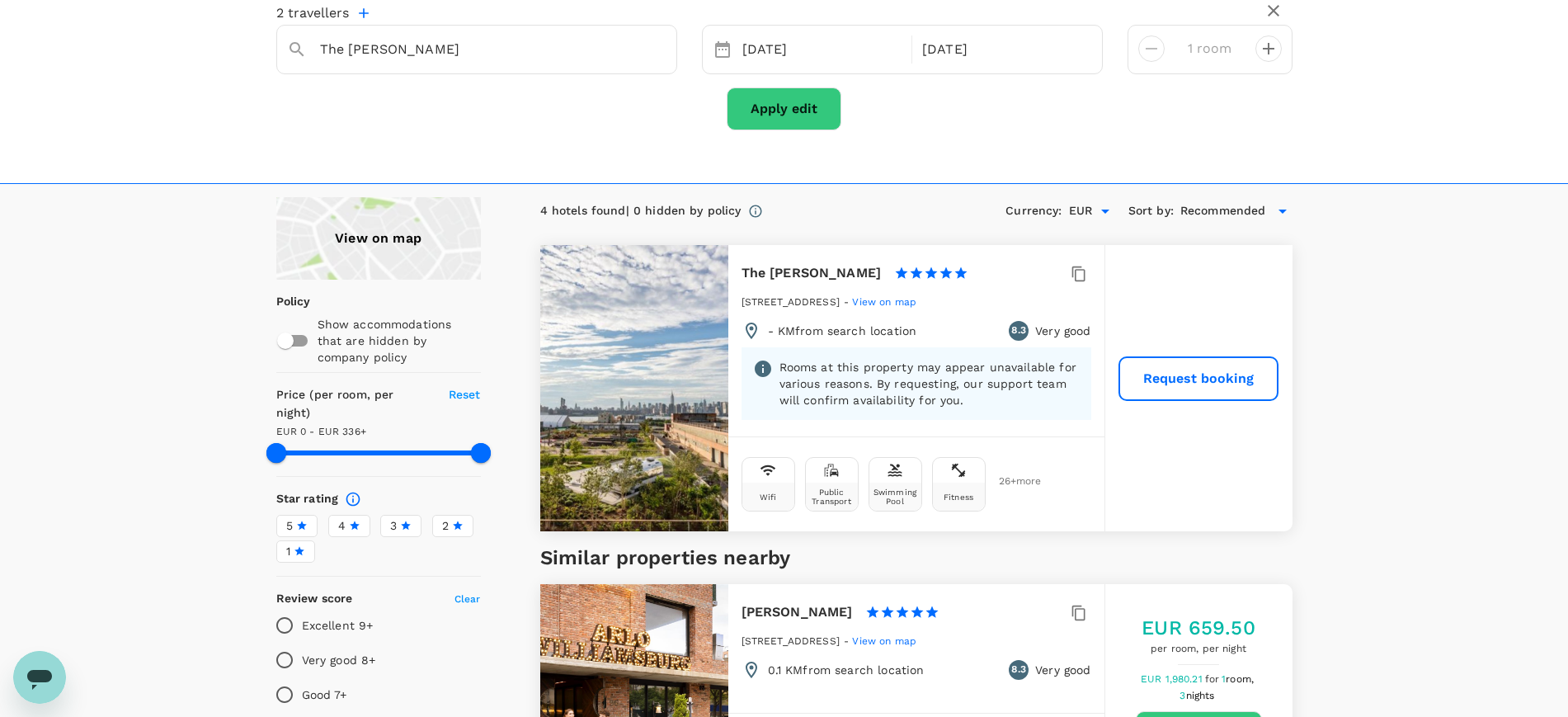
scroll to position [206, 0]
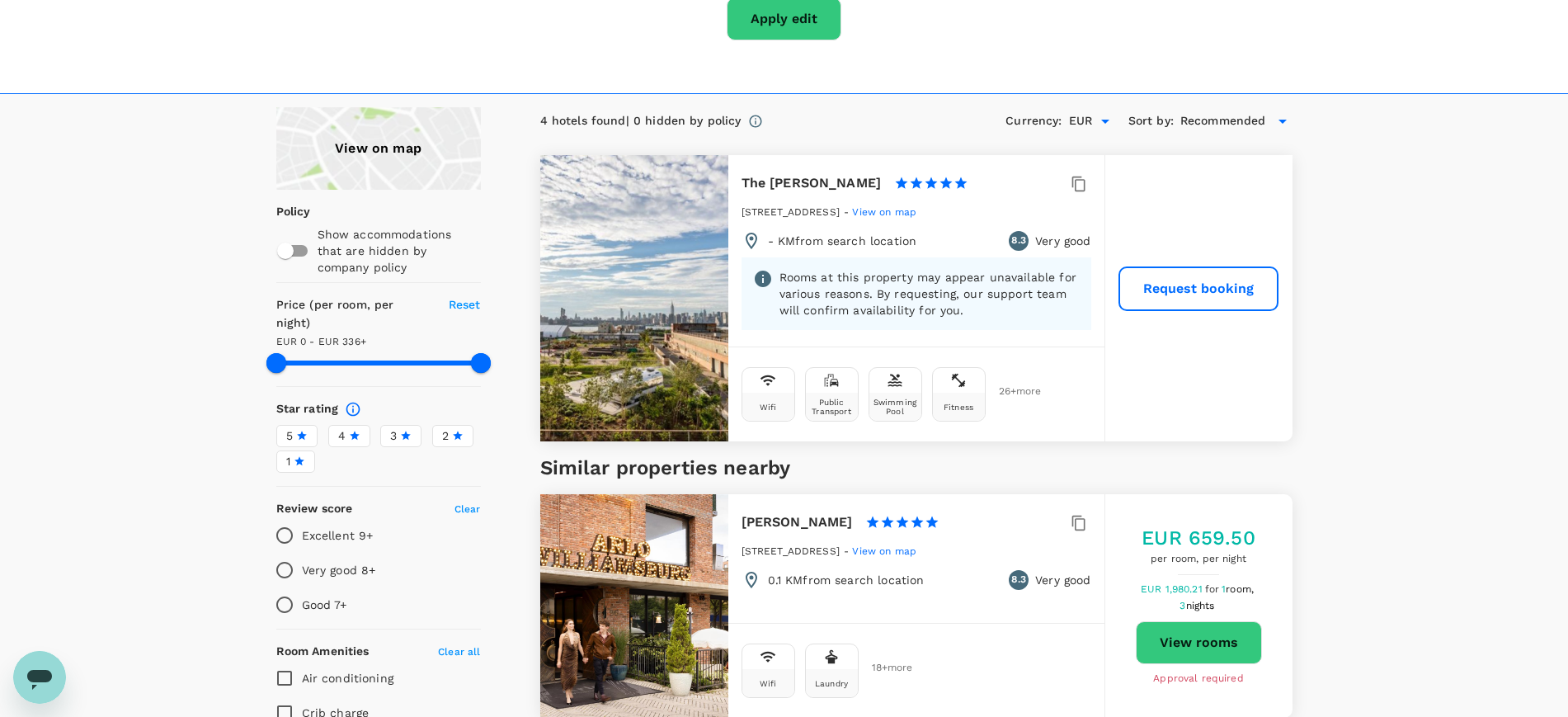
click at [1183, 621] on button "View rooms" at bounding box center [1199, 642] width 126 height 43
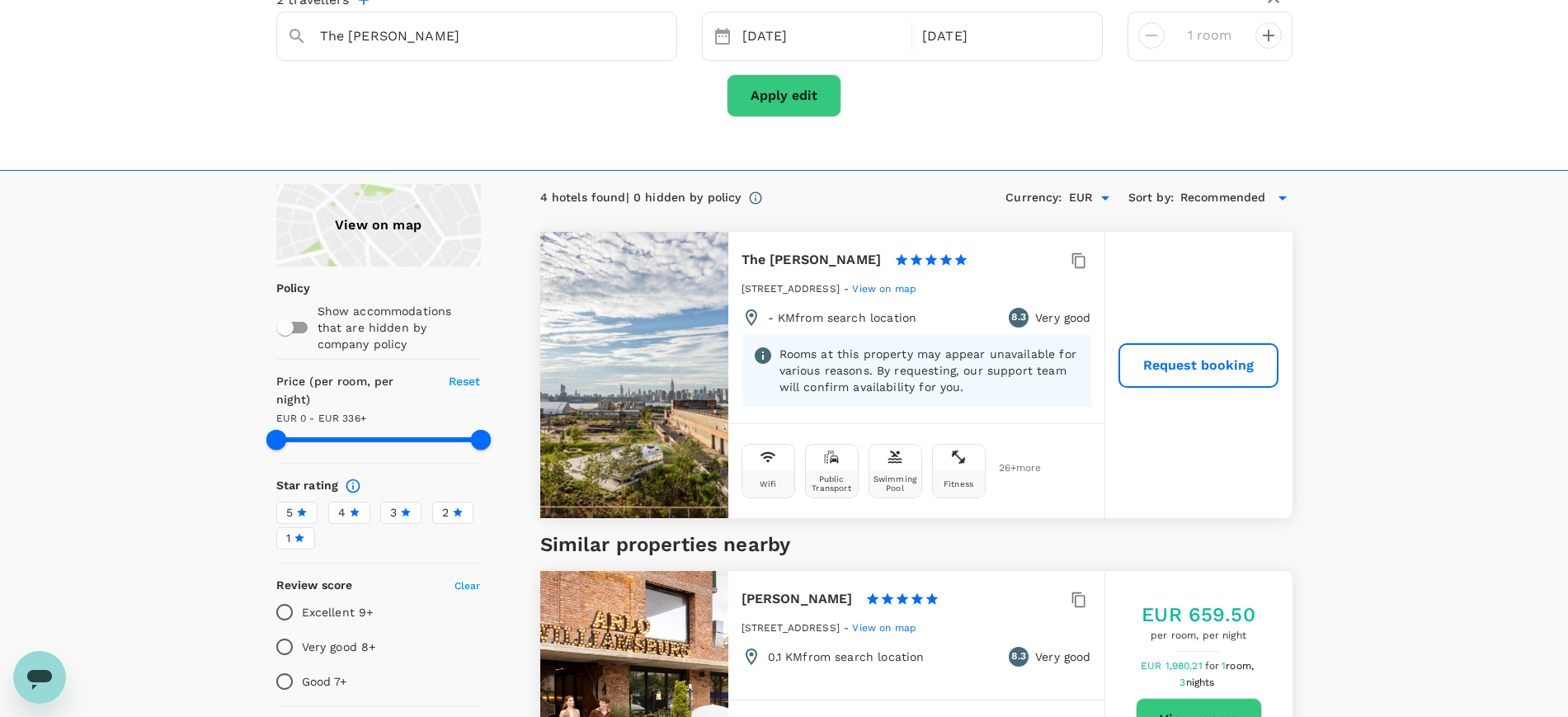
scroll to position [0, 0]
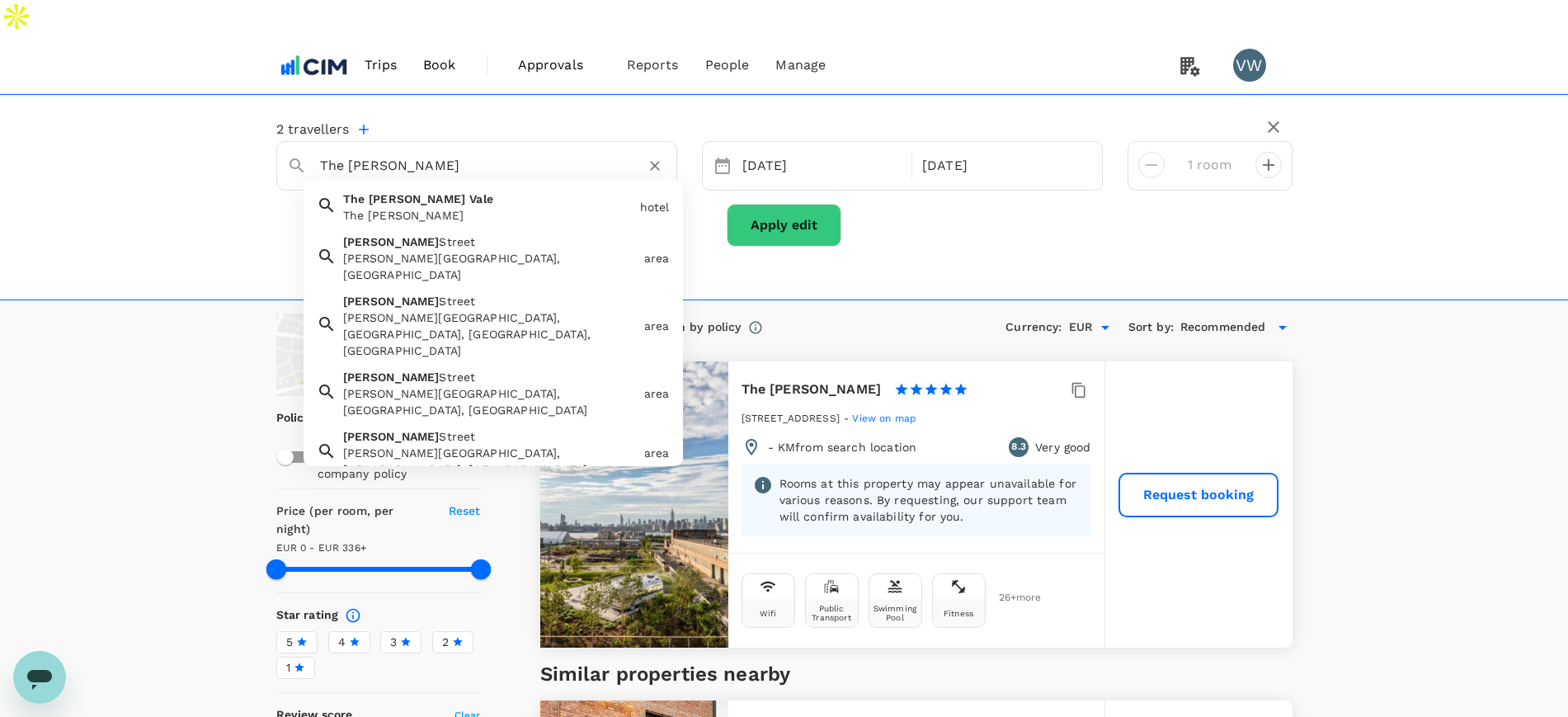
drag, startPoint x: 348, startPoint y: 124, endPoint x: 574, endPoint y: 127, distance: 226.0
click at [574, 152] on input "The William Vale" at bounding box center [470, 165] width 300 height 25
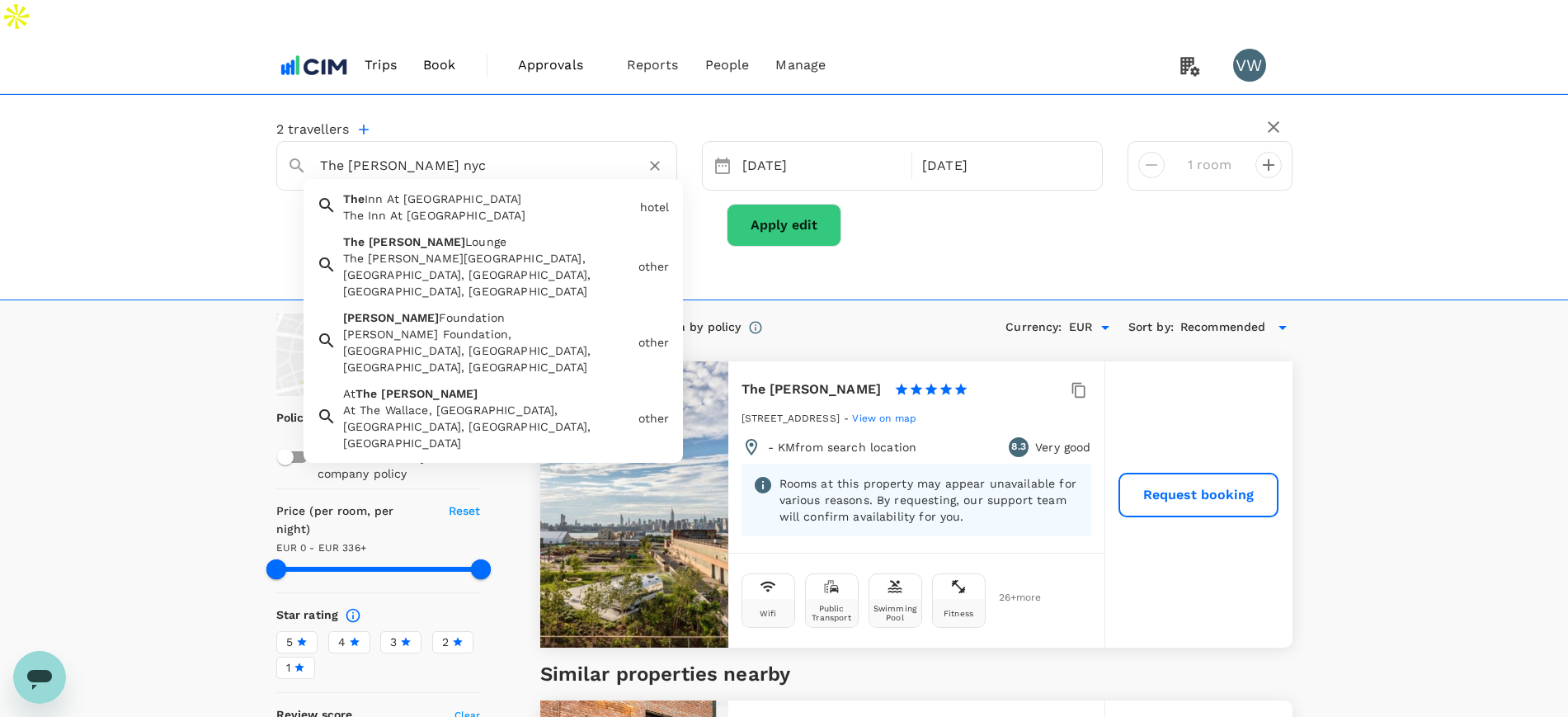
click at [546, 401] on div "At The Wallace, Broadway, NYC, NY, USA" at bounding box center [487, 426] width 289 height 50
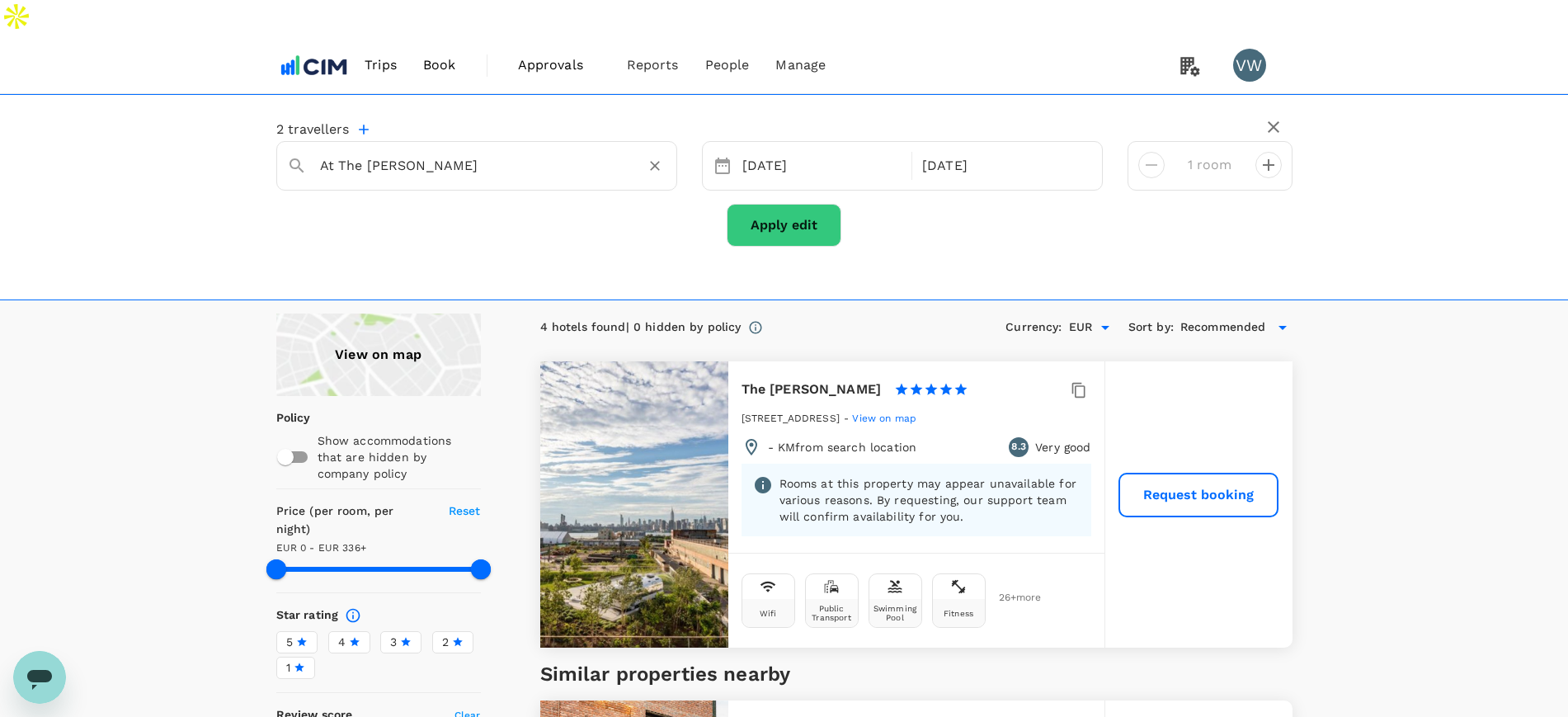
type input "At The Wallace"
click at [774, 204] on button "Apply edit" at bounding box center [784, 225] width 114 height 43
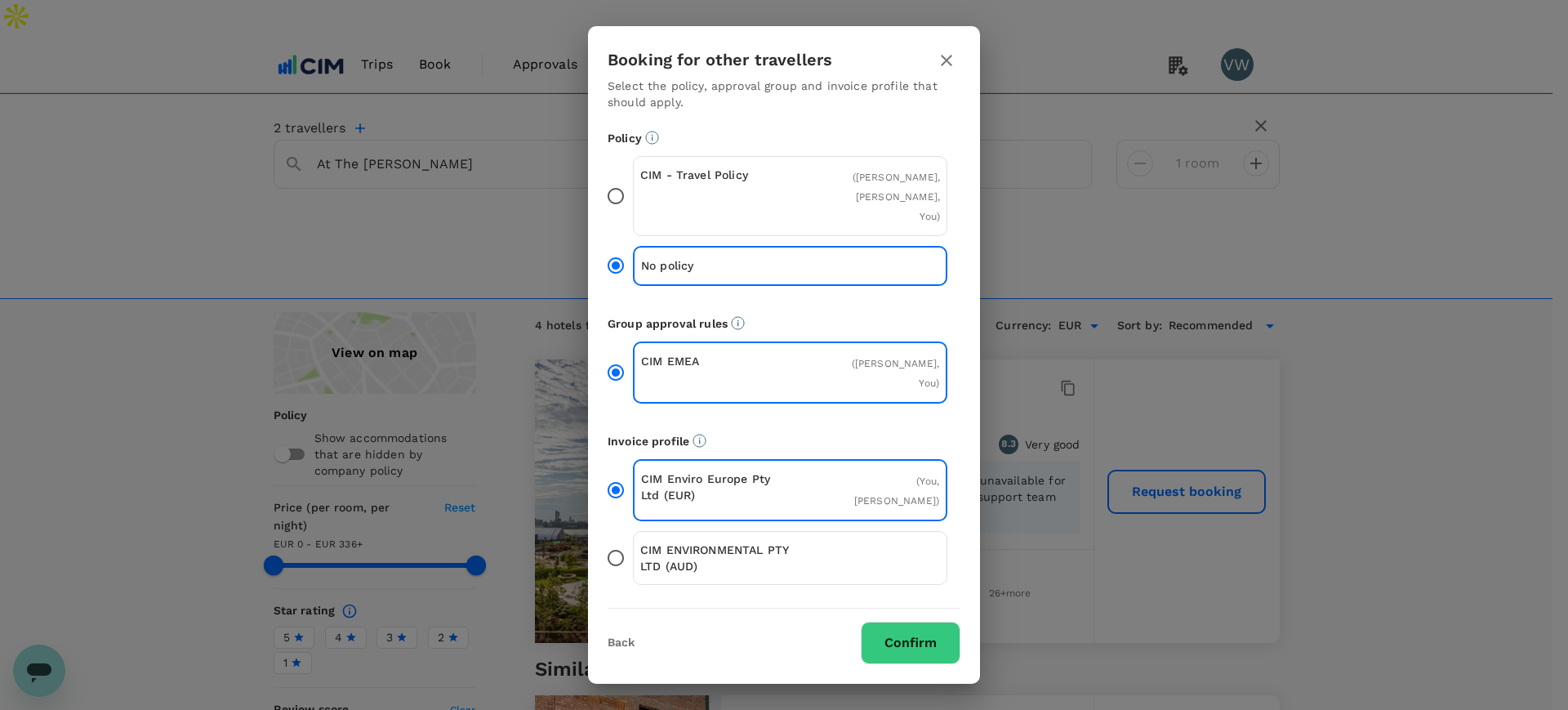
click at [617, 209] on input "CIM - Travel Policy ( Paul Walsh, Eimear Walsh, You )" at bounding box center [615, 196] width 34 height 34
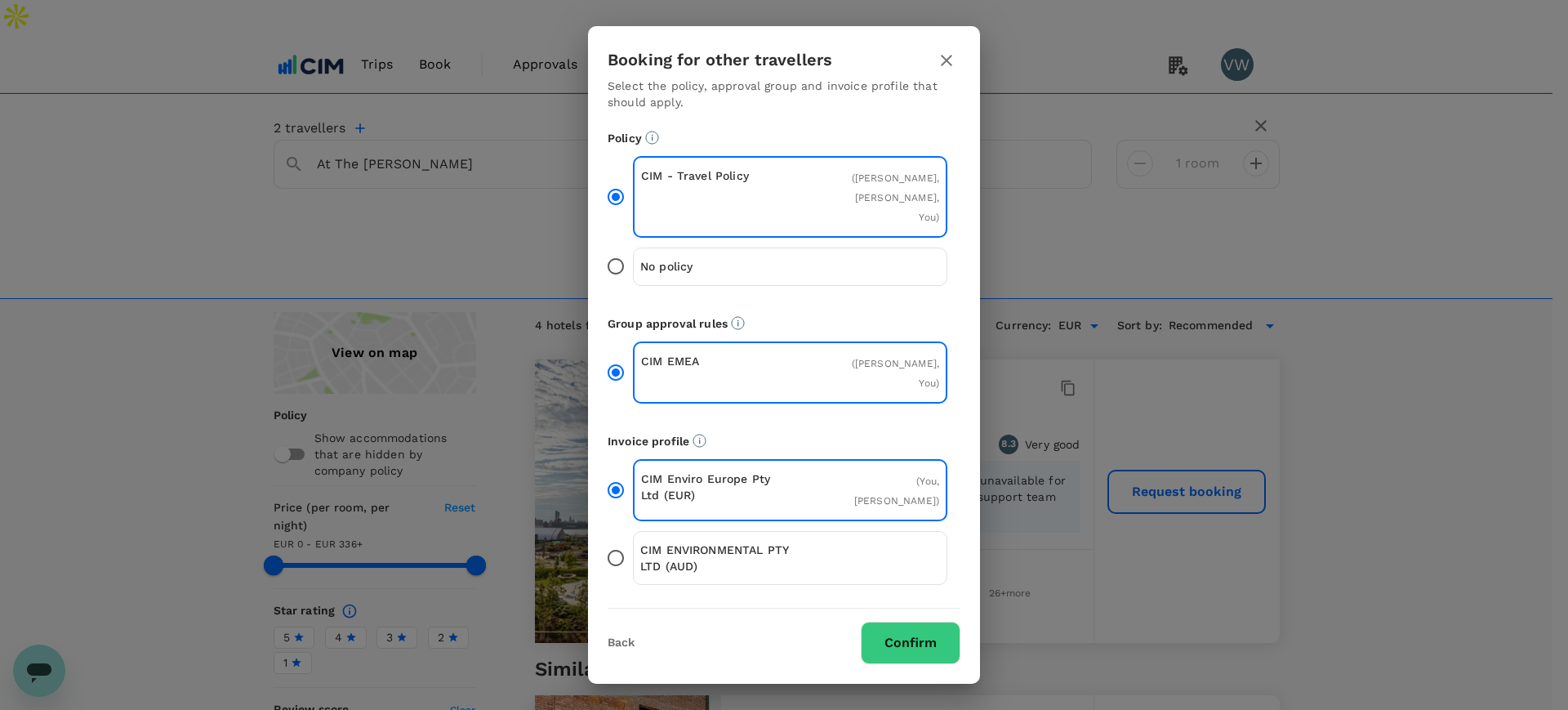
click at [879, 622] on button "Confirm" at bounding box center [911, 642] width 100 height 42
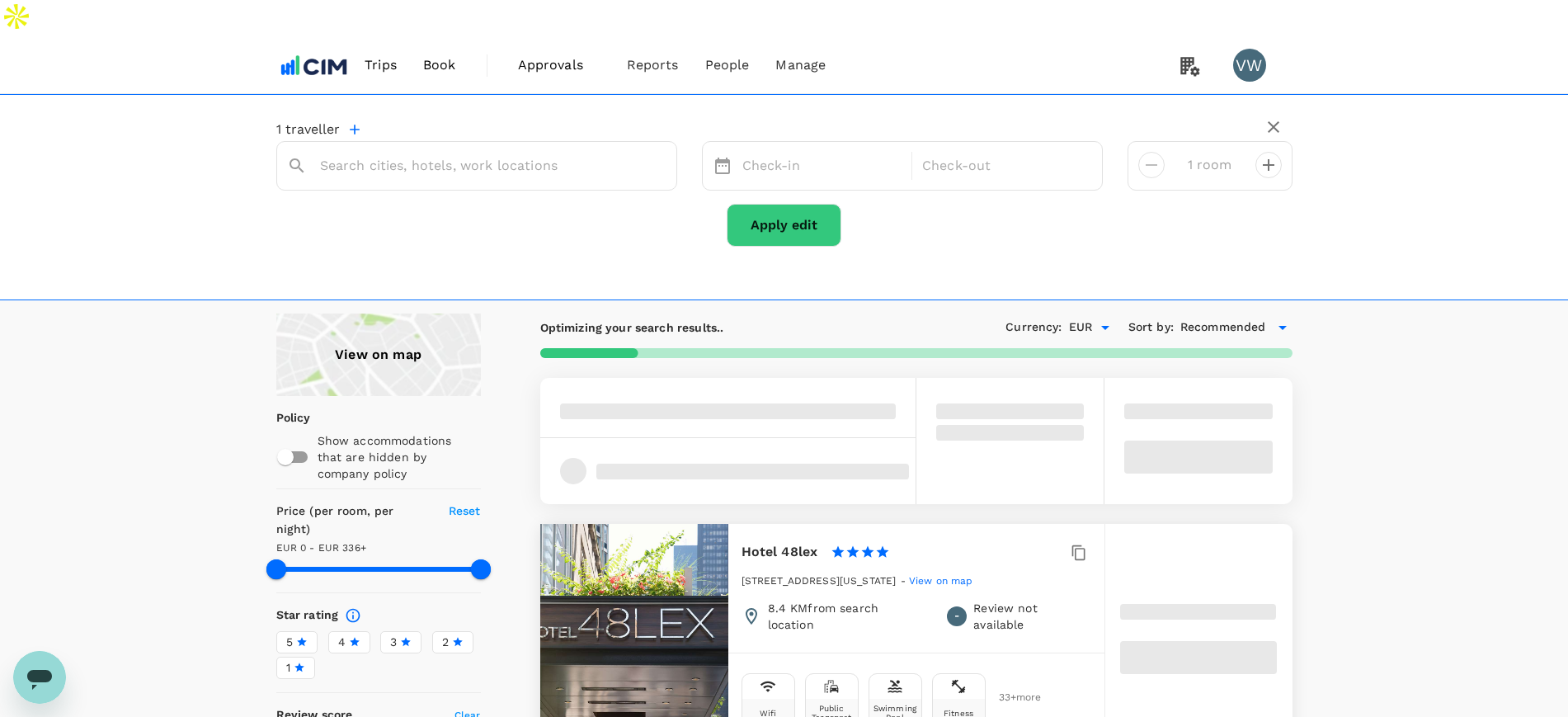
type input "At The Wallace"
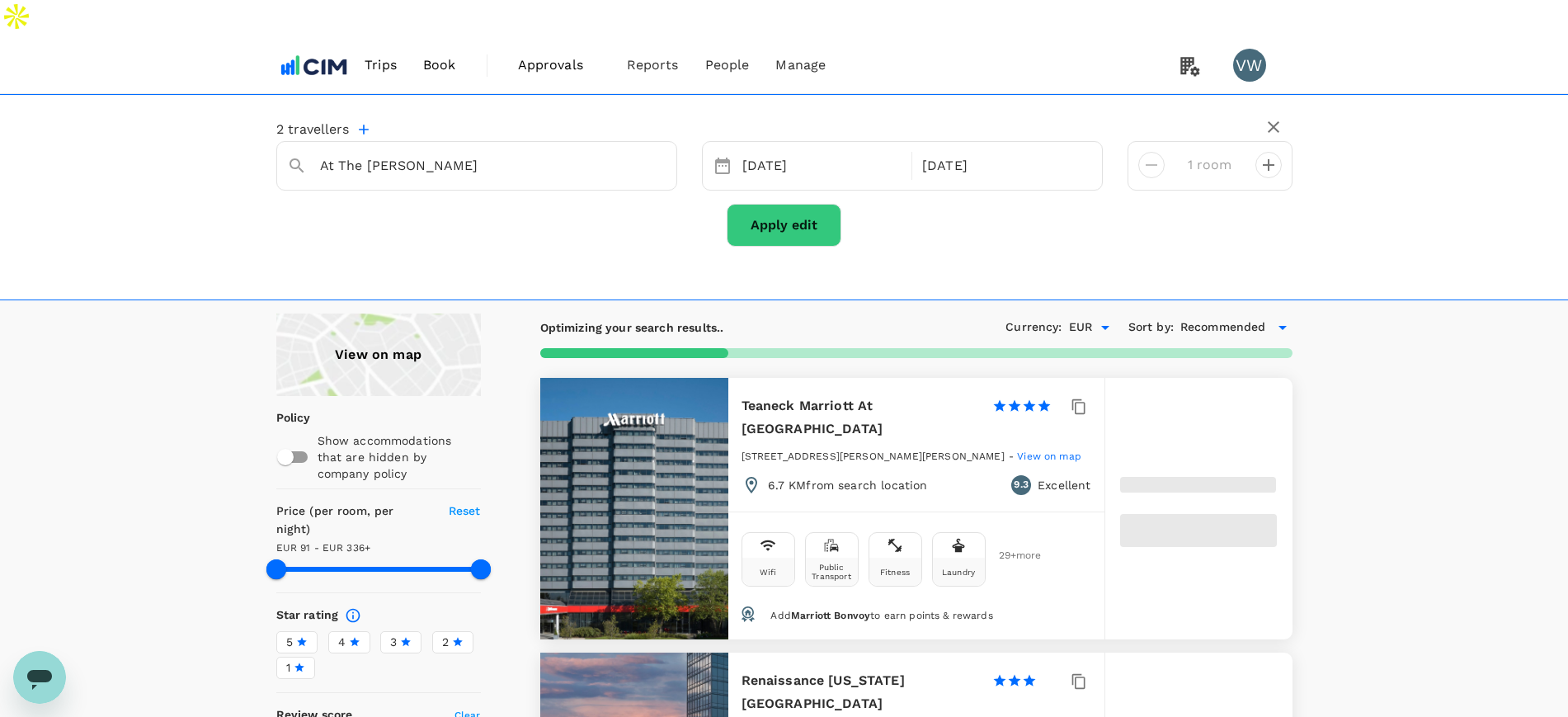
type input "334.57"
type input "90.08"
type input "335.08"
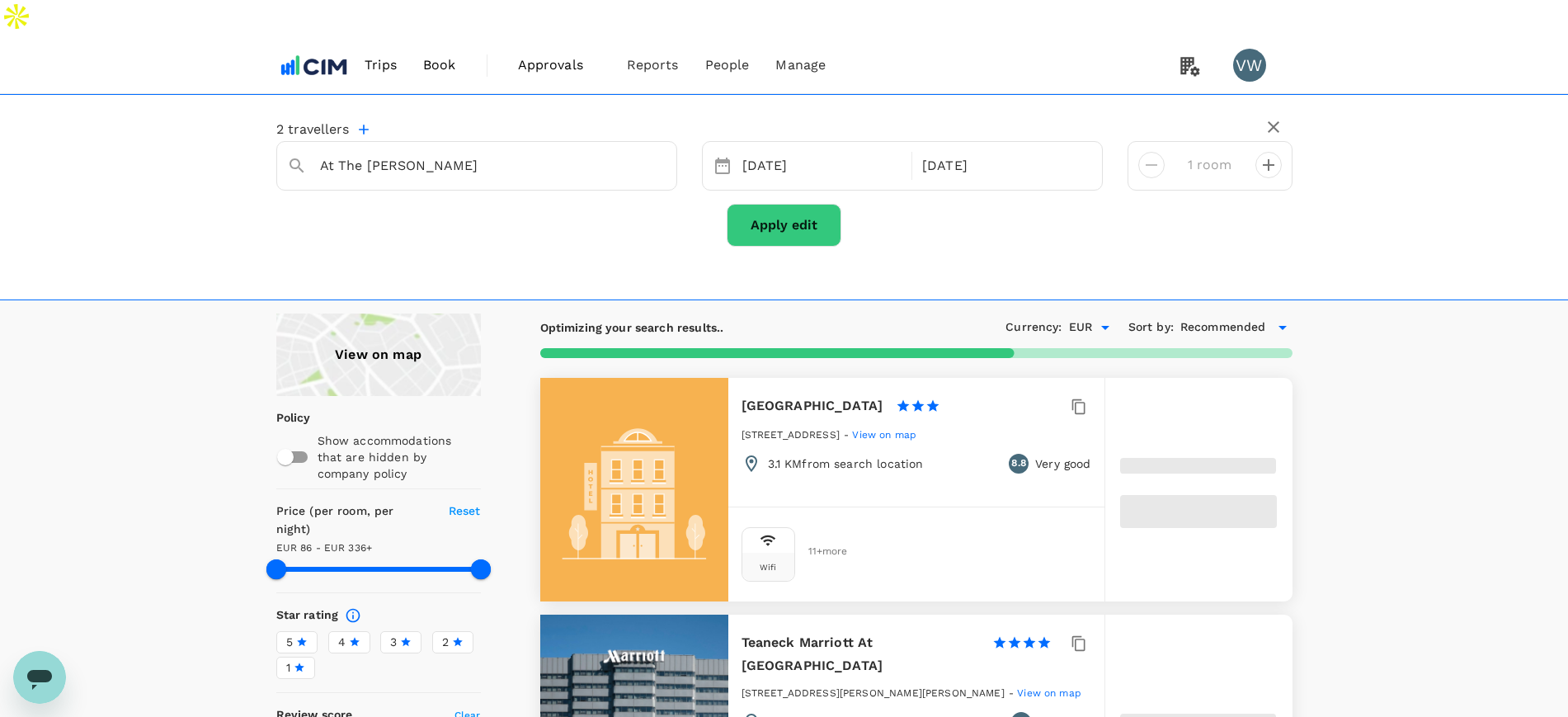
type input "86.08"
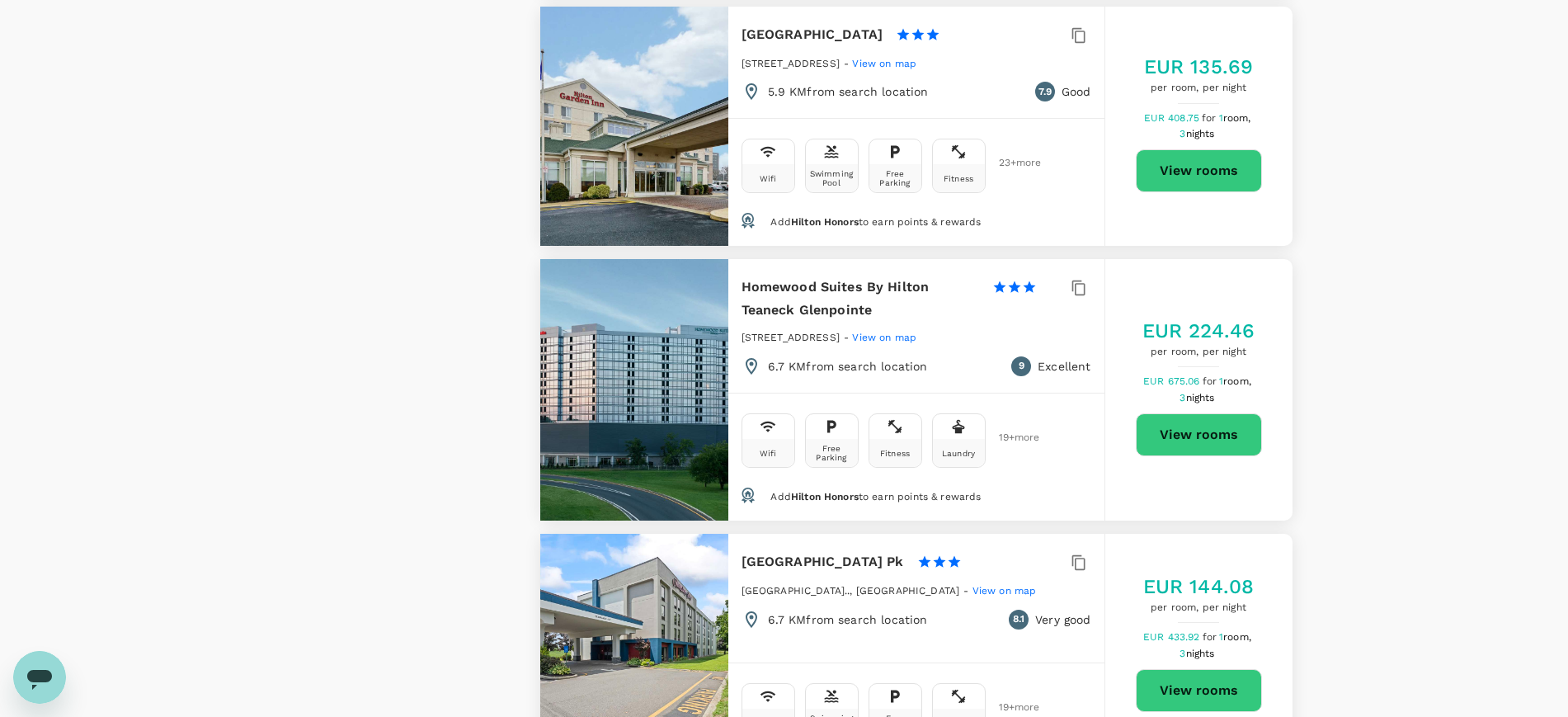
scroll to position [2680, 0]
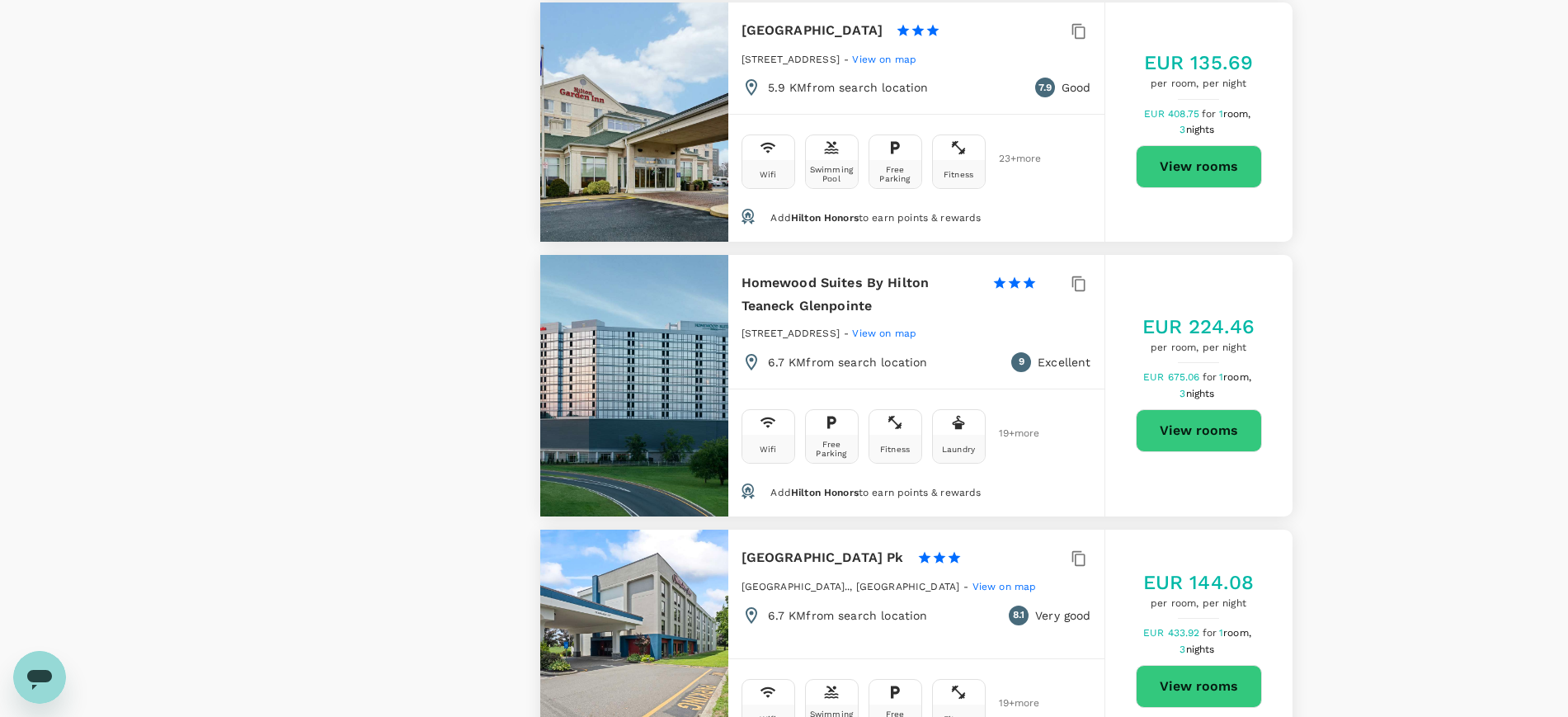
type input "335.08"
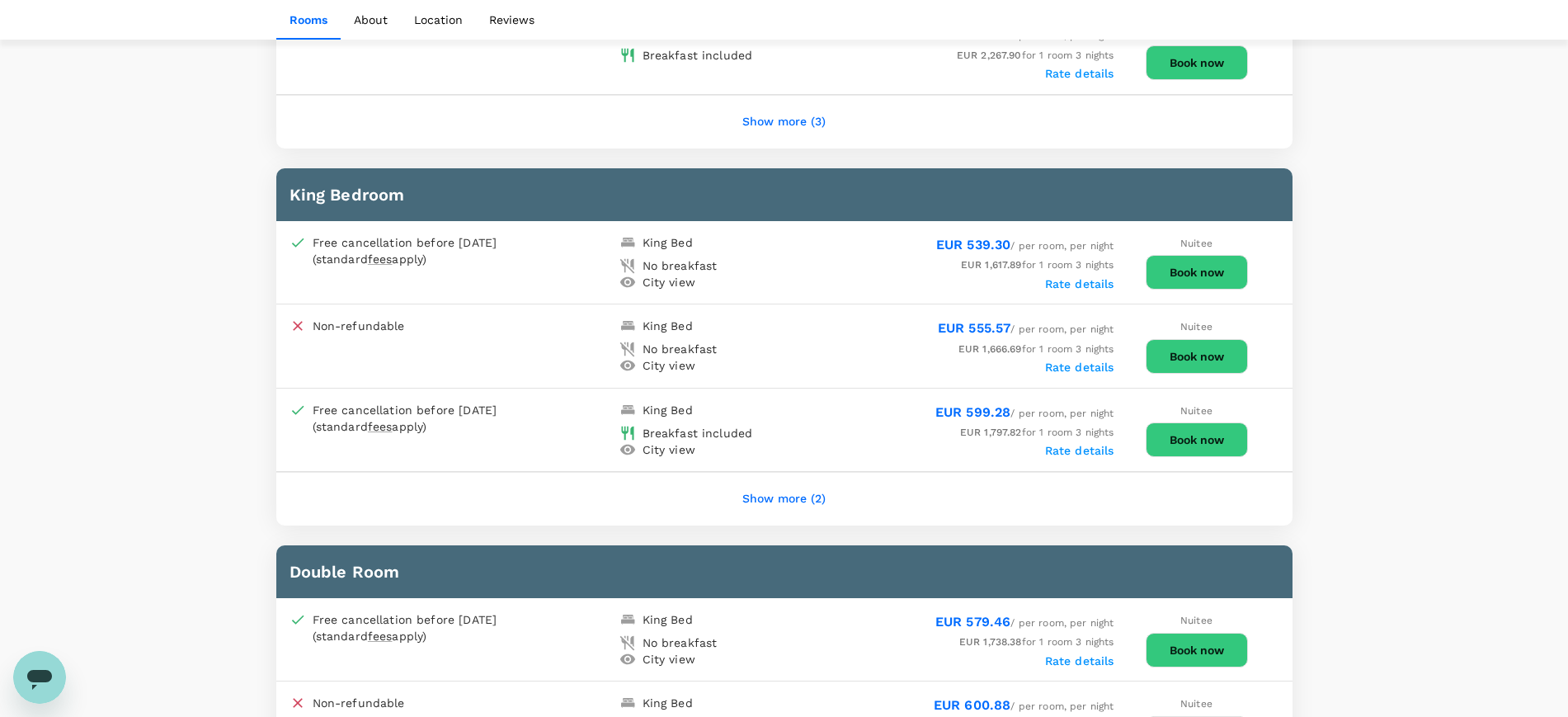
scroll to position [1237, 0]
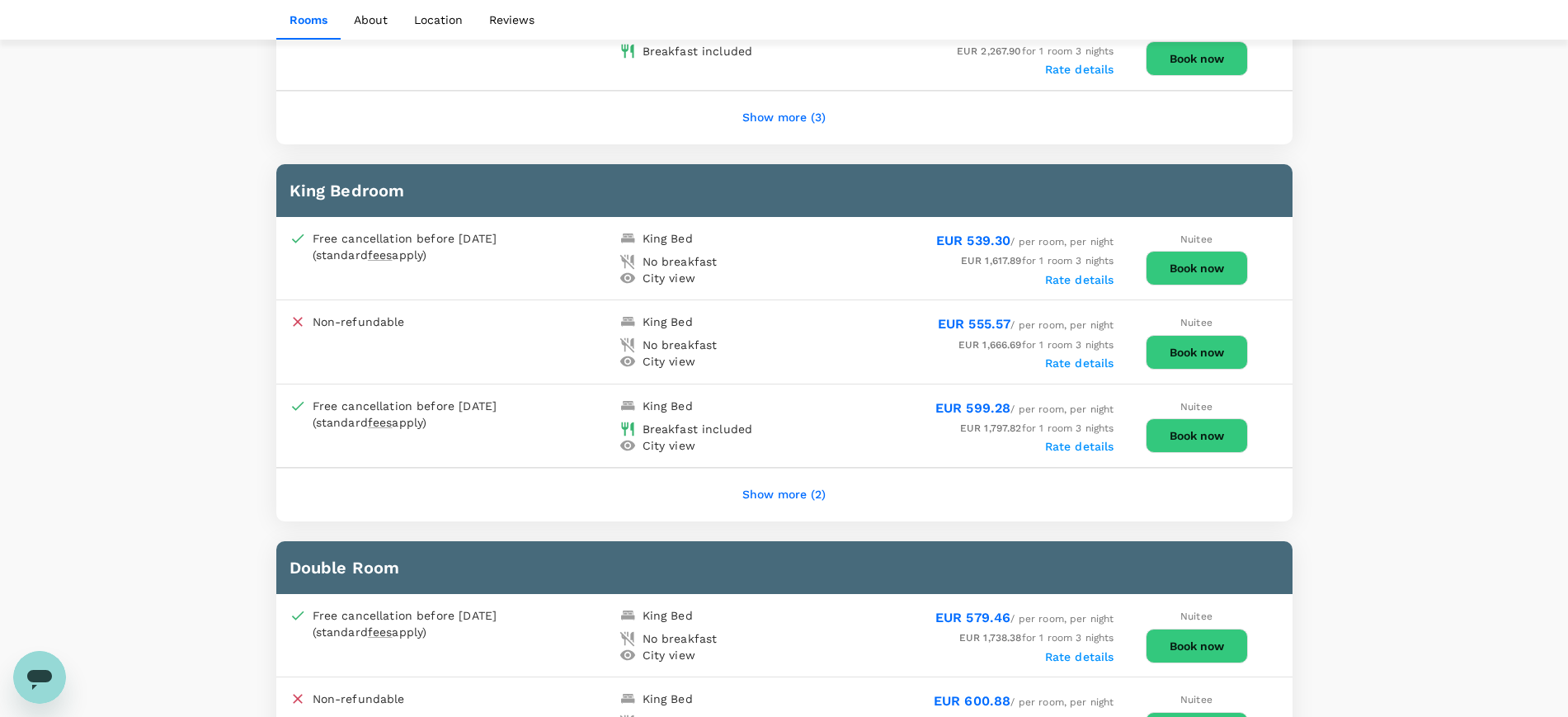
click at [1199, 418] on button "Book now" at bounding box center [1197, 435] width 103 height 35
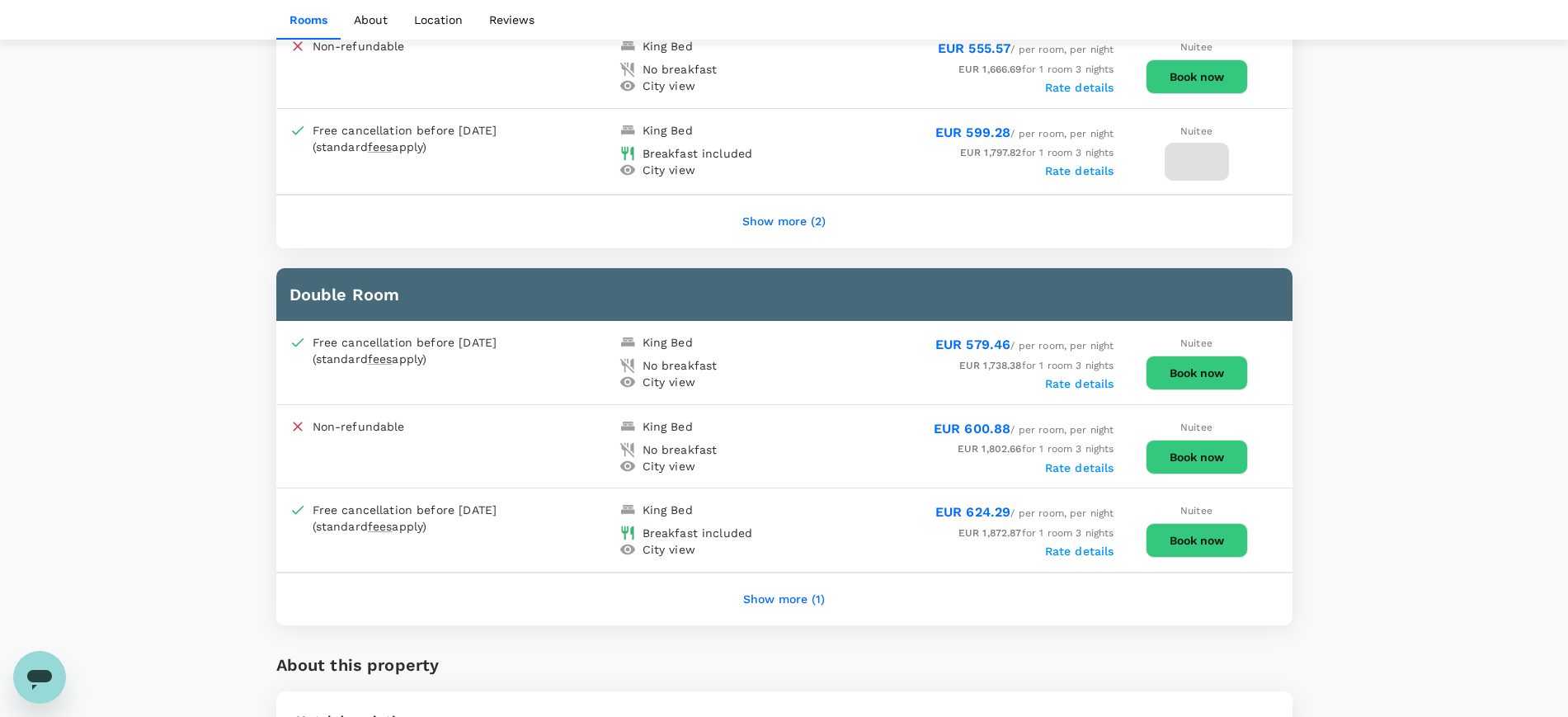
scroll to position [1546, 0]
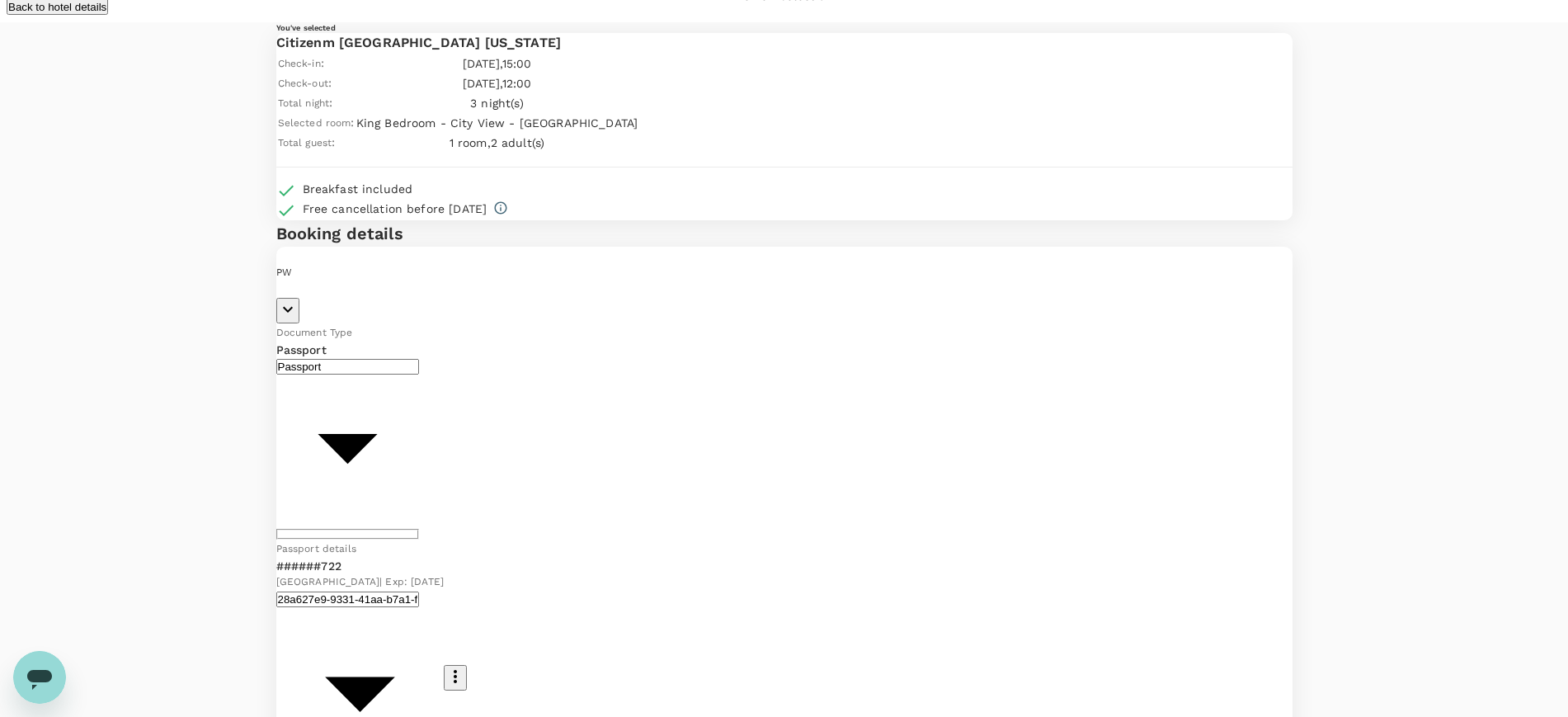
scroll to position [103, 0]
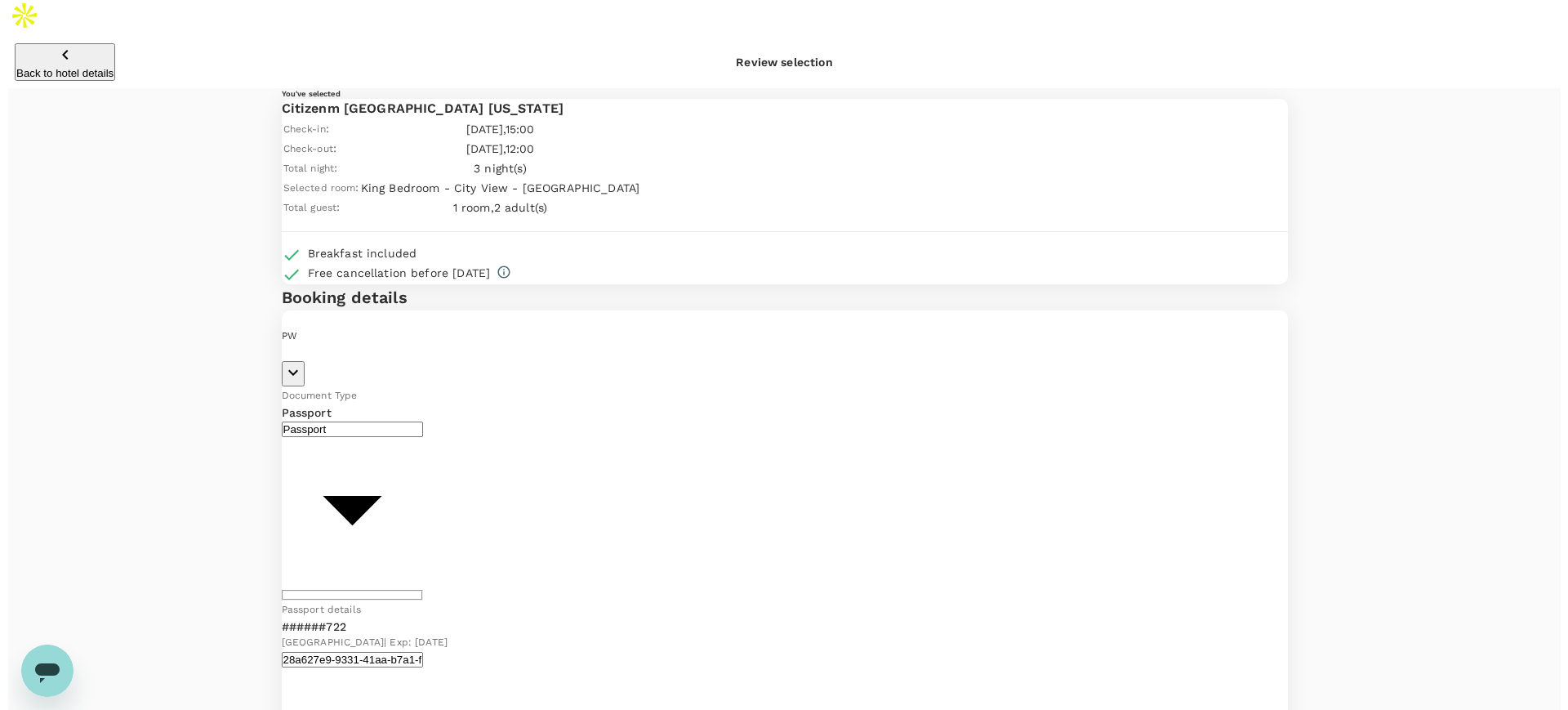
scroll to position [0, 0]
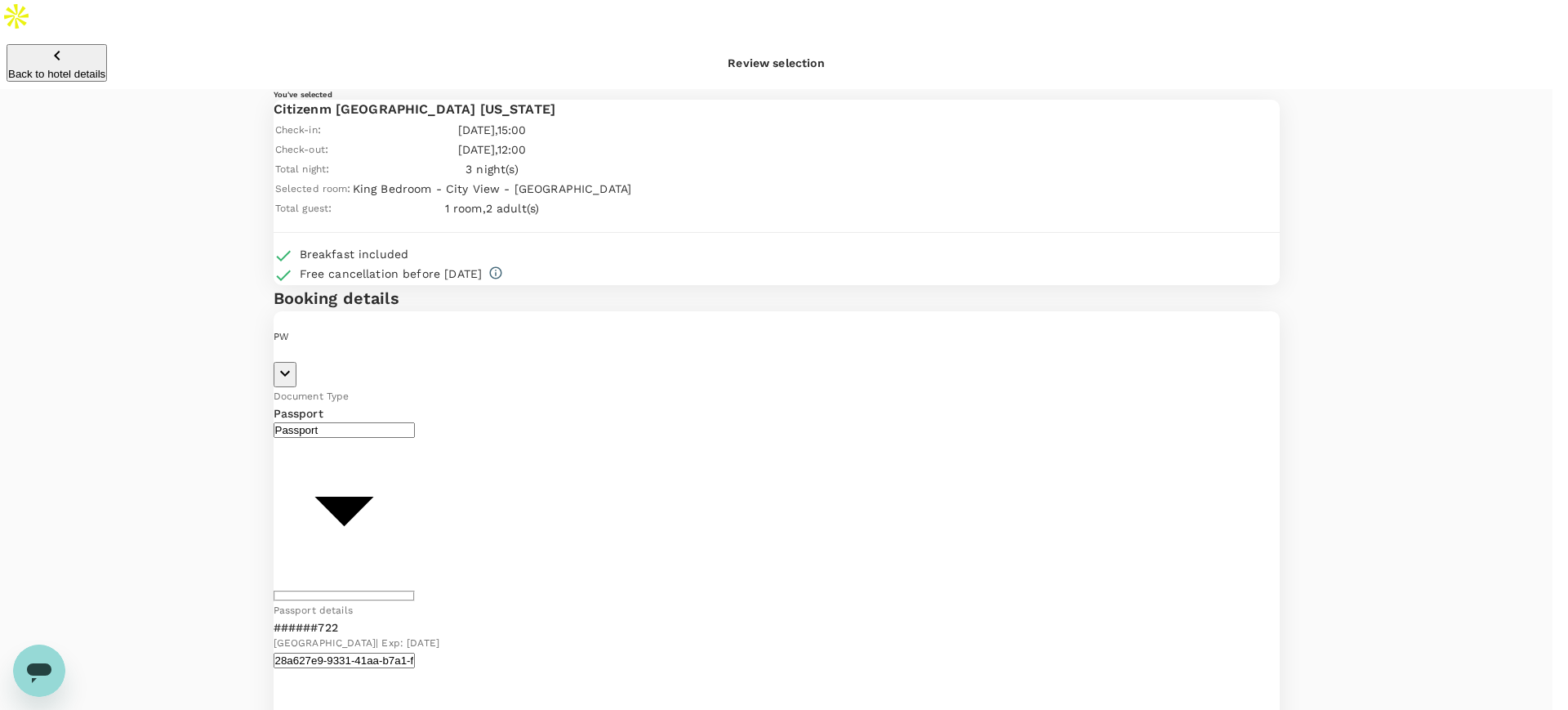
type input "9d5de3ff-3368-4803-a68f-91d504ca2e7d"
type textarea "Paul & Eimear Walsh (as per Dave) - cheapest hotel of 7 given in the city"
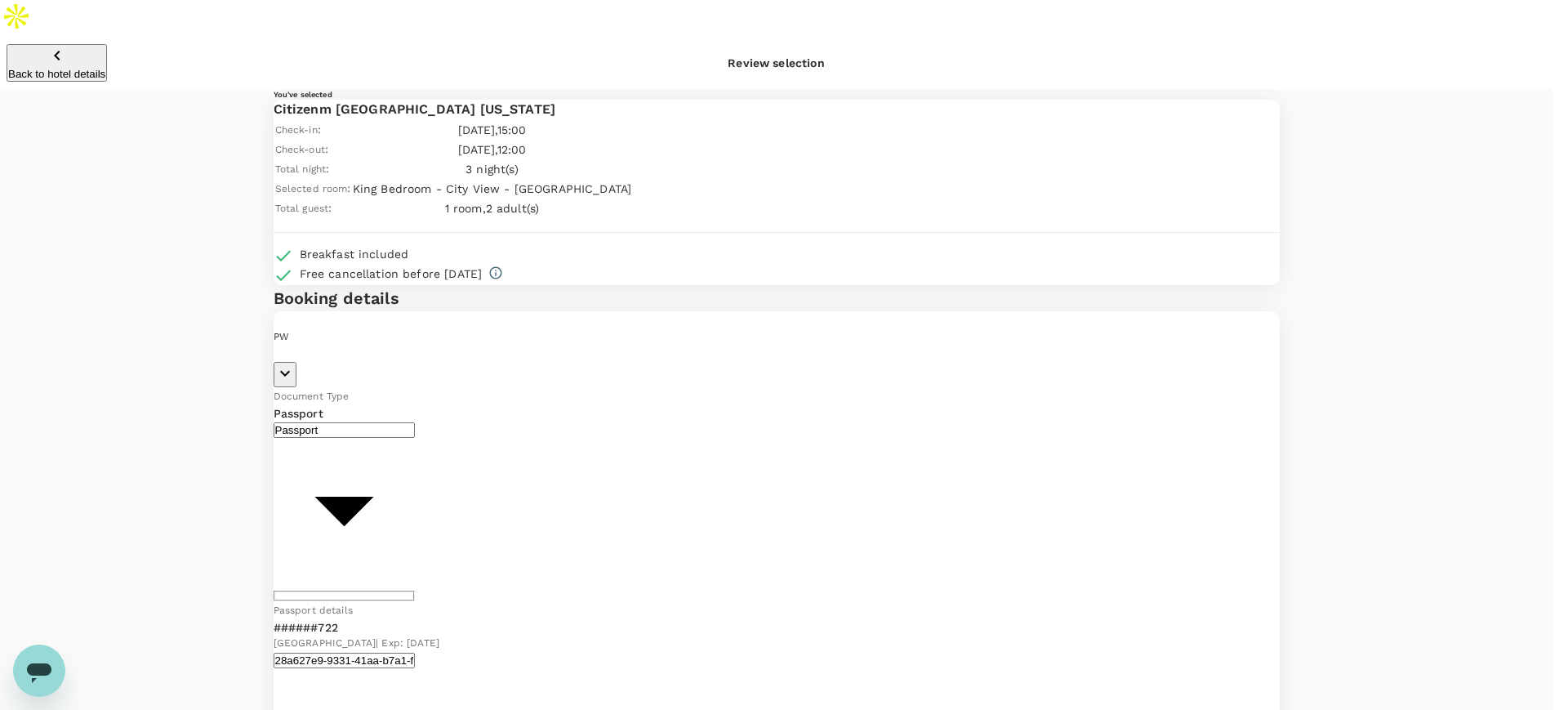
radio input "true"
radio input "false"
type input "paul"
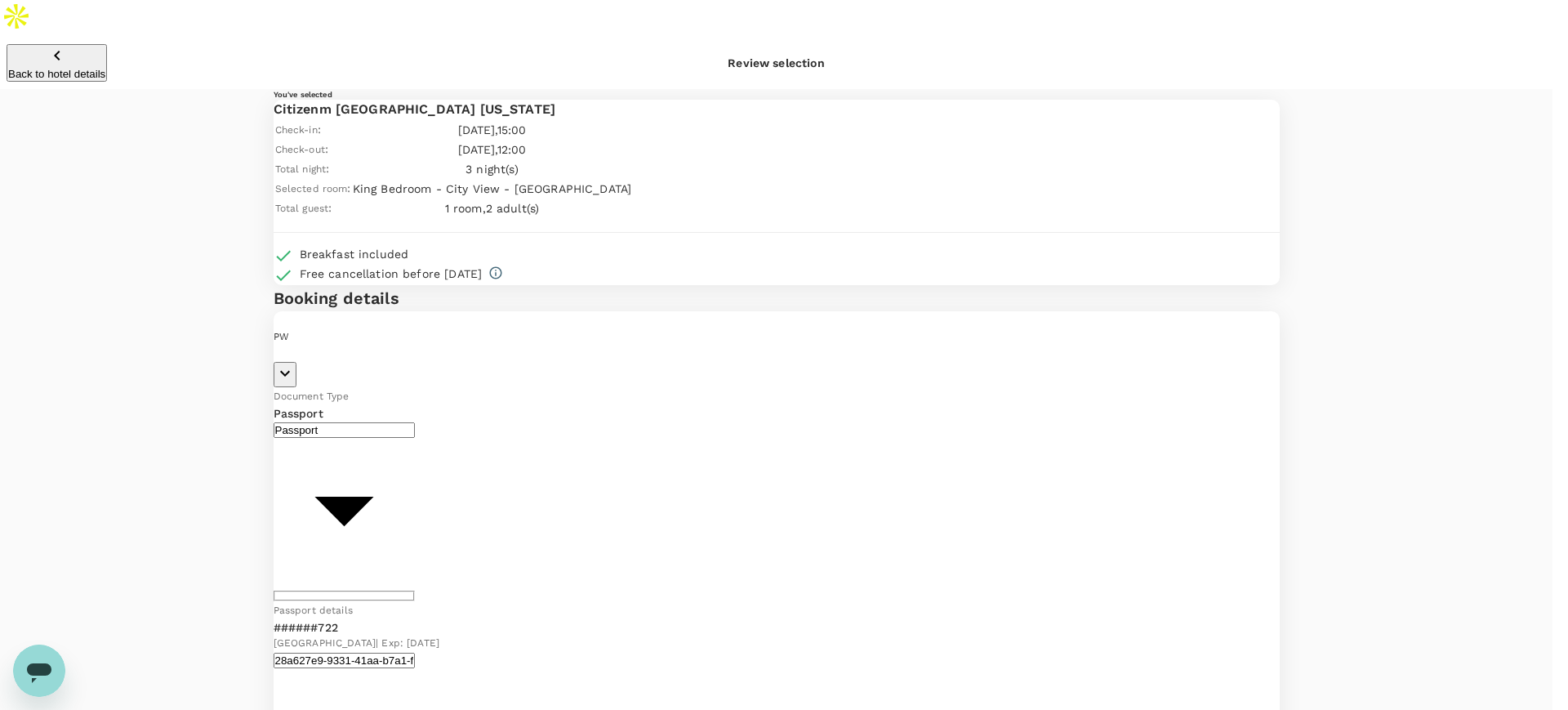
radio input "true"
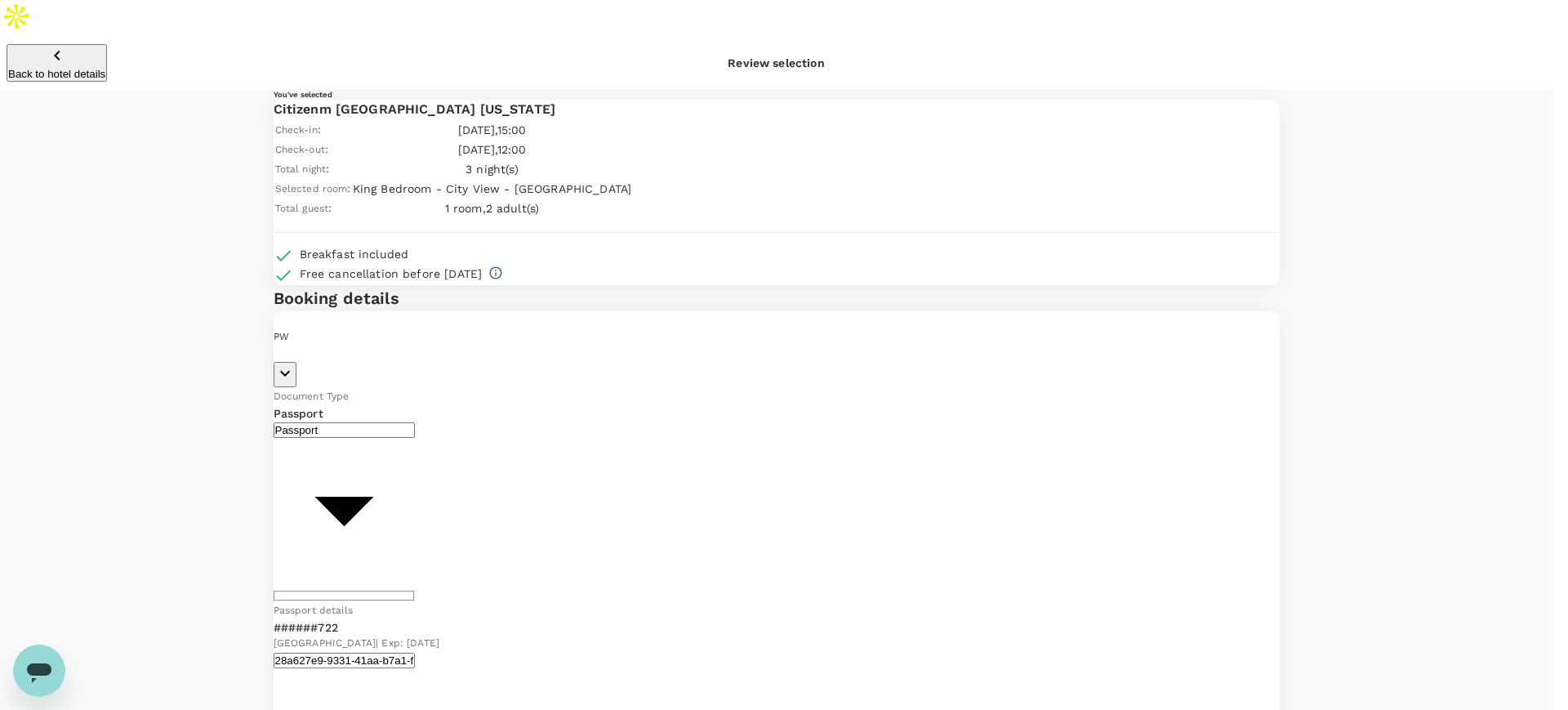
radio input "false"
type input "paul"
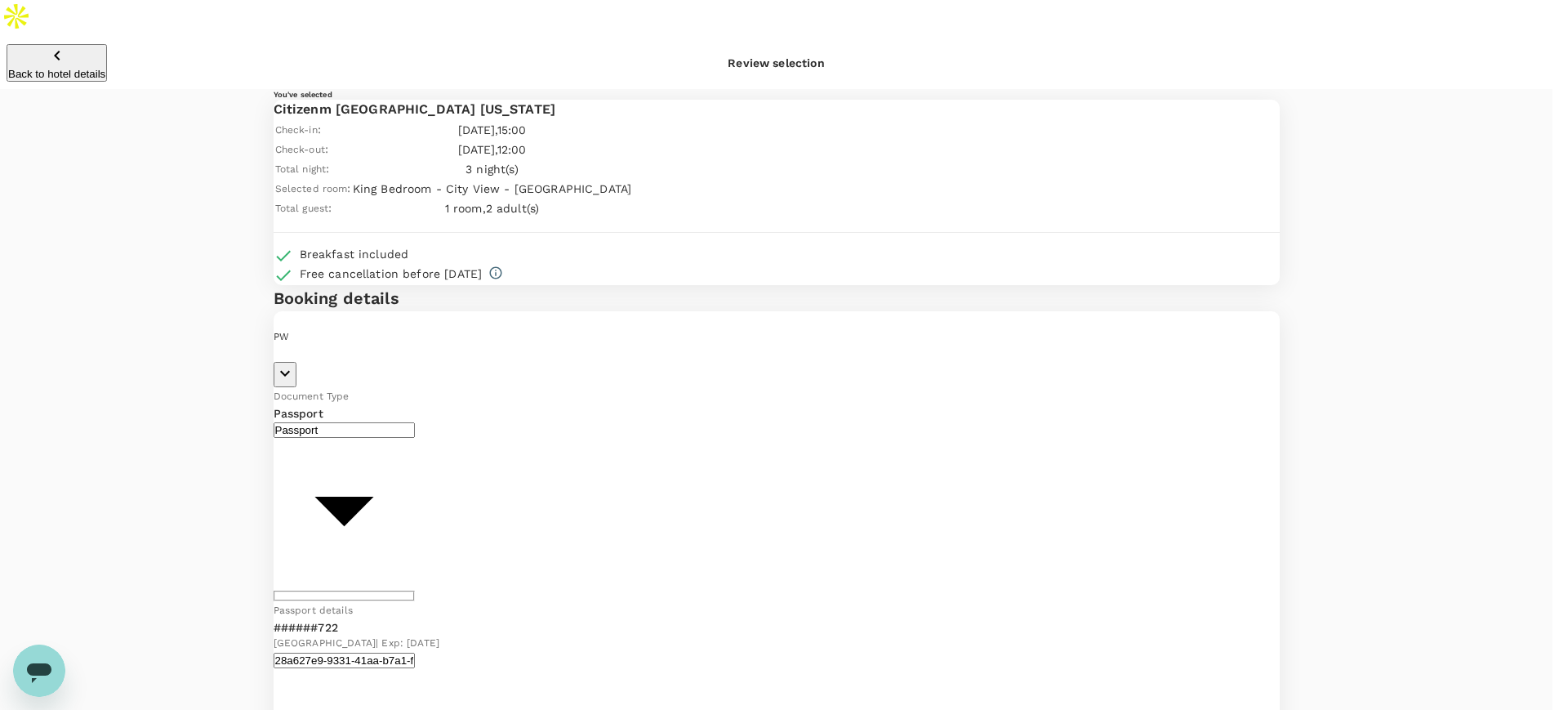
checkbox input "true"
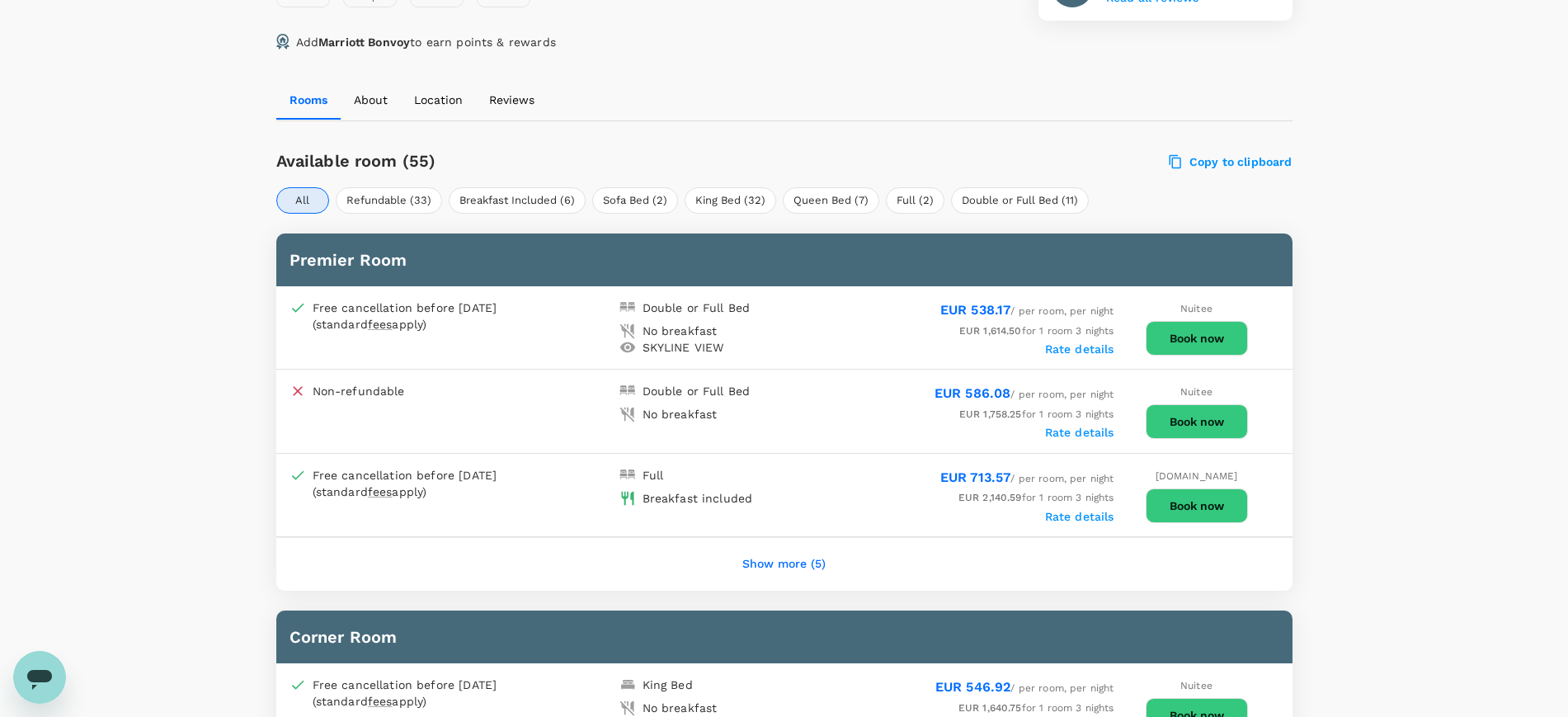
scroll to position [818, 0]
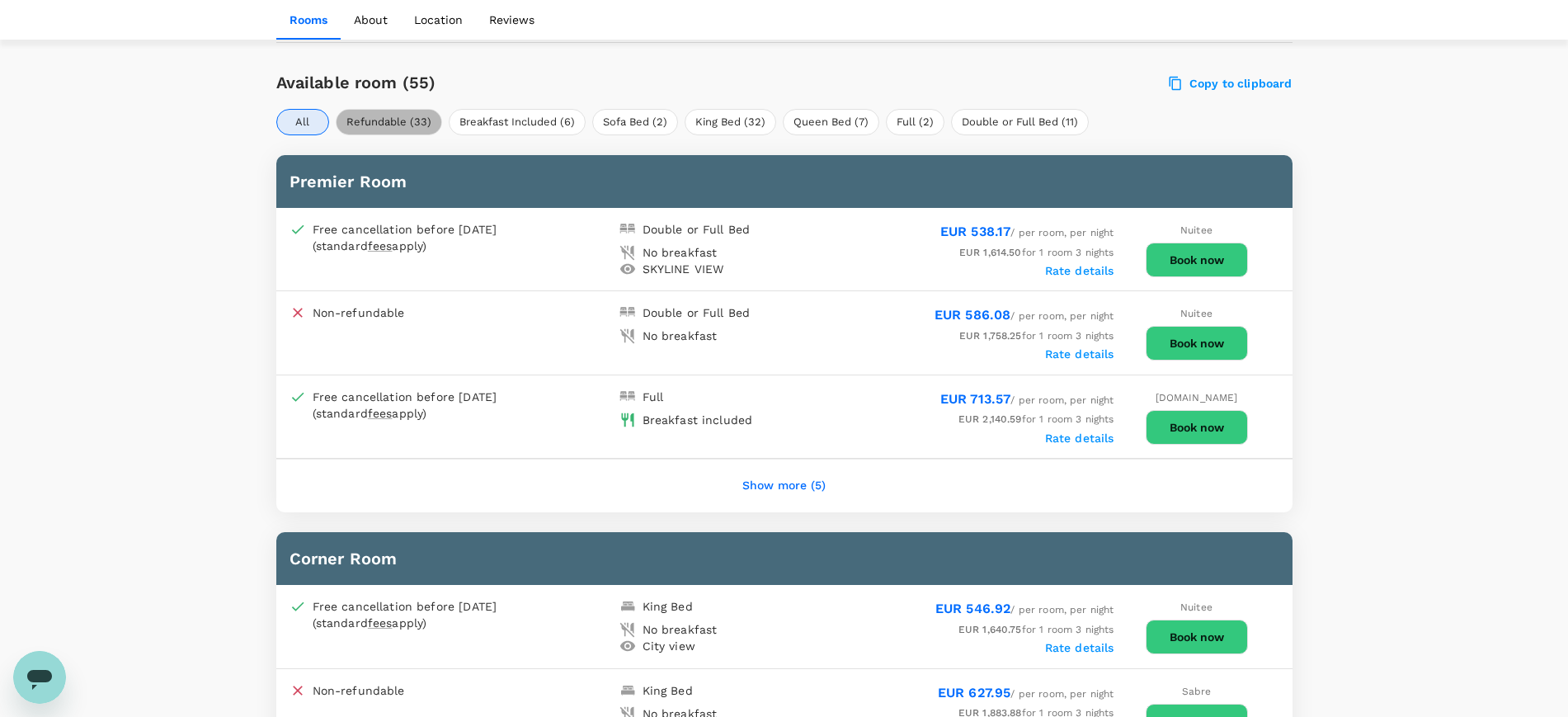
click at [409, 109] on button "Refundable (33)" at bounding box center [389, 121] width 106 height 26
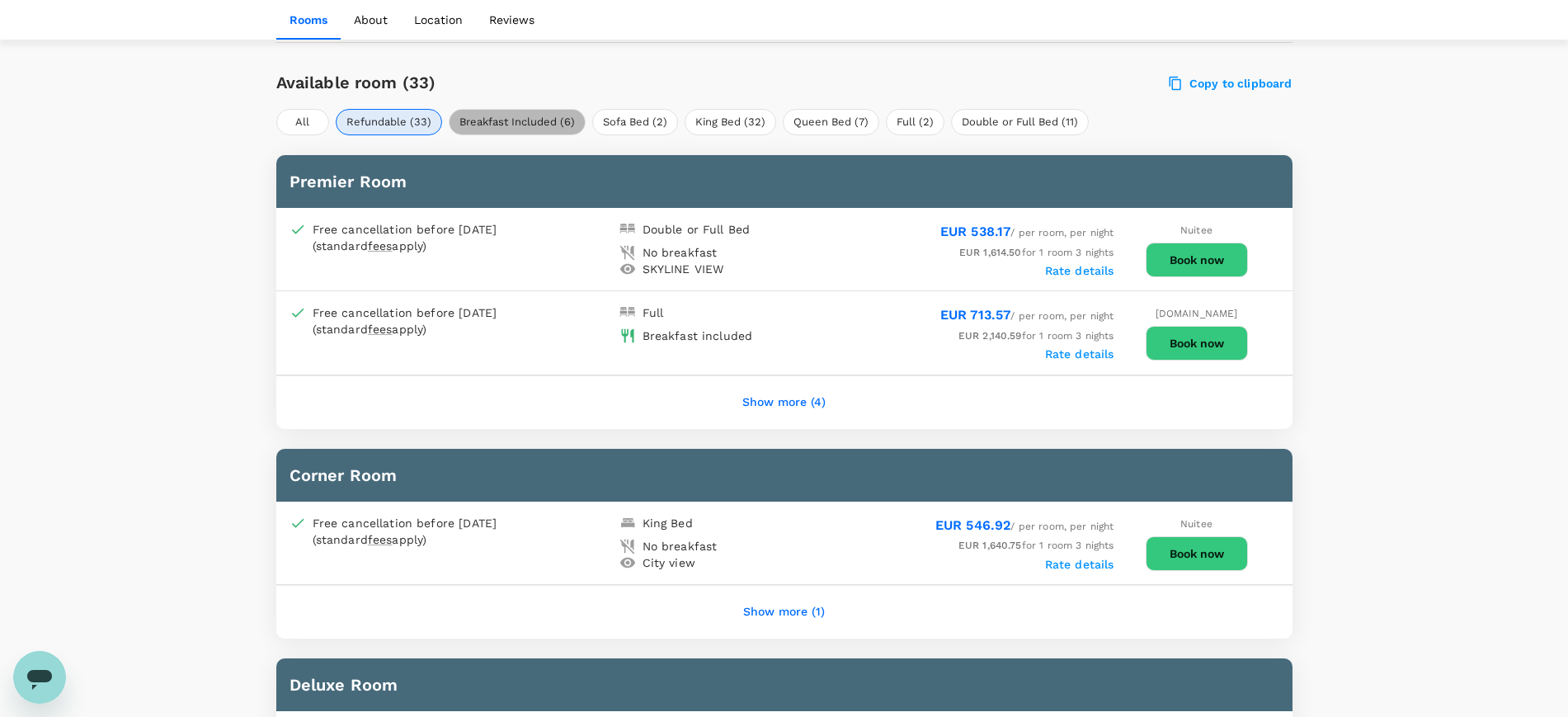
click at [482, 109] on button "Breakfast Included (6)" at bounding box center [517, 121] width 137 height 26
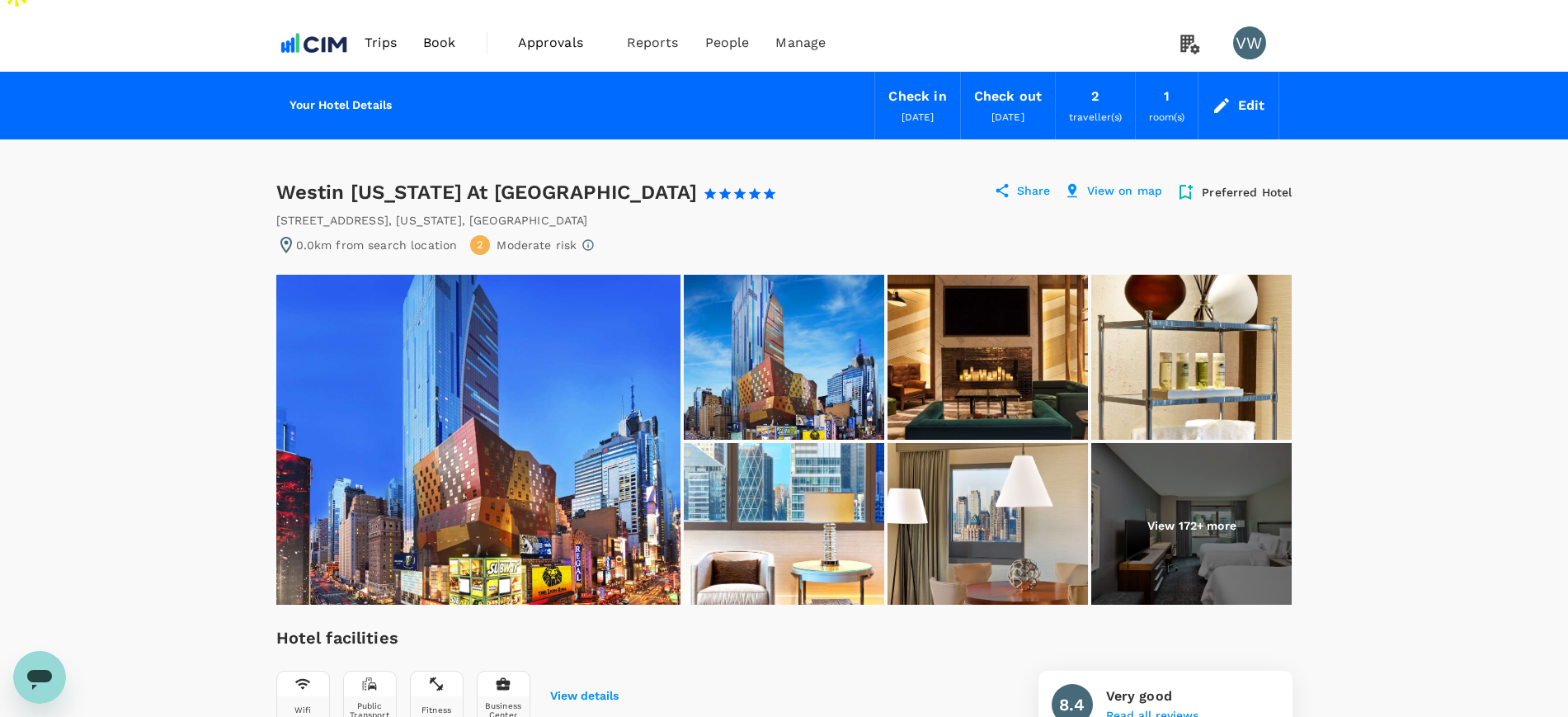
scroll to position [0, 0]
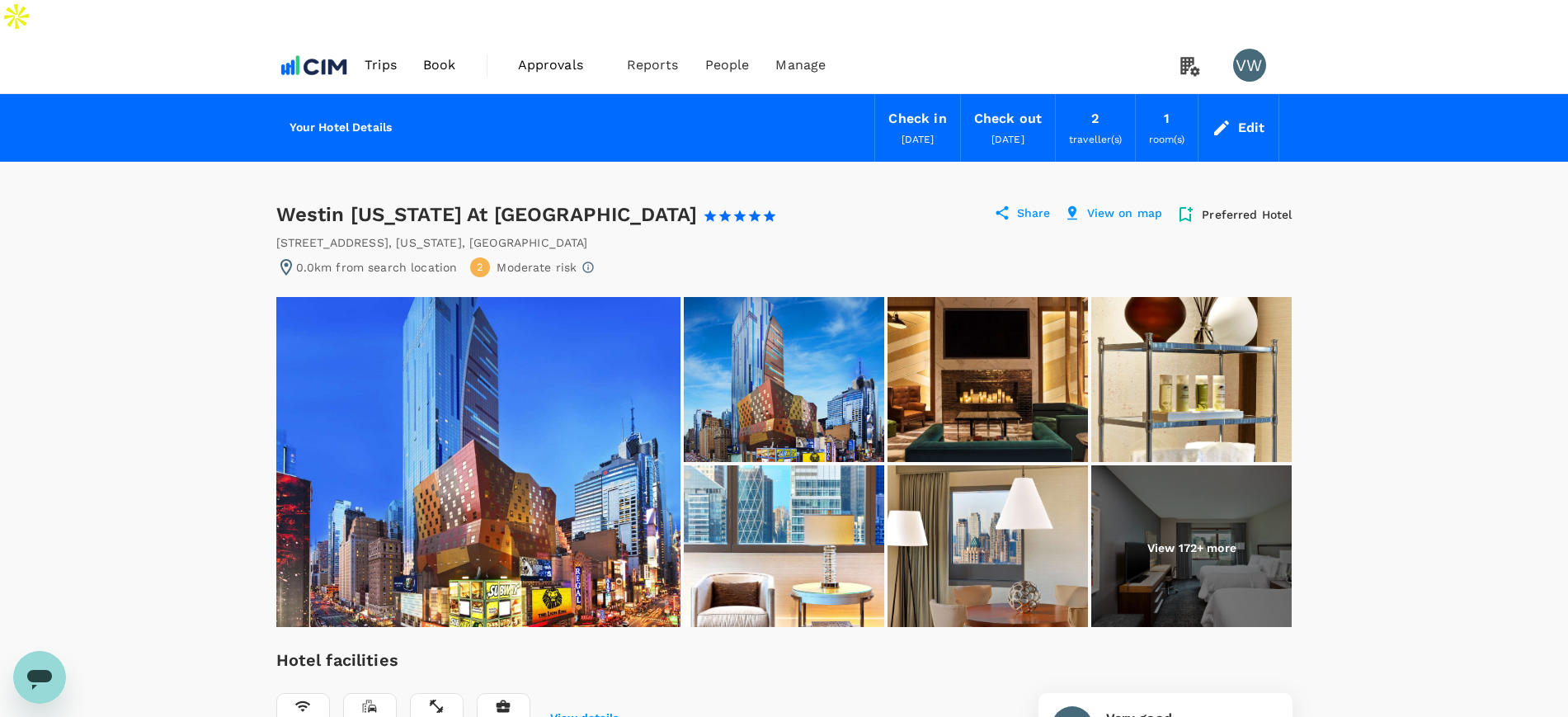
click at [1246, 116] on div "Edit" at bounding box center [1252, 127] width 27 height 23
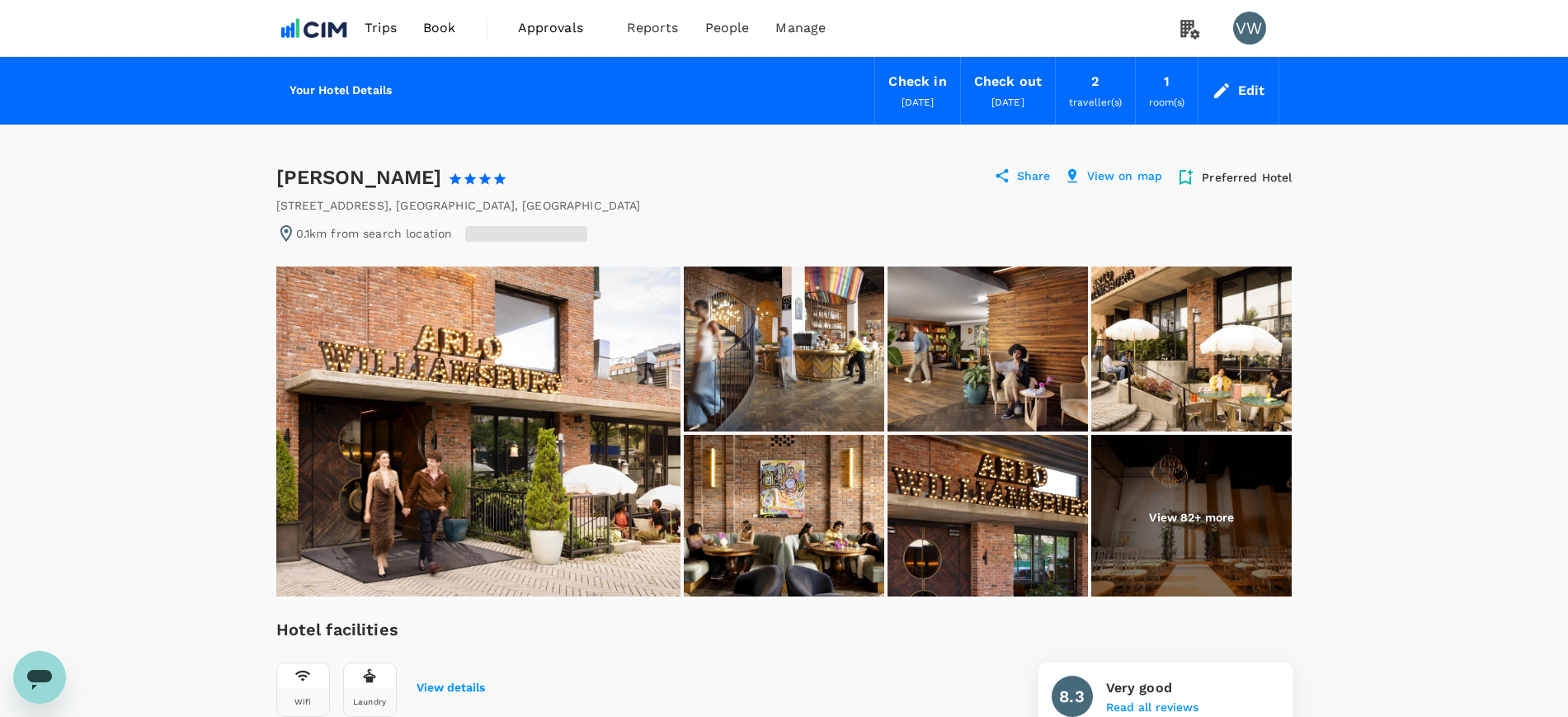
radio input "false"
radio input "true"
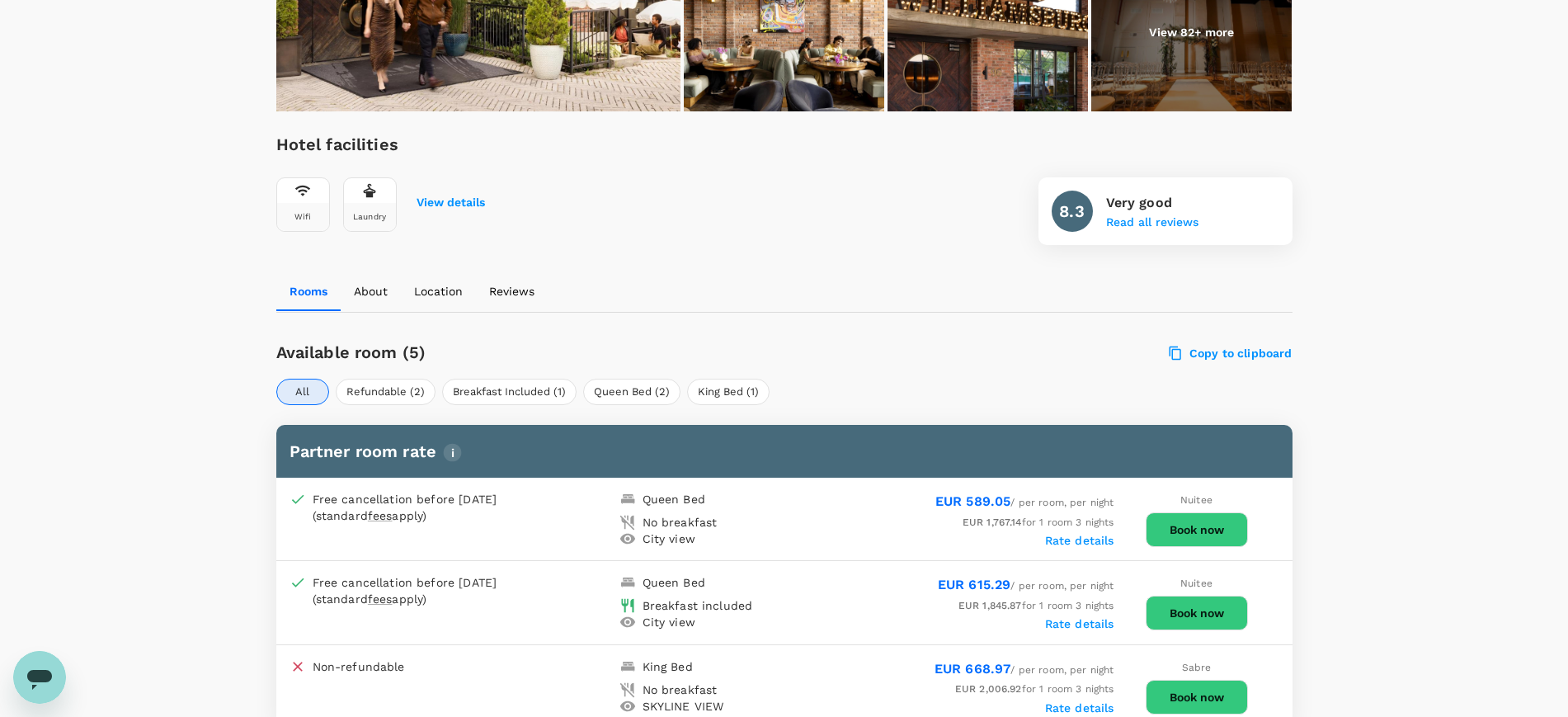
scroll to position [509, 0]
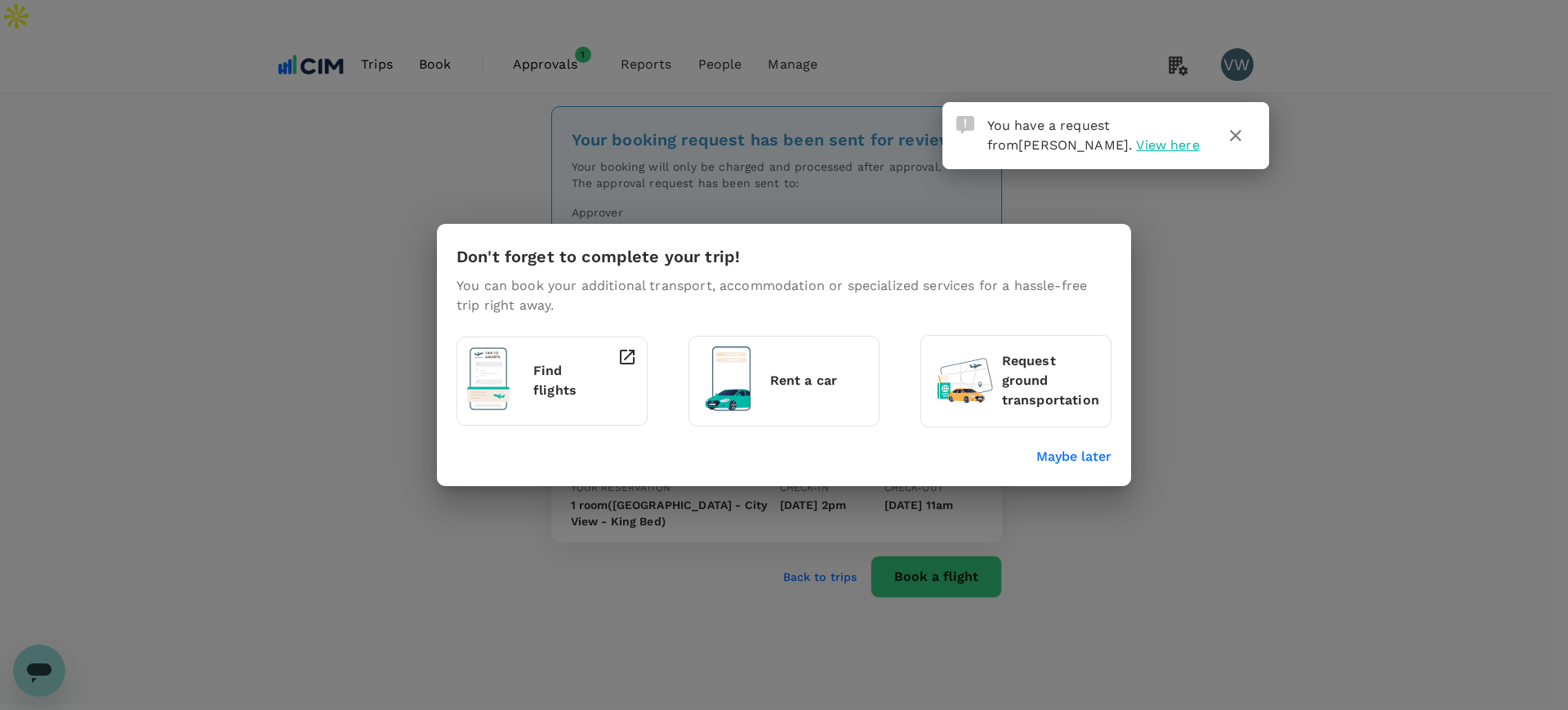
click at [1136, 138] on span "View here" at bounding box center [1167, 145] width 63 height 16
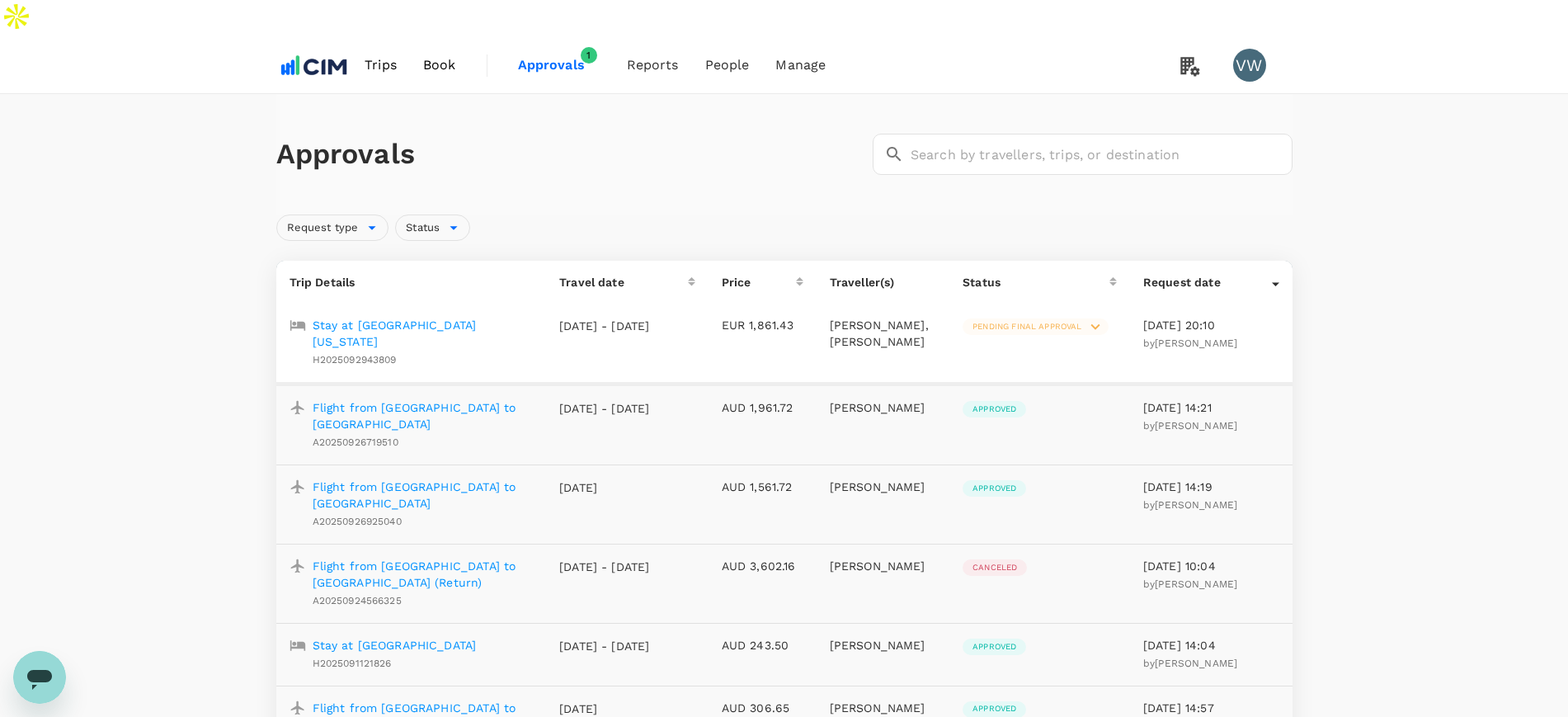
click at [550, 56] on span "Approvals" at bounding box center [559, 66] width 82 height 20
click at [567, 56] on span "Approvals" at bounding box center [559, 66] width 82 height 20
click at [1095, 317] on icon at bounding box center [1096, 327] width 19 height 19
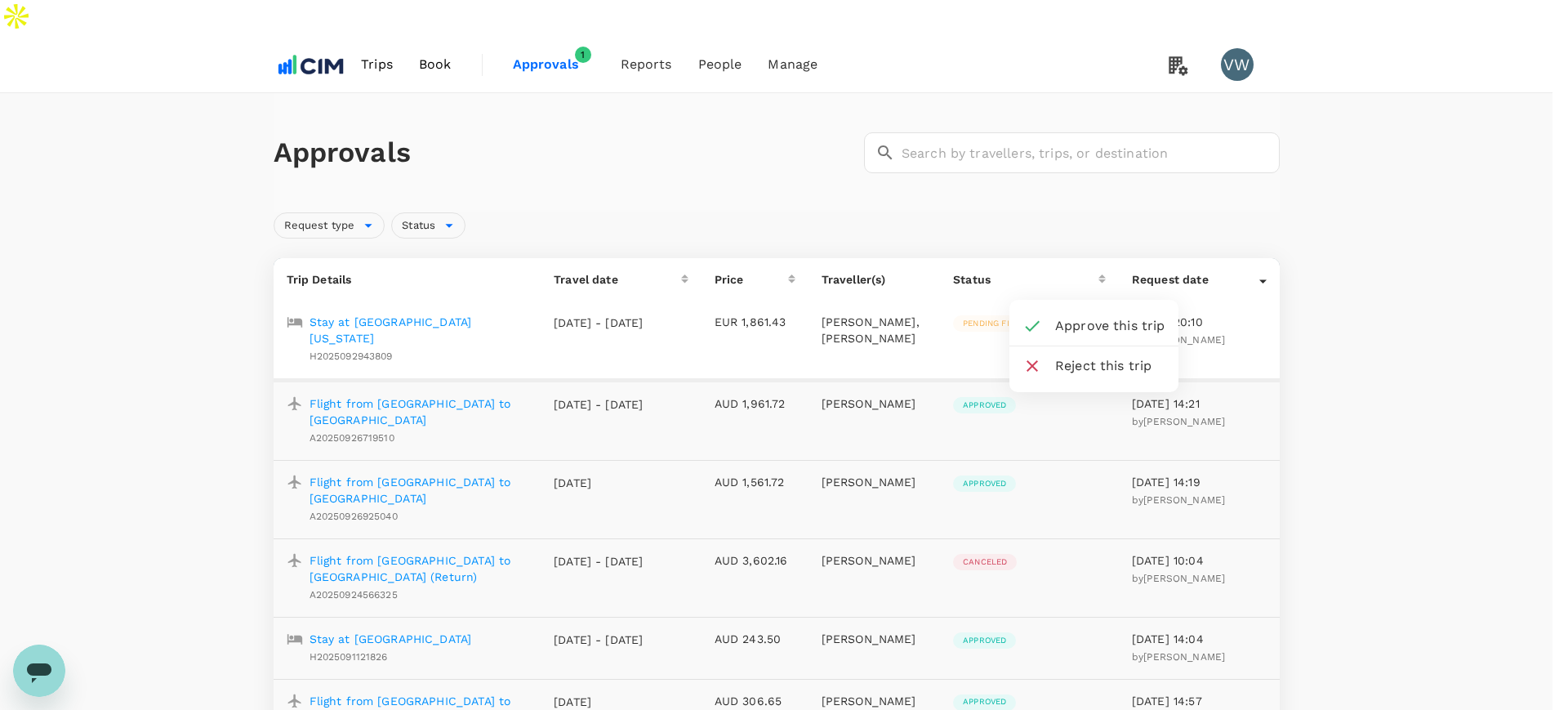
click at [1065, 324] on span "Approve this trip" at bounding box center [1110, 326] width 110 height 20
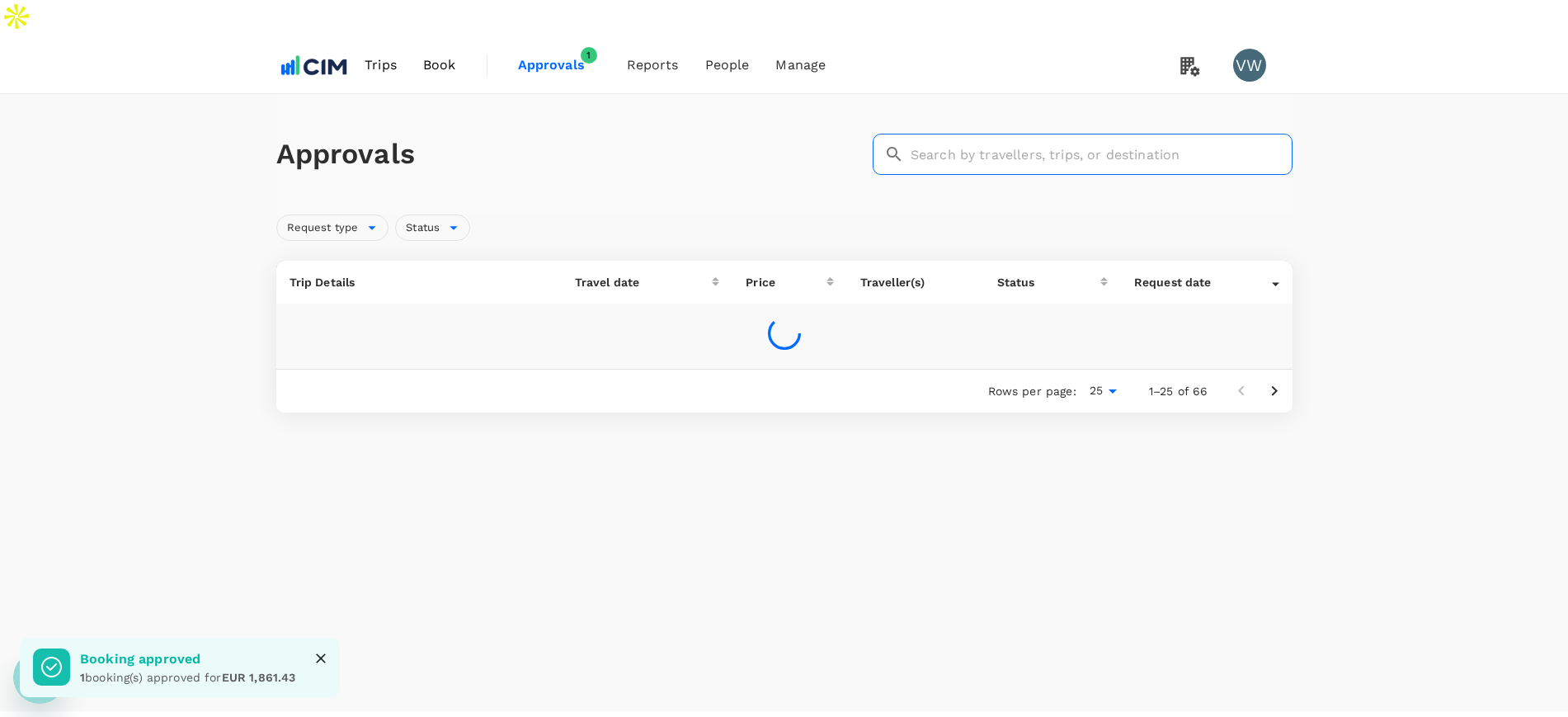
click at [1017, 134] on input "text" at bounding box center [1102, 154] width 382 height 41
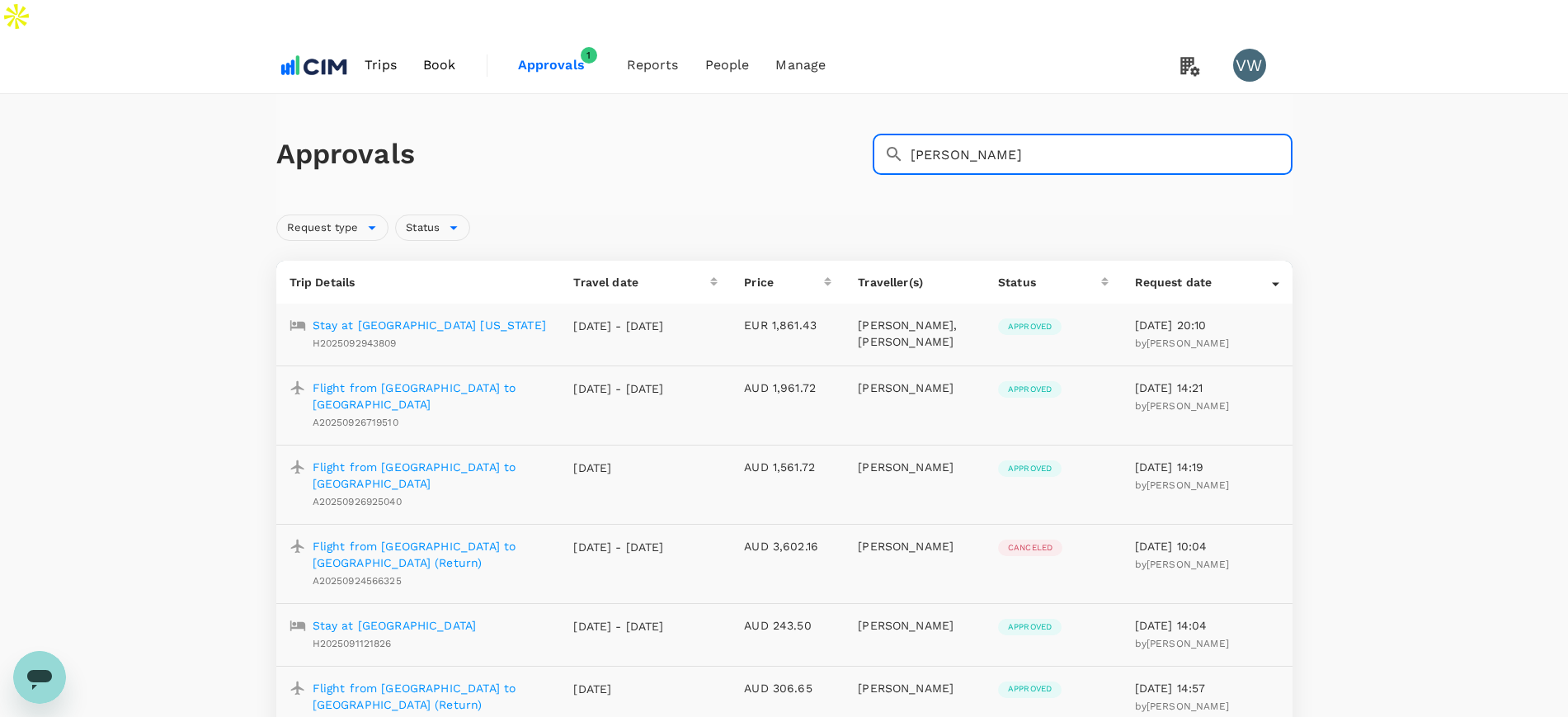
type input "[PERSON_NAME]"
click at [386, 56] on span "Trips" at bounding box center [380, 66] width 32 height 20
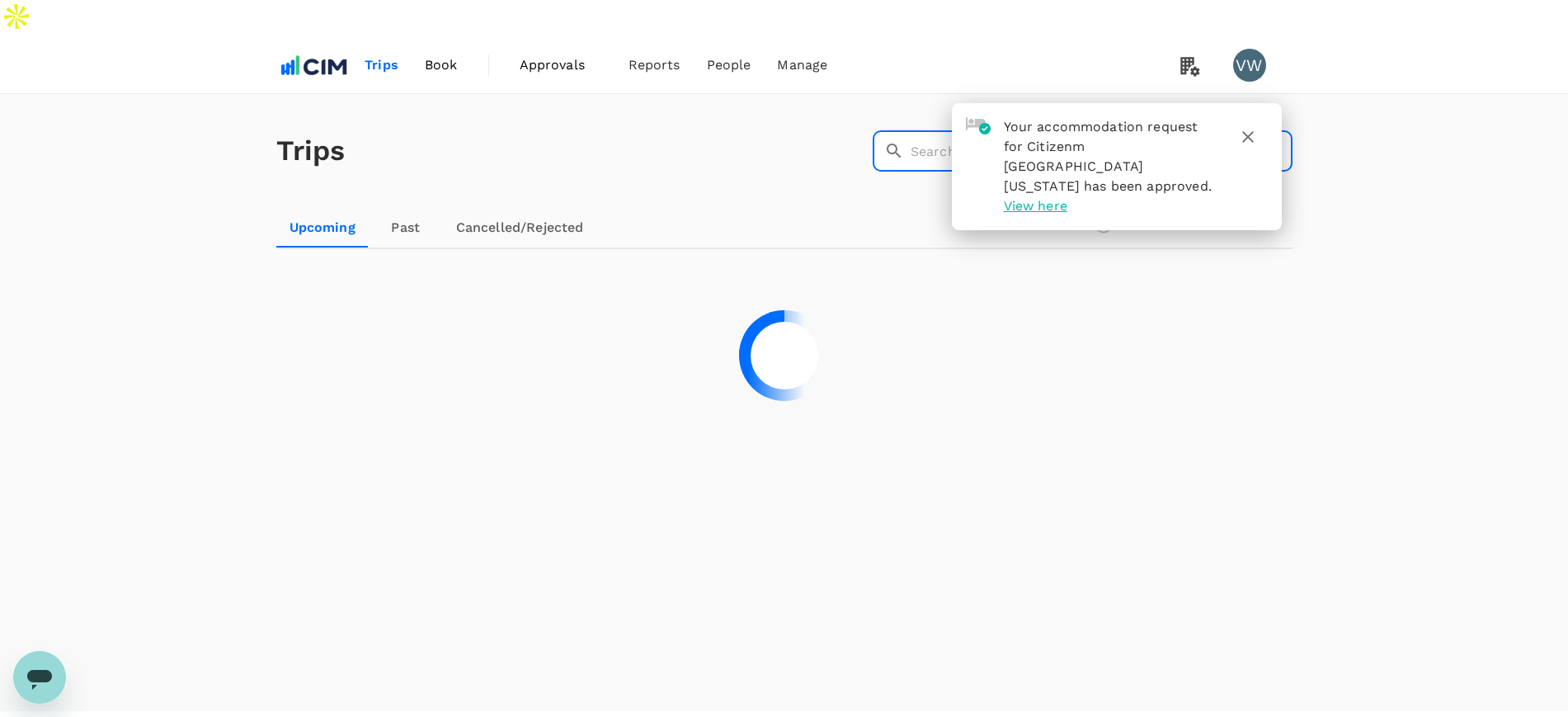
click at [929, 130] on input "text" at bounding box center [1102, 151] width 382 height 41
type input "[PERSON_NAME]"
